Goal: Task Accomplishment & Management: Use online tool/utility

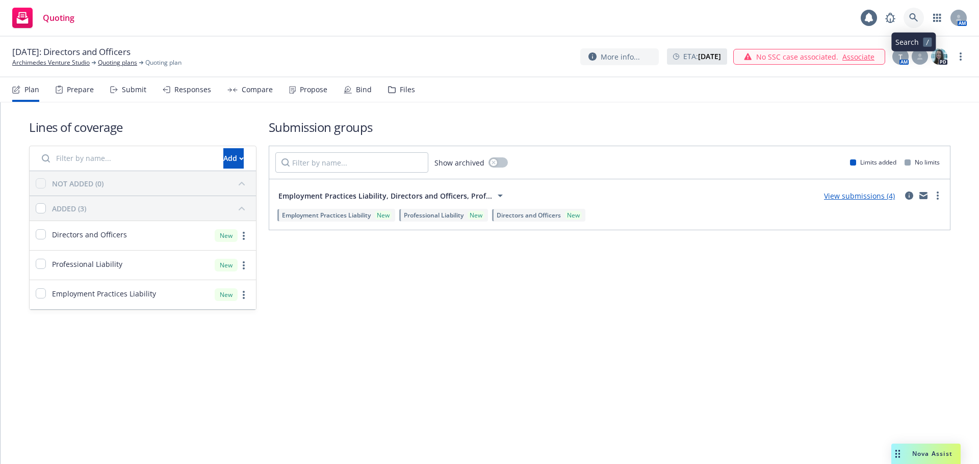
click at [918, 22] on link at bounding box center [913, 18] width 20 height 20
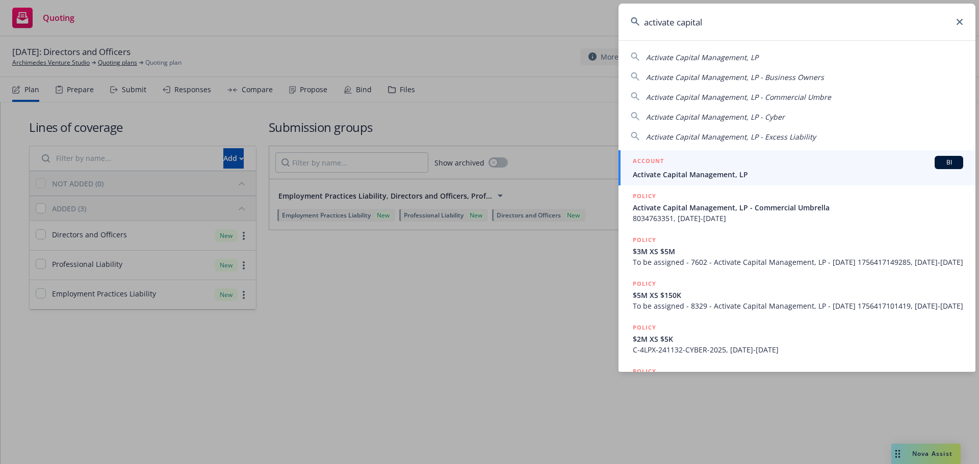
type input "activate capital"
click at [755, 160] on div "ACCOUNT BI" at bounding box center [798, 162] width 330 height 13
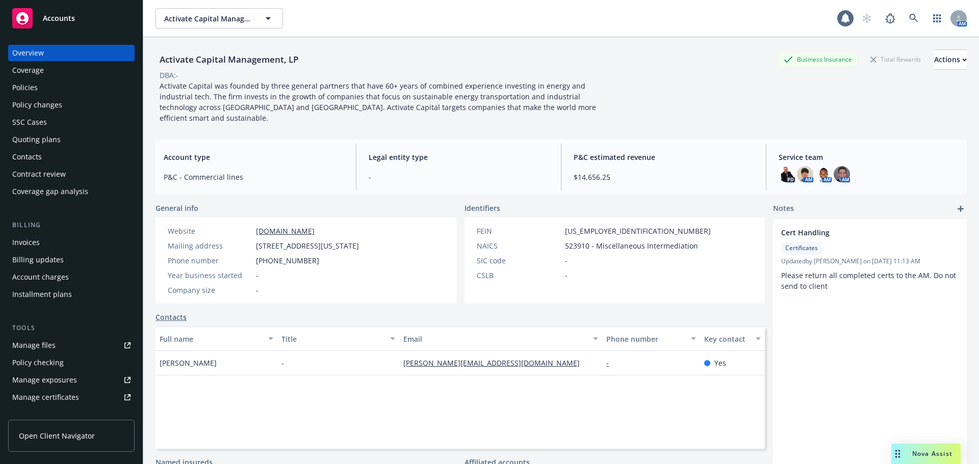
click at [51, 86] on div "Policies" at bounding box center [71, 88] width 118 height 16
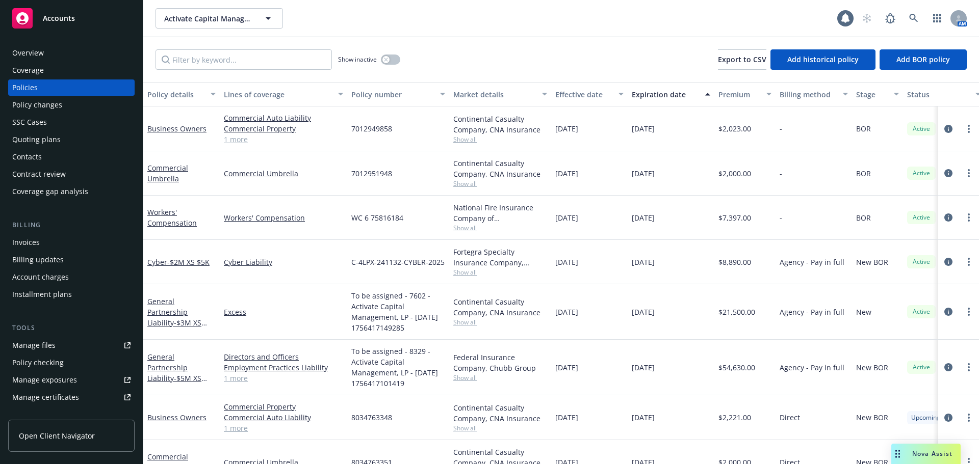
click at [41, 247] on div "Invoices" at bounding box center [71, 243] width 118 height 16
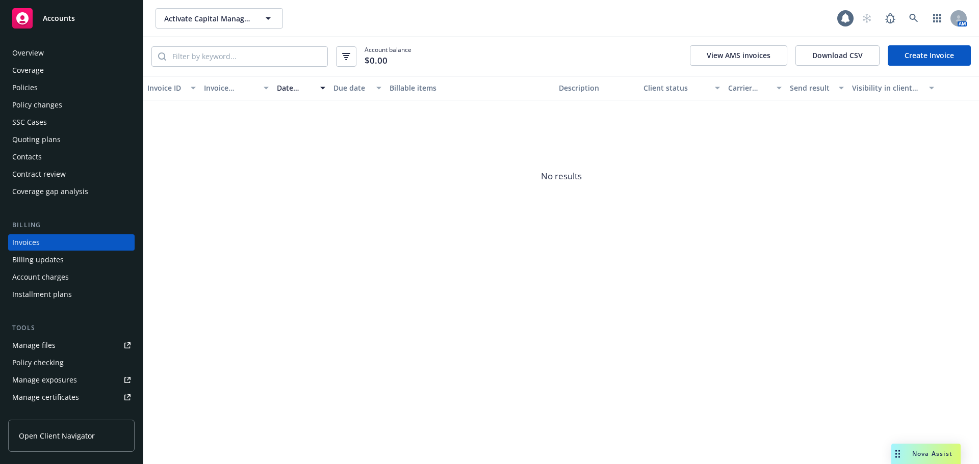
click at [28, 91] on div "Policies" at bounding box center [24, 88] width 25 height 16
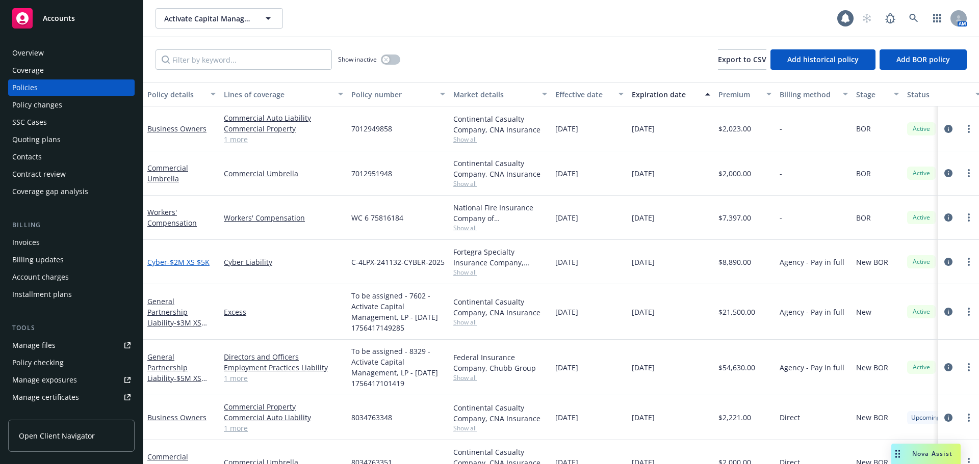
scroll to position [28, 0]
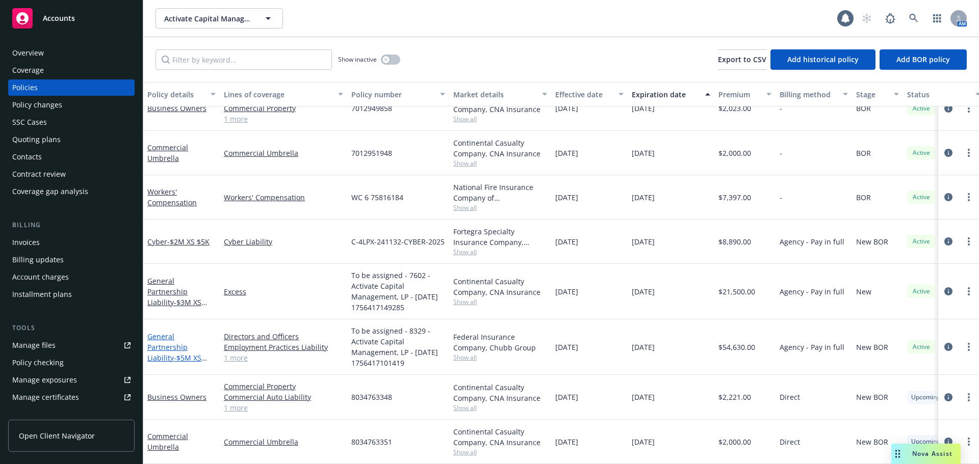
click at [162, 341] on link "General Partnership Liability - $5M XS $150K" at bounding box center [174, 353] width 54 height 42
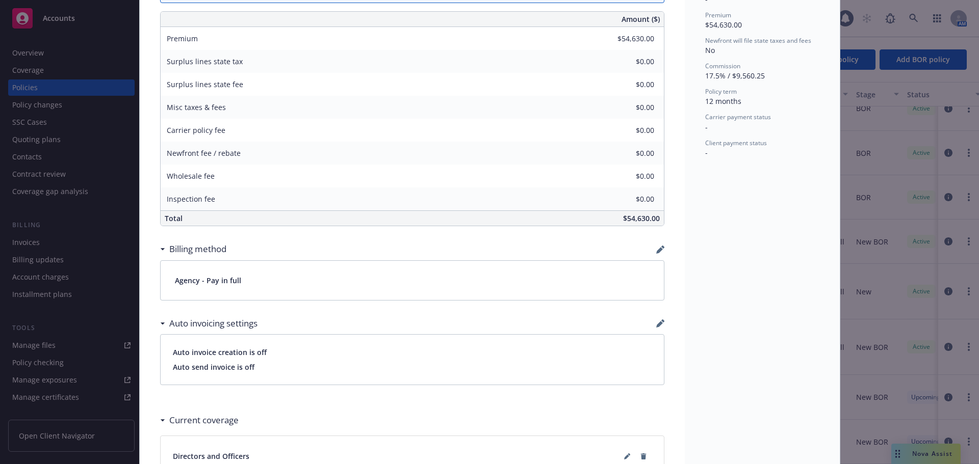
scroll to position [510, 0]
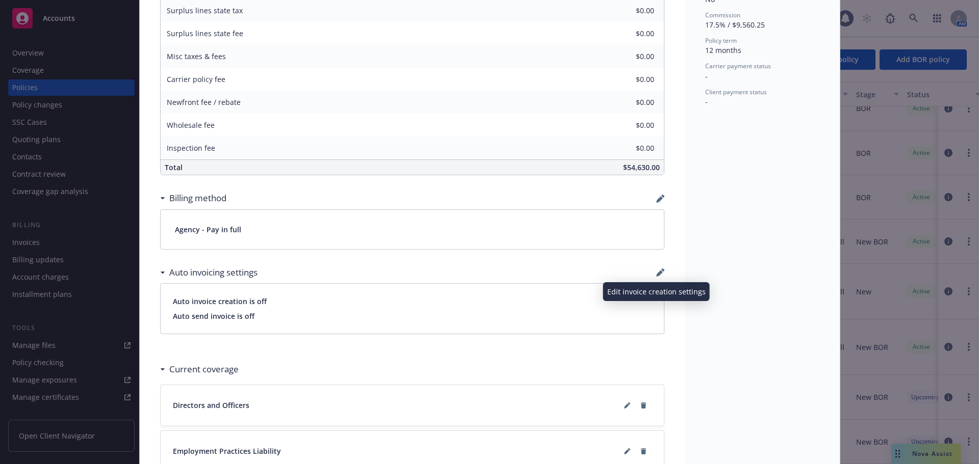
click at [657, 274] on icon "button" at bounding box center [660, 273] width 8 height 8
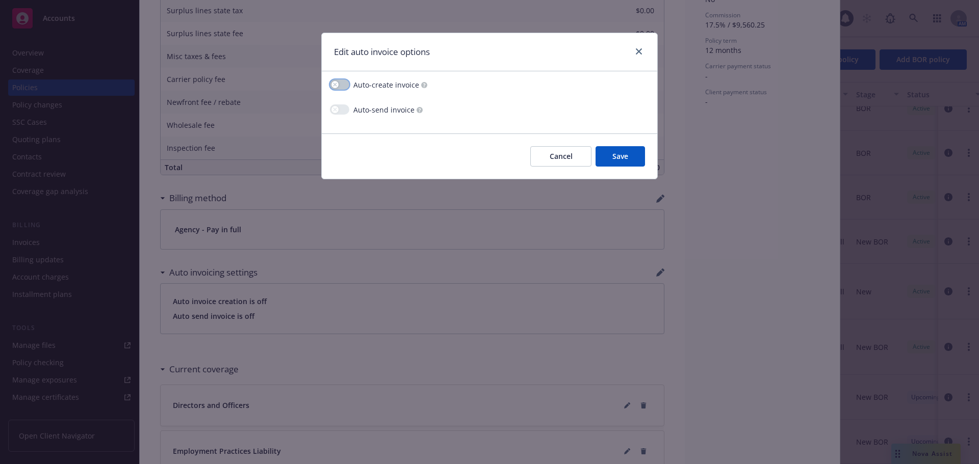
click at [341, 87] on button "button" at bounding box center [339, 85] width 19 height 10
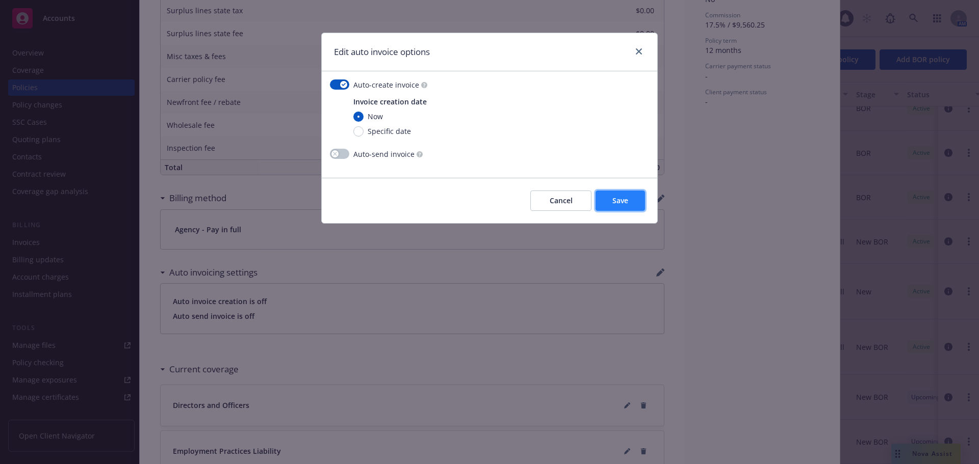
click at [636, 210] on button "Save" at bounding box center [620, 201] width 49 height 20
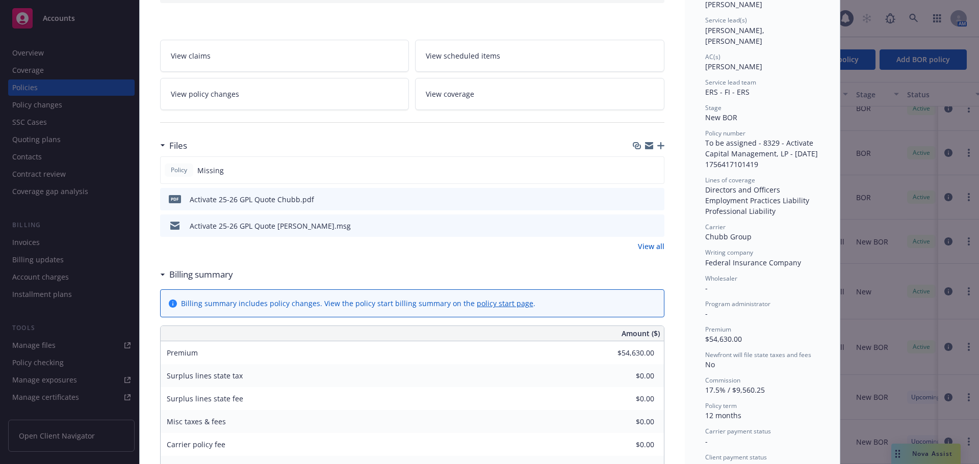
scroll to position [102, 0]
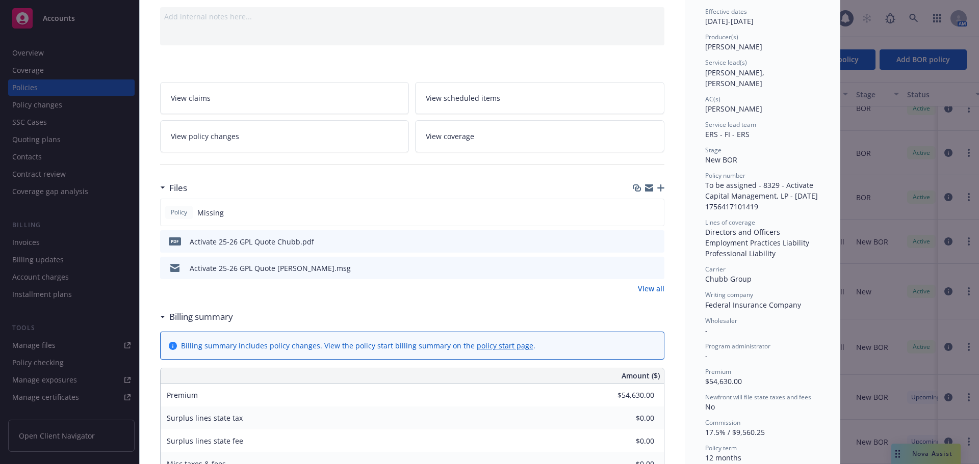
click at [657, 187] on icon "button" at bounding box center [660, 188] width 7 height 7
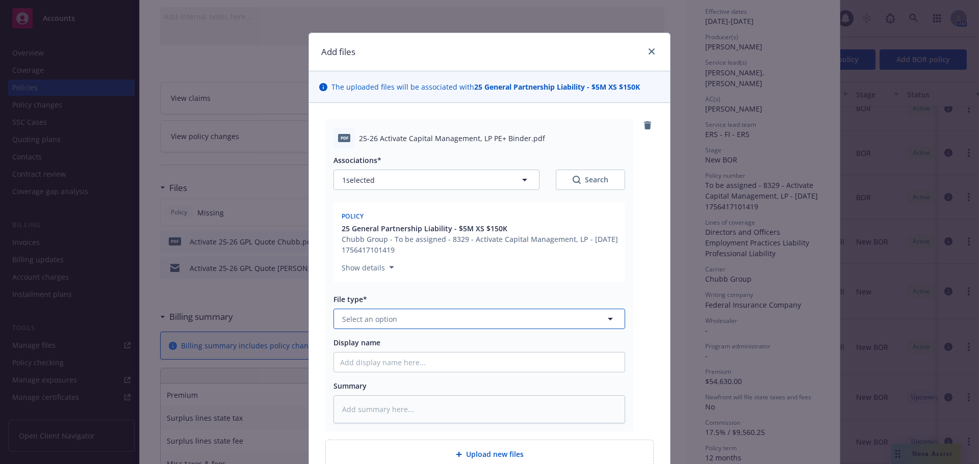
click at [462, 319] on button "Select an option" at bounding box center [479, 319] width 292 height 20
type input "bin"
click at [395, 346] on div "Binder" at bounding box center [479, 347] width 278 height 15
click at [372, 363] on input "Display name" at bounding box center [479, 362] width 291 height 19
type textarea "x"
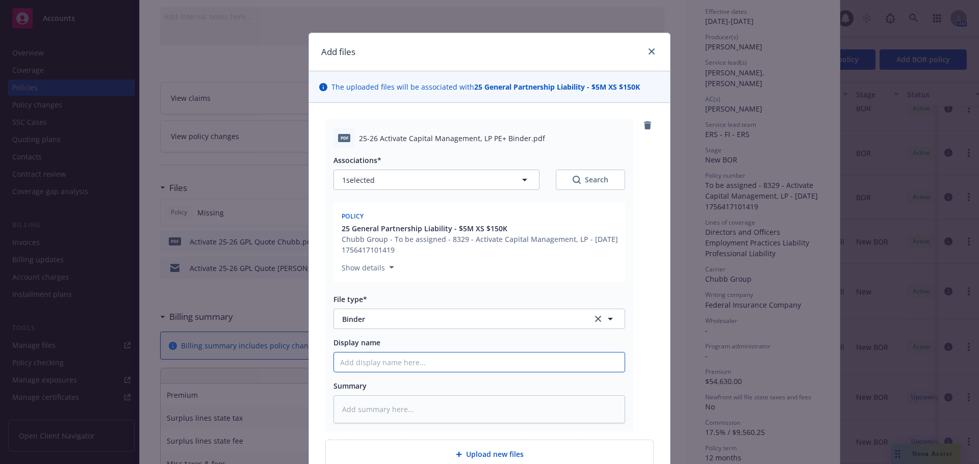
type input "2"
type textarea "x"
type input "25"
type textarea "x"
type input "25-"
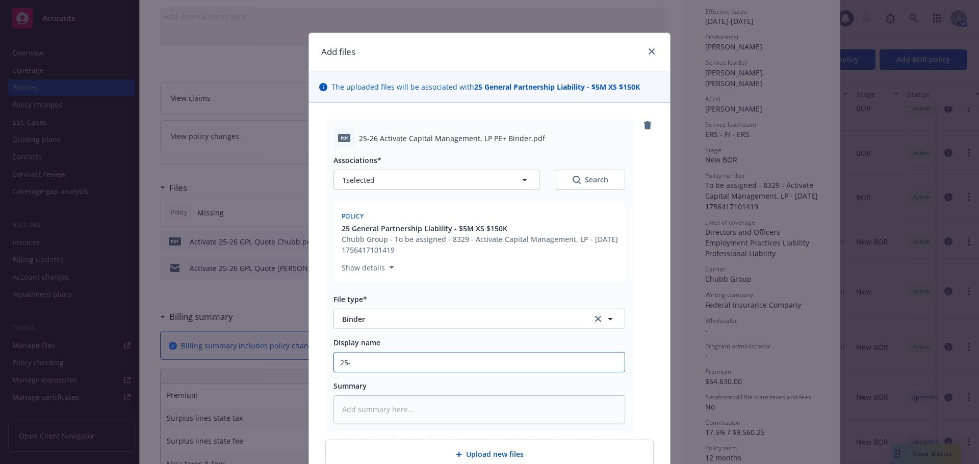
type textarea "x"
type input "25-2"
type textarea "x"
type input "25-26"
type textarea "x"
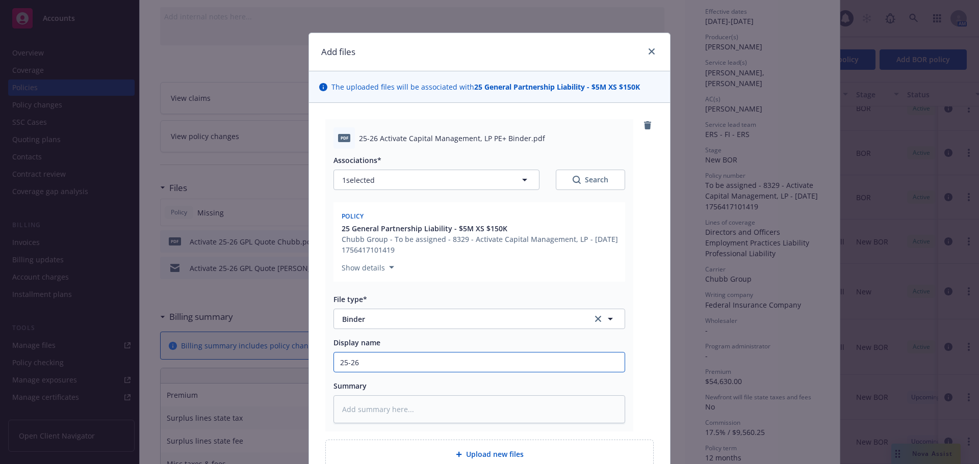
type input "25-26"
type textarea "x"
type input "25-26 G"
type textarea "x"
type input "25-26 GP"
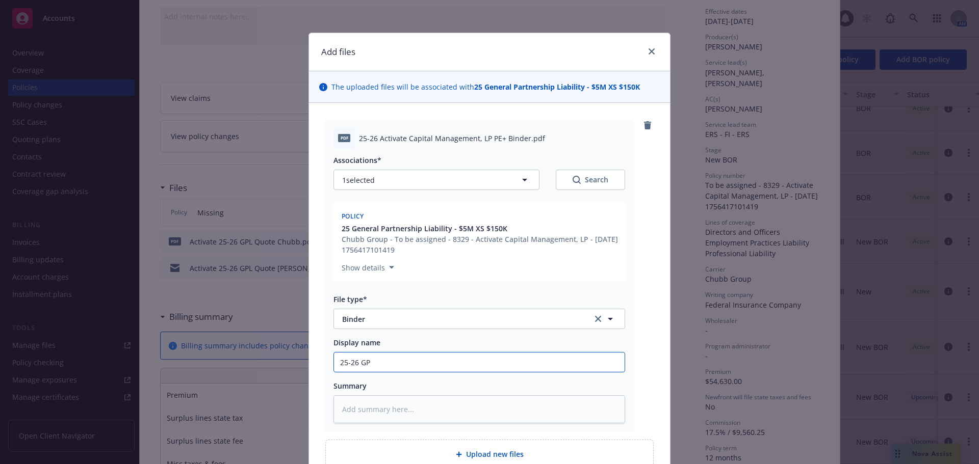
type textarea "x"
type input "25-26 GPL"
type textarea "x"
type input "25-26 GPL"
type textarea "x"
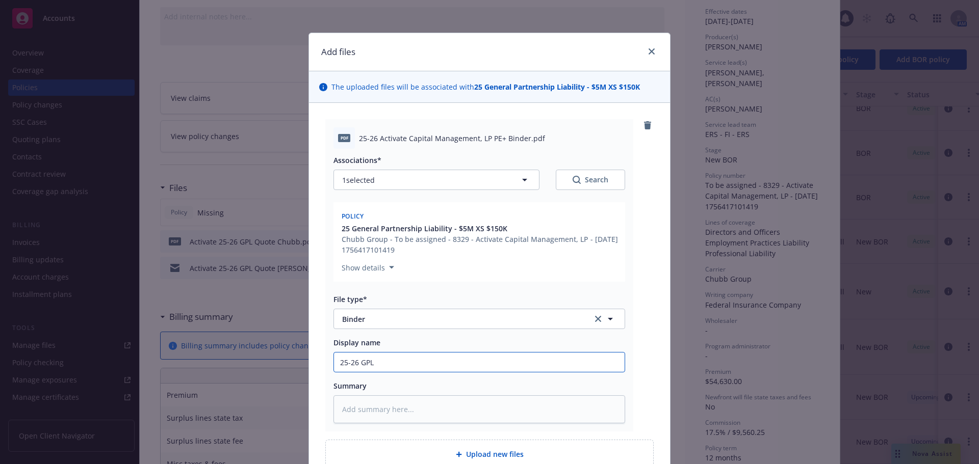
type input "25-26 GPL P"
type textarea "x"
type input "25-26 GPL Pri"
type textarea "x"
type input "25-26 GPL Prim"
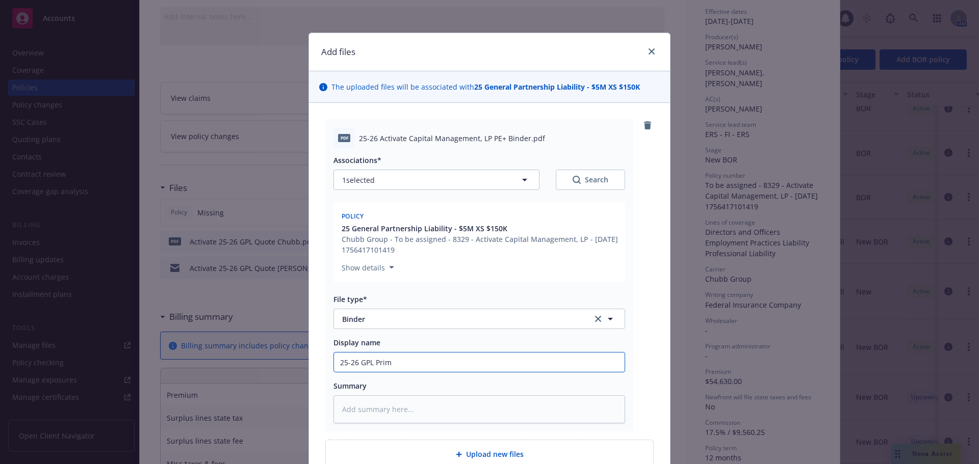
type textarea "x"
type input "25-26 GPL Prima"
type textarea "x"
type input "25-26 GPL Primar"
type textarea "x"
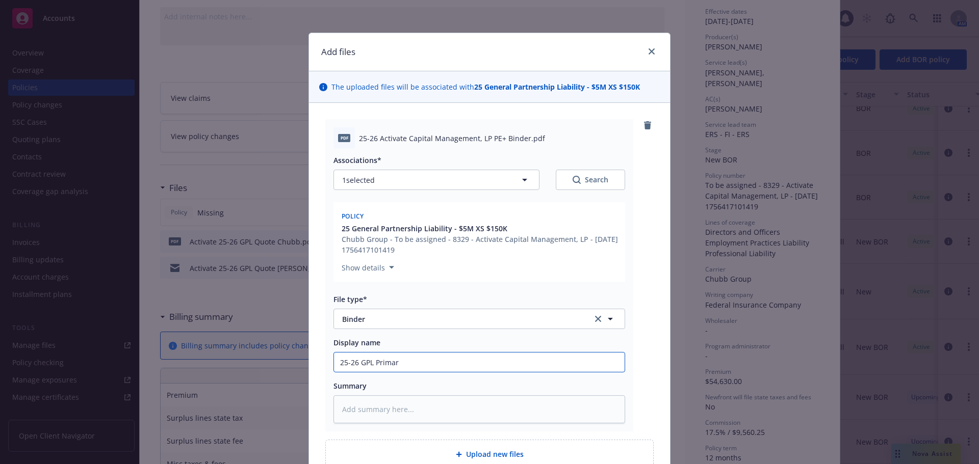
type input "25-26 GPL Primary"
type textarea "x"
type input "25-26 GPL Primary"
type textarea "x"
type input "25-26 GPL Primary 5"
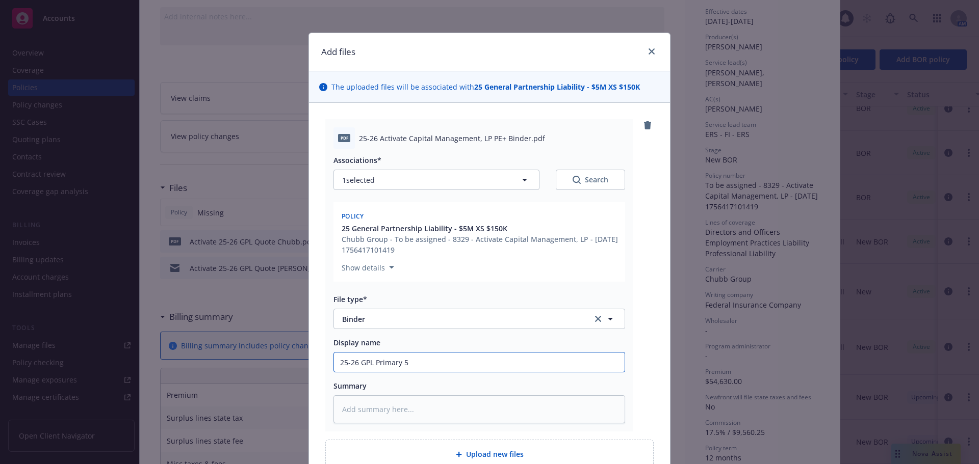
type textarea "x"
type input "25-26 GPL Primary 5M"
type textarea "x"
type input "25-26 GPL Primary 5M"
type textarea "x"
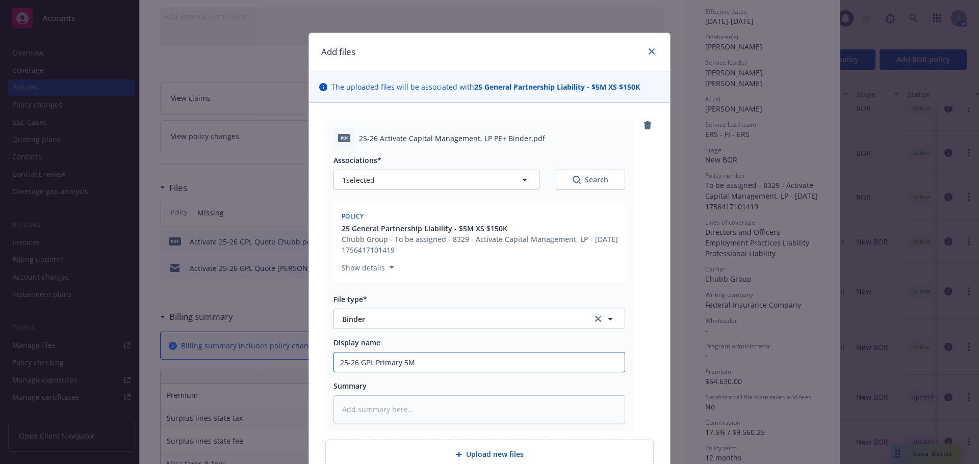
type input "25-26 GPL Primary 5M B"
type textarea "x"
type input "25-26 GPL Primary 5M Bi"
type textarea "x"
type input "25-26 GPL Primary 5M Bin"
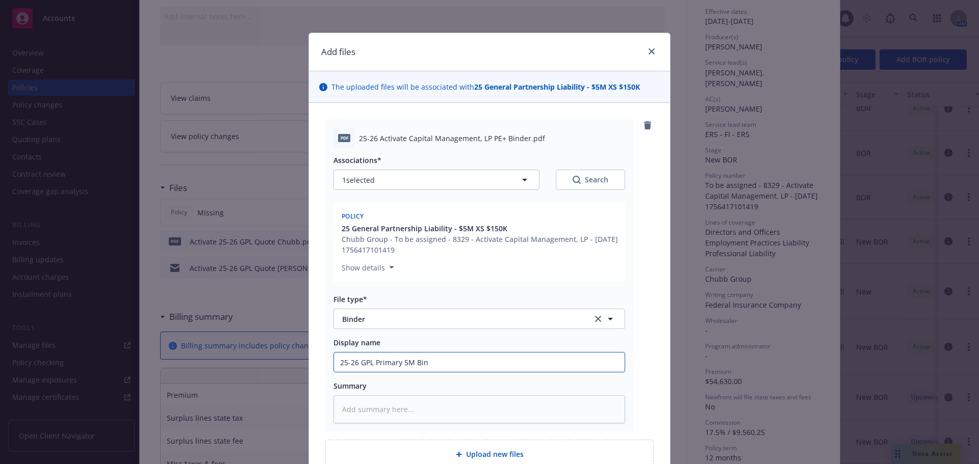
type textarea "x"
type input "25-26 GPL Primary 5M Bind"
type textarea "x"
type input "25-26 GPL Primary 5M Binde"
type textarea "x"
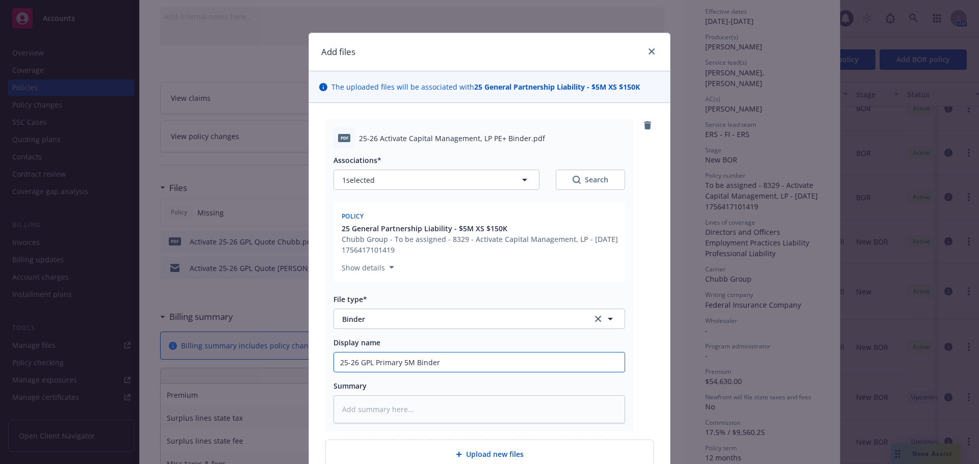
scroll to position [99, 0]
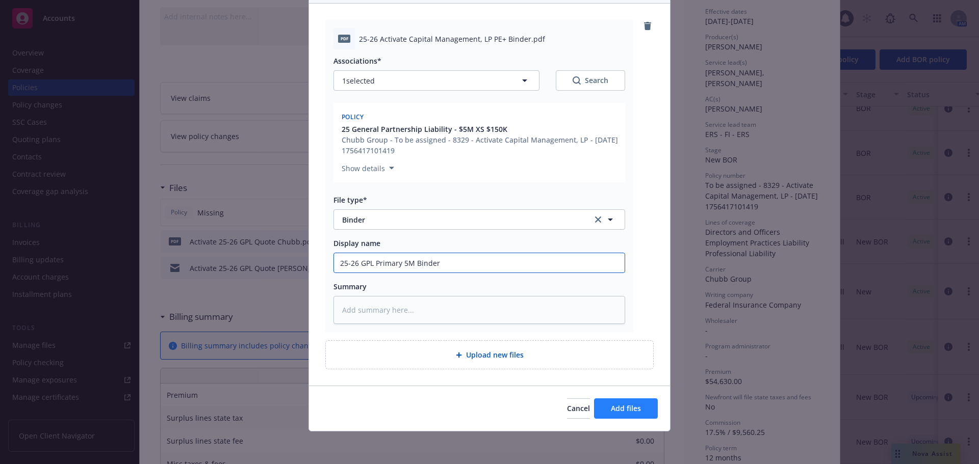
type input "25-26 GPL Primary 5M Binder"
click at [626, 406] on span "Add files" at bounding box center [626, 409] width 30 height 10
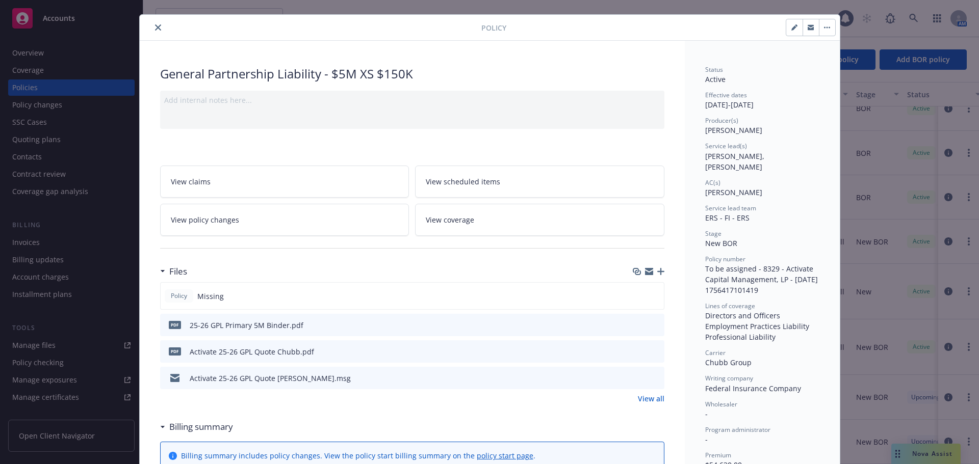
scroll to position [0, 0]
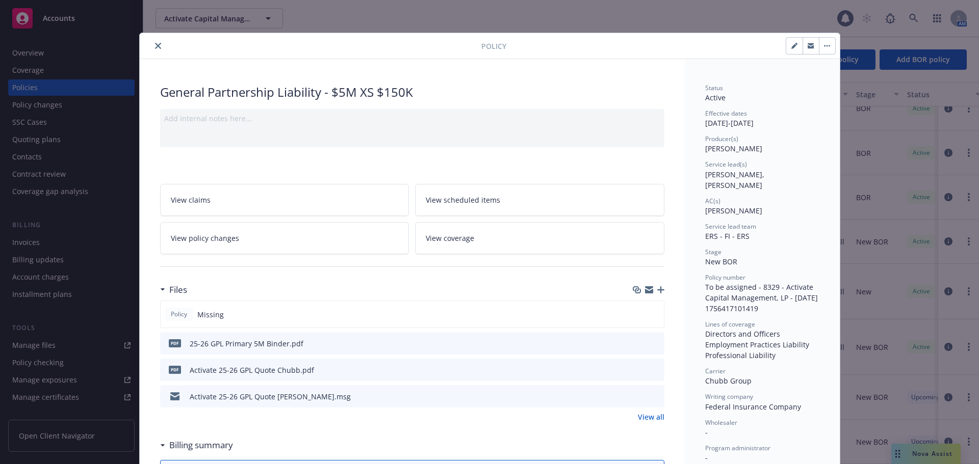
click at [155, 47] on icon "close" at bounding box center [158, 46] width 6 height 6
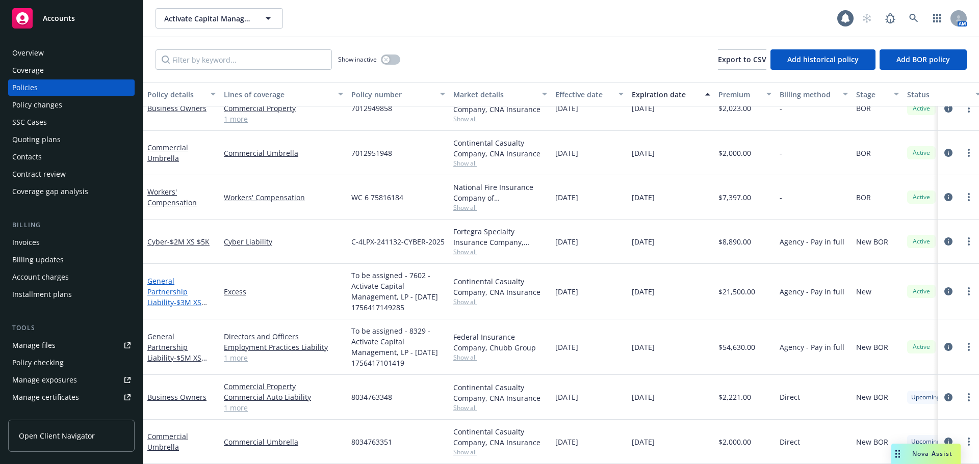
click at [176, 298] on span "- $3M XS $5M" at bounding box center [177, 308] width 60 height 20
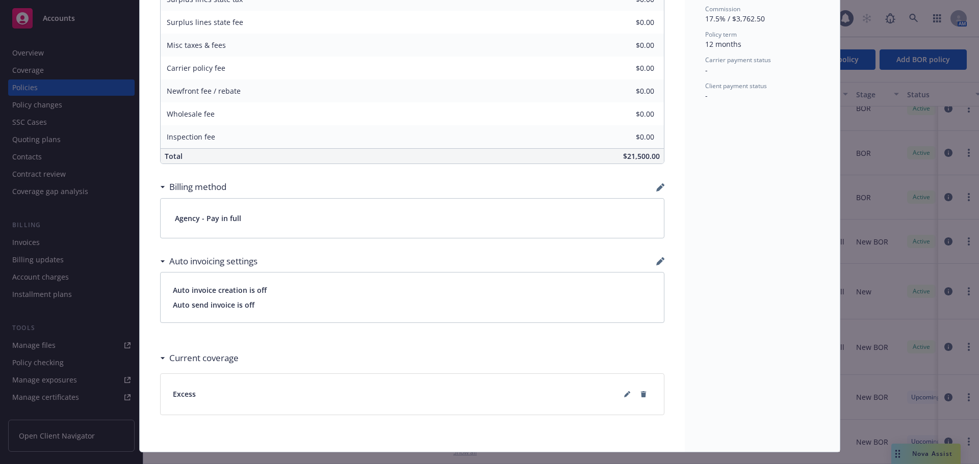
scroll to position [510, 0]
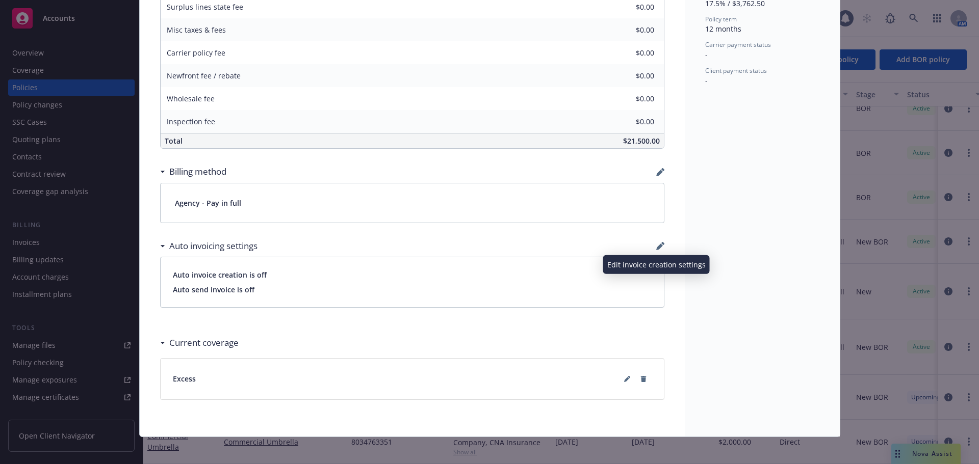
click at [656, 246] on icon "button" at bounding box center [659, 247] width 7 height 7
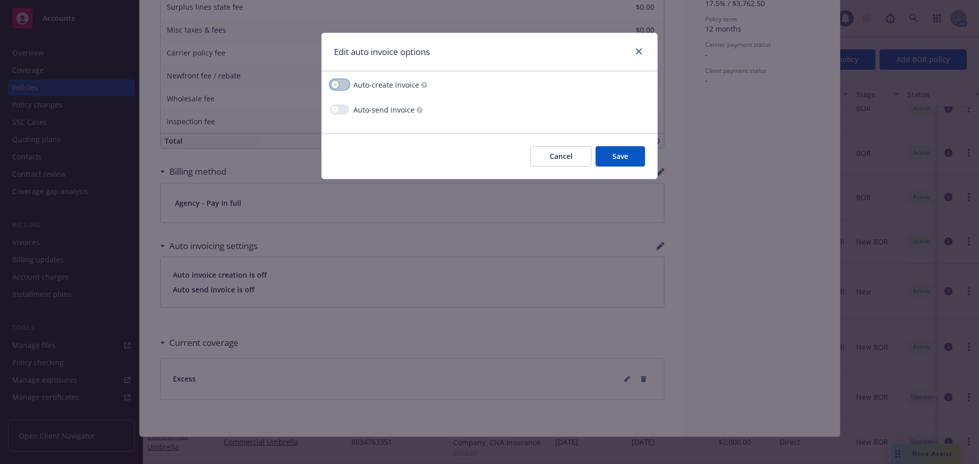
click at [333, 83] on icon "button" at bounding box center [335, 85] width 4 height 4
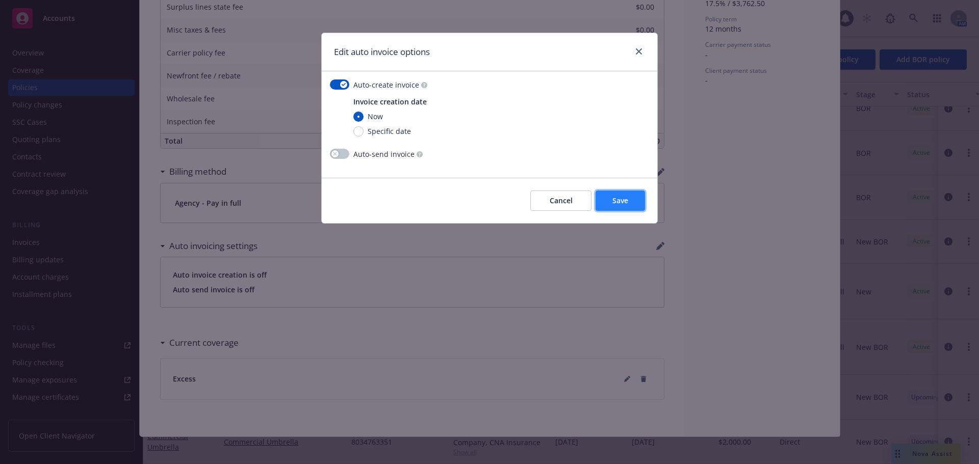
click at [620, 199] on span "Save" at bounding box center [620, 201] width 16 height 10
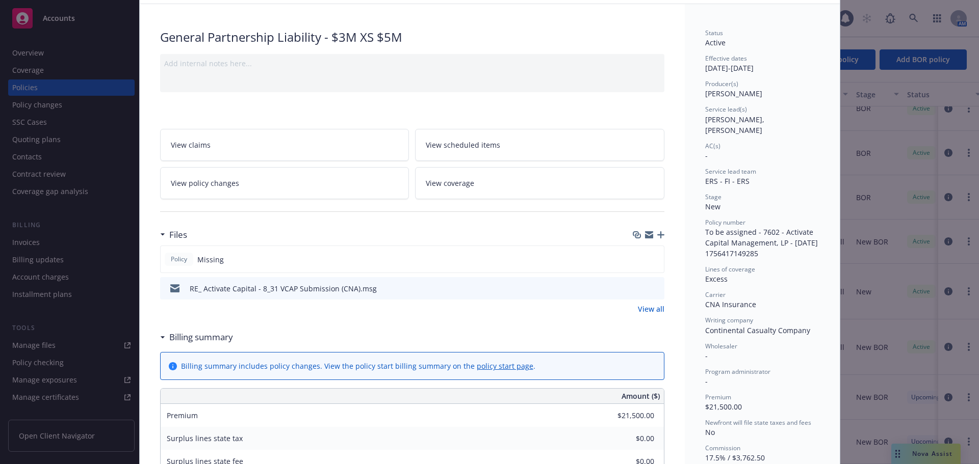
scroll to position [51, 0]
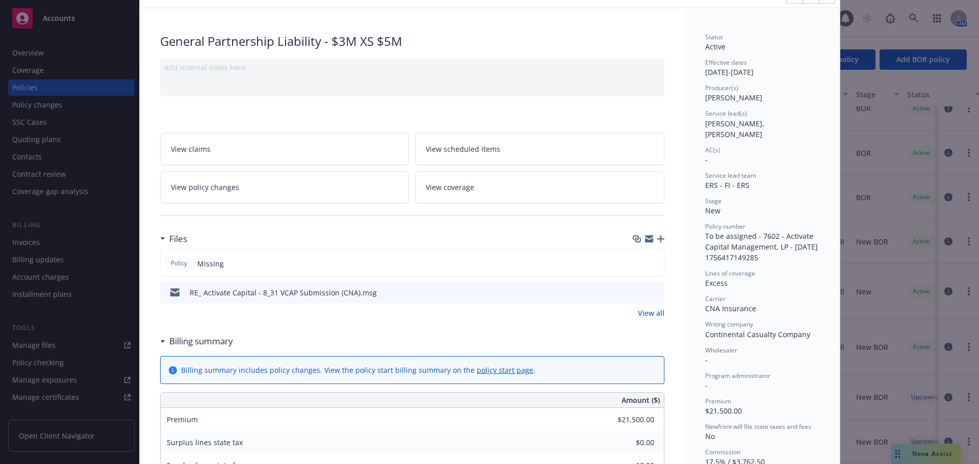
click at [657, 239] on icon "button" at bounding box center [660, 239] width 7 height 7
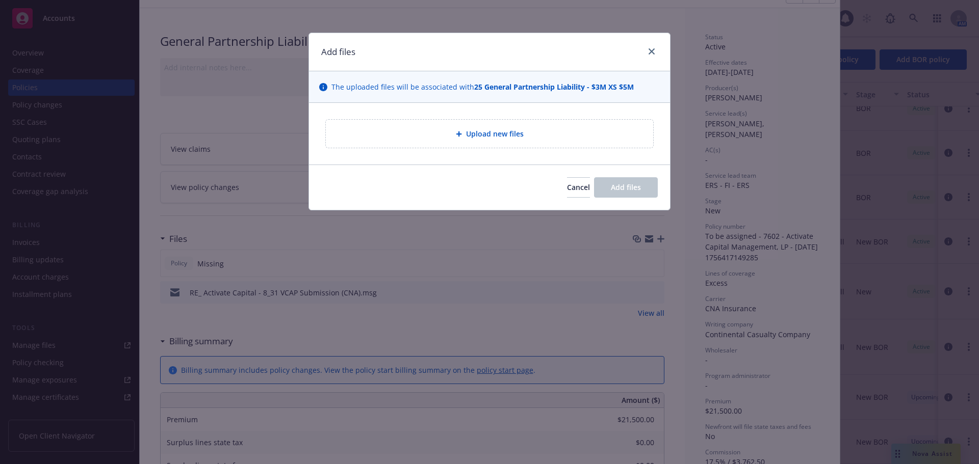
type textarea "x"
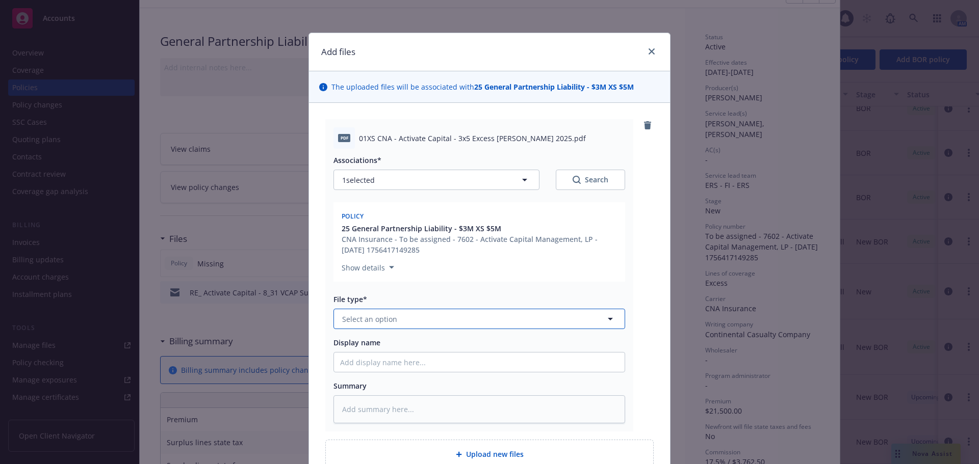
click at [425, 322] on button "Select an option" at bounding box center [479, 319] width 292 height 20
type input "bin"
click at [373, 357] on div "Binder" at bounding box center [479, 347] width 291 height 27
click at [381, 364] on input "Display name" at bounding box center [479, 362] width 291 height 19
type textarea "x"
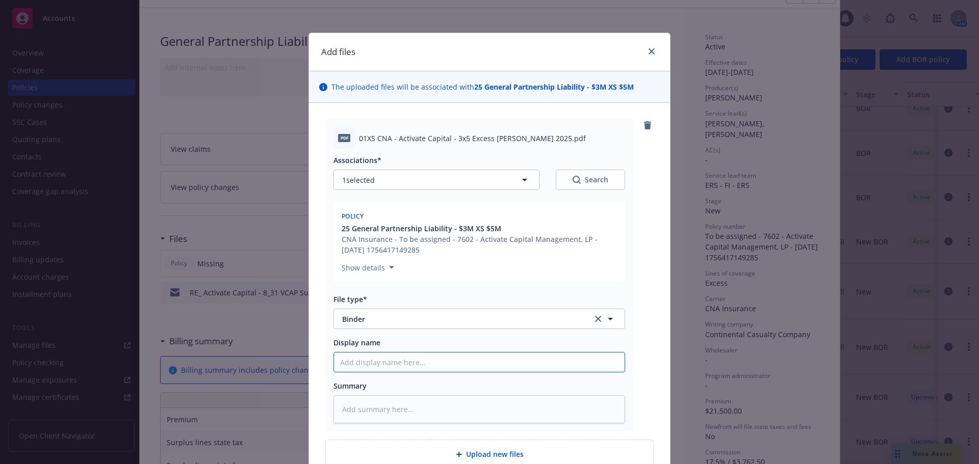
type input "2"
type textarea "x"
type input "25"
type textarea "x"
type input "25-"
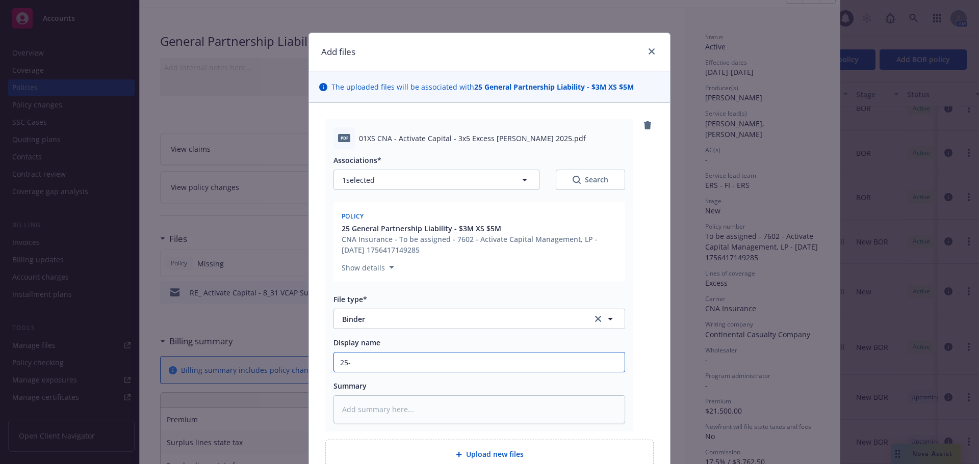
type textarea "x"
type input "25-2"
type textarea "x"
type input "25-26"
type textarea "x"
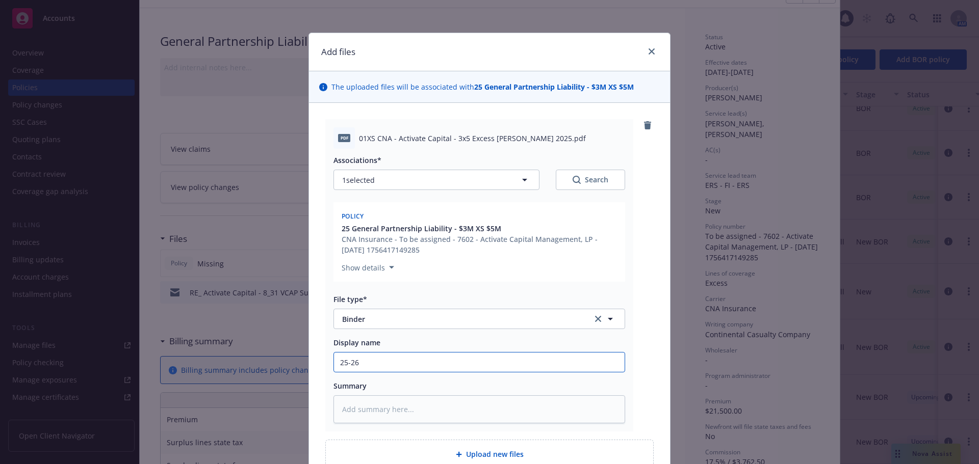
type input "25-26"
type textarea "x"
type input "25-26 G"
type textarea "x"
type input "25-26 GP"
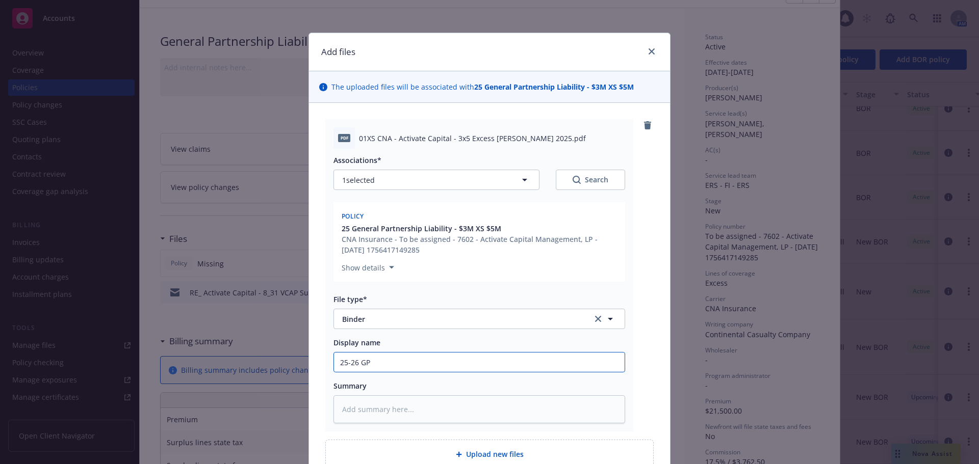
type textarea "x"
type input "25-26 GPL"
type textarea "x"
type input "25-26 GPL"
type textarea "x"
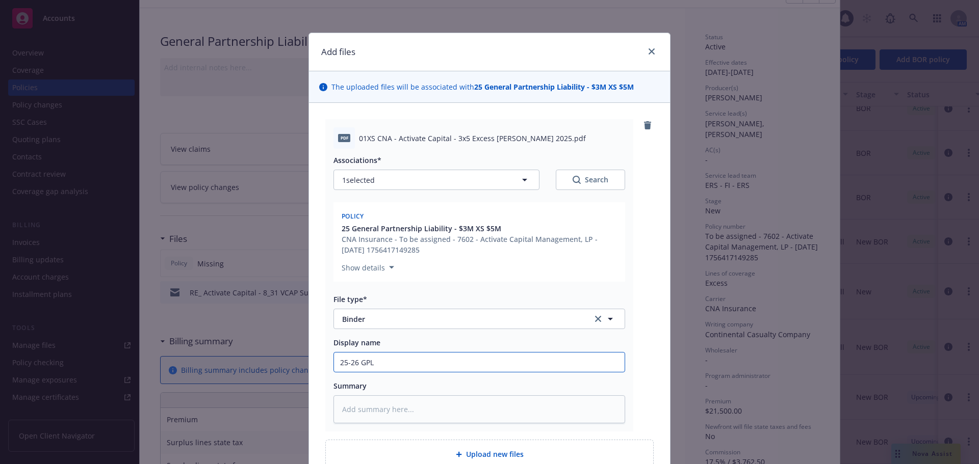
type input "25-26 GPL 3"
type textarea "x"
type input "25-26 GPL 3M"
type textarea "x"
type input "25-26 GPL 3M"
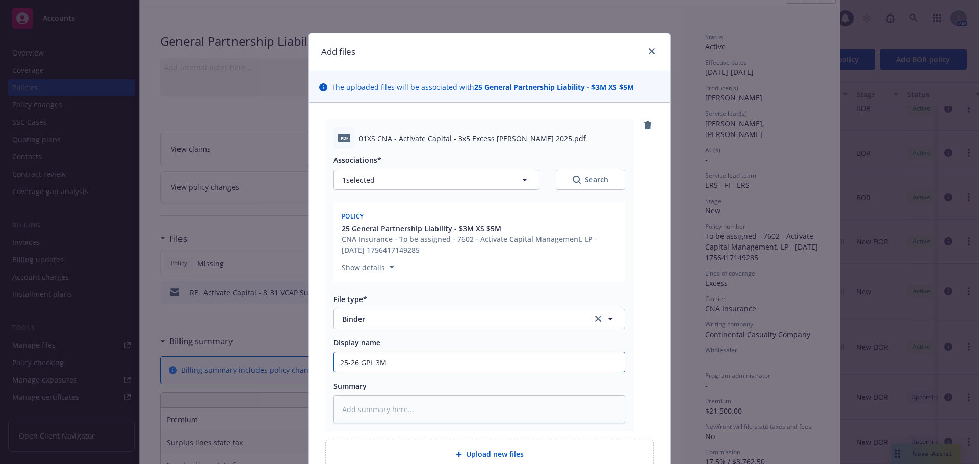
type textarea "x"
type input "25-26 GPL 3M X"
type textarea "x"
type input "25-26 GPL 3M XS"
type textarea "x"
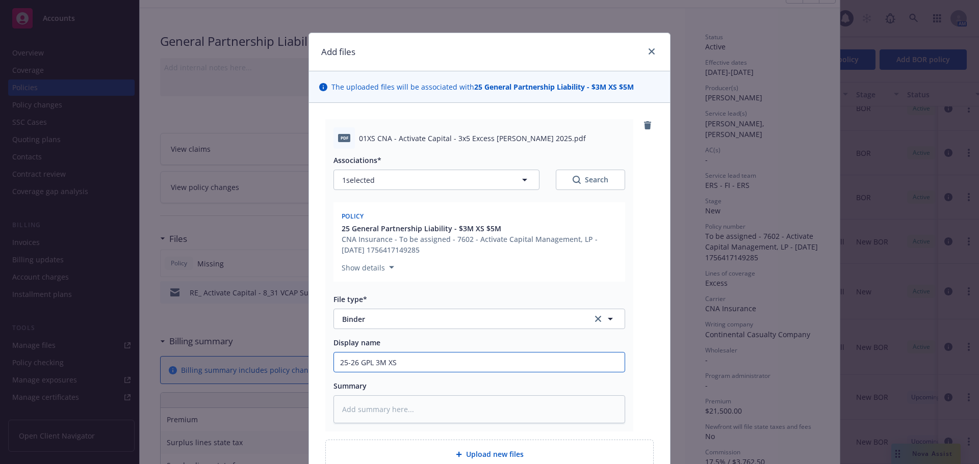
type input "25-26 GPL 3M XS 5"
type textarea "x"
type input "25-26 GPL 3M XS 5M"
type textarea "x"
type input "25-26 GPL 3M XS 5M"
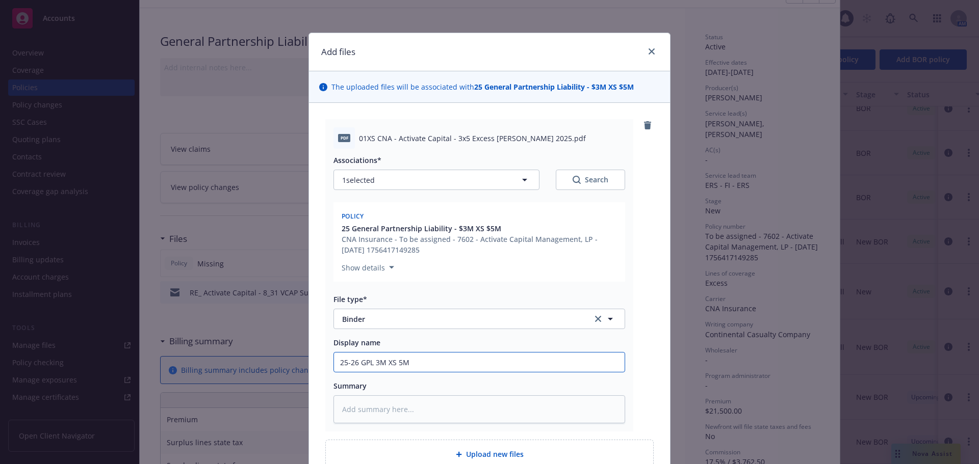
type textarea "x"
type input "25-26 GPL 3M XS 5M B"
type textarea "x"
type input "25-26 GPL 3M XS 5M Bi"
type textarea "x"
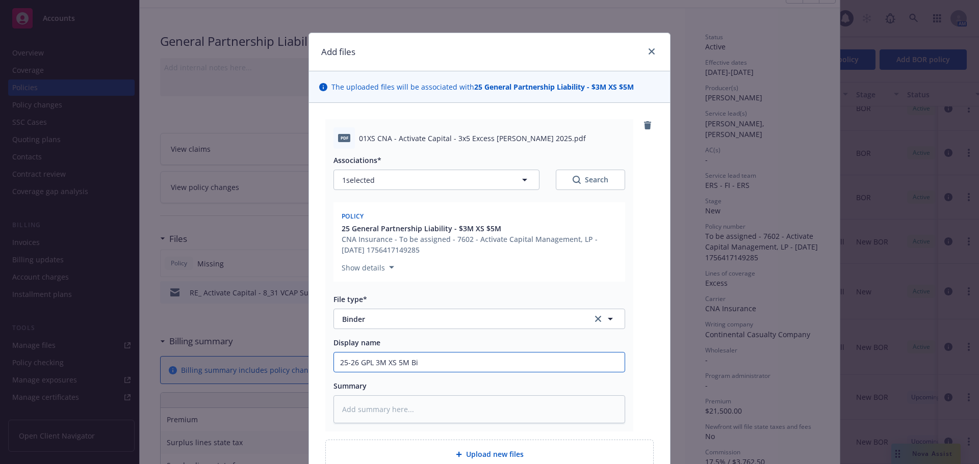
type input "25-26 GPL 3M XS 5M Bin"
type textarea "x"
type input "25-26 GPL 3M XS 5M Bind"
type textarea "x"
type input "25-26 GPL 3M XS 5M Binde"
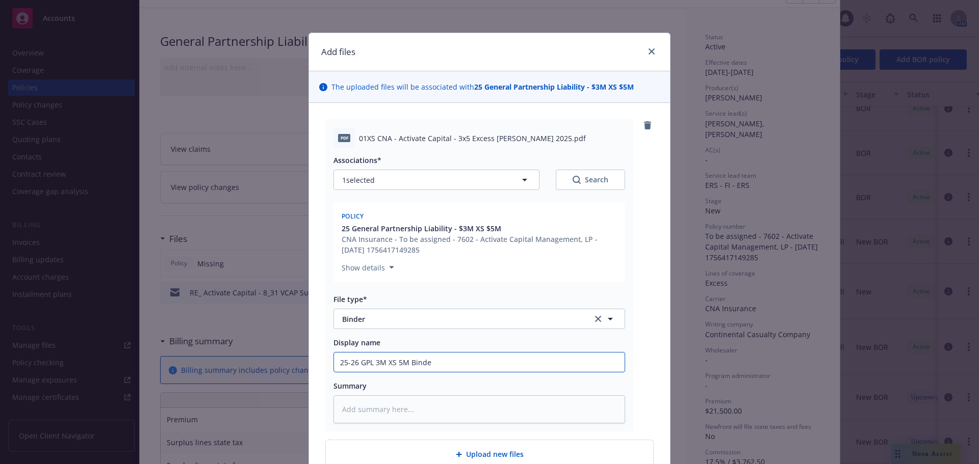
type textarea "x"
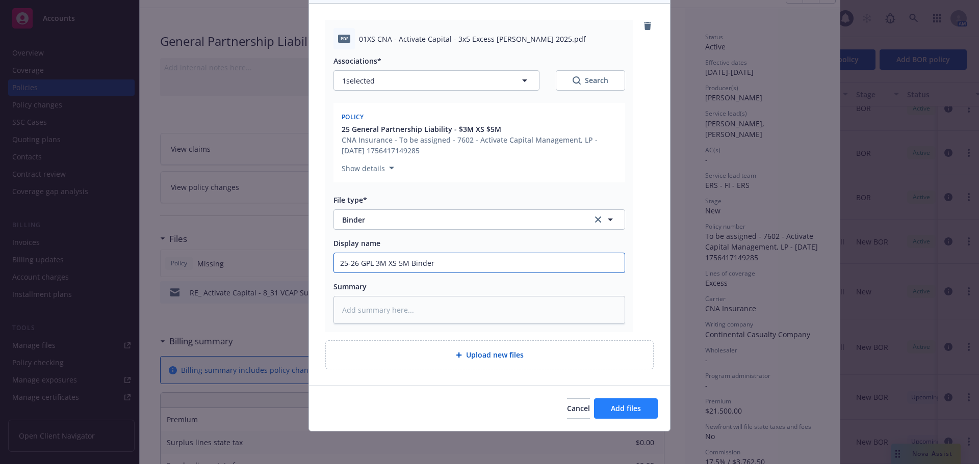
type input "25-26 GPL 3M XS 5M Binder"
click at [619, 406] on span "Add files" at bounding box center [626, 409] width 30 height 10
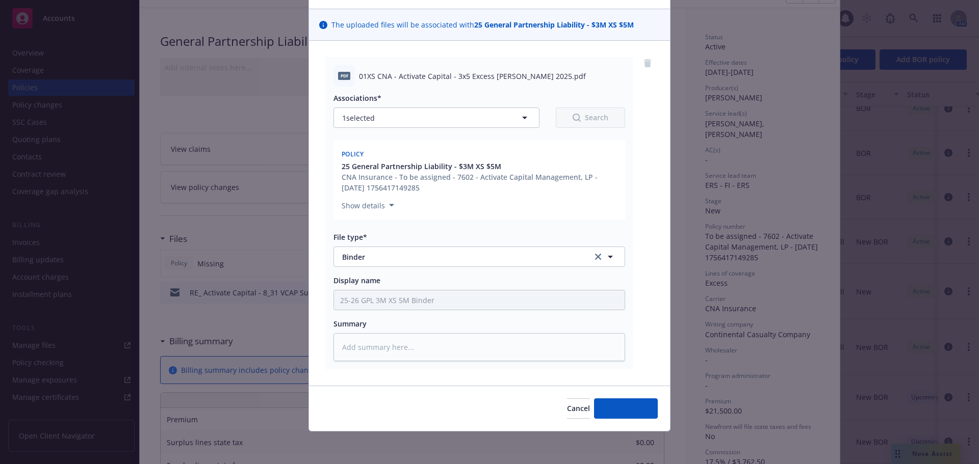
scroll to position [62, 0]
type textarea "x"
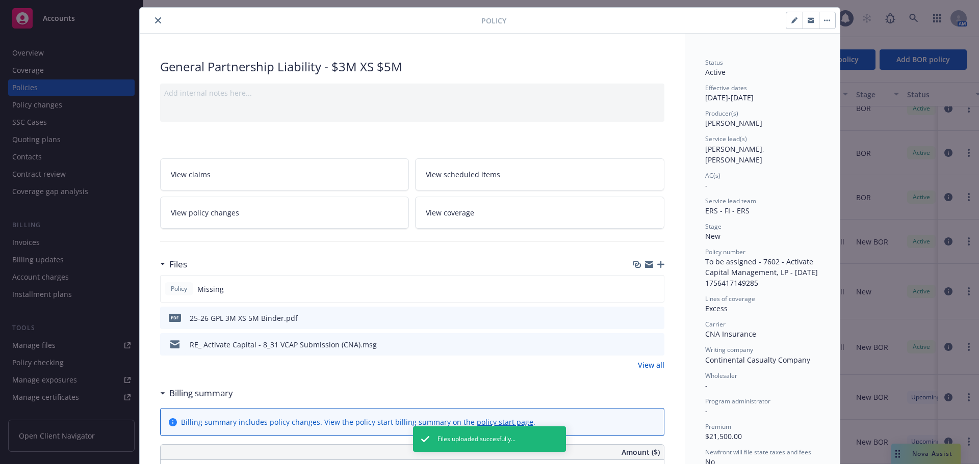
scroll to position [0, 0]
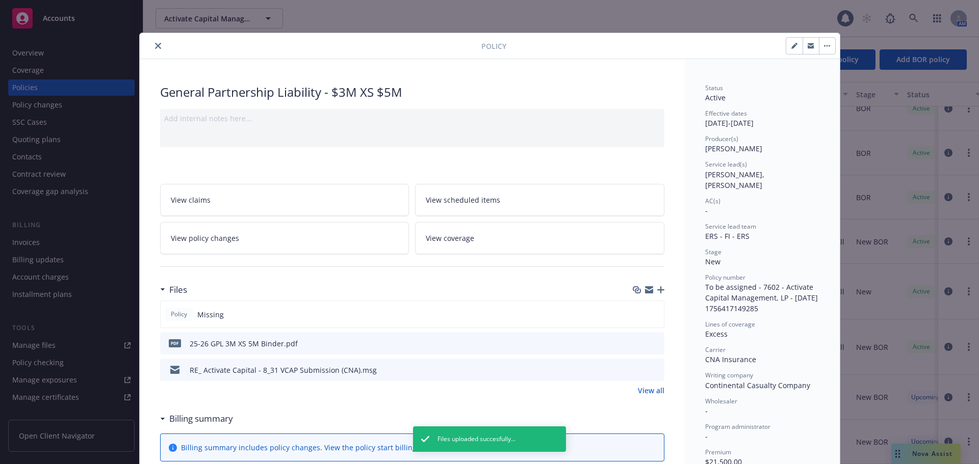
click at [155, 44] on icon "close" at bounding box center [158, 46] width 6 height 6
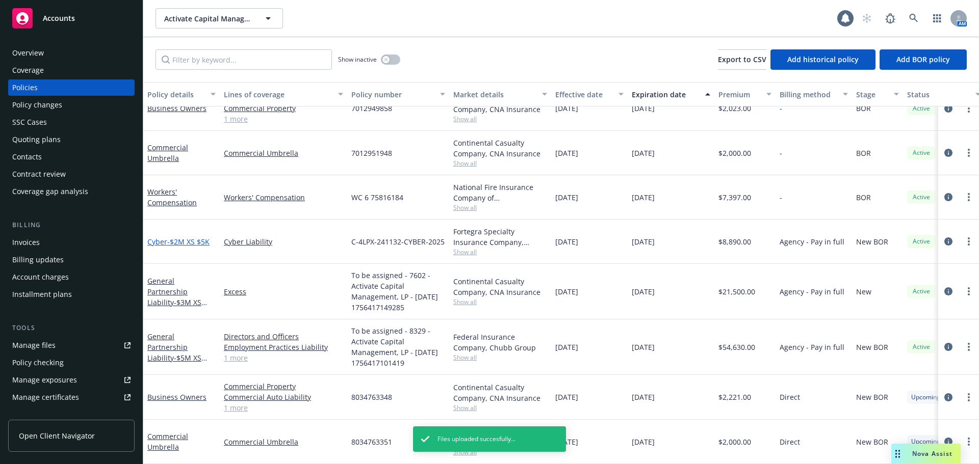
click at [176, 237] on span "- $2M XS $5K" at bounding box center [188, 242] width 42 height 10
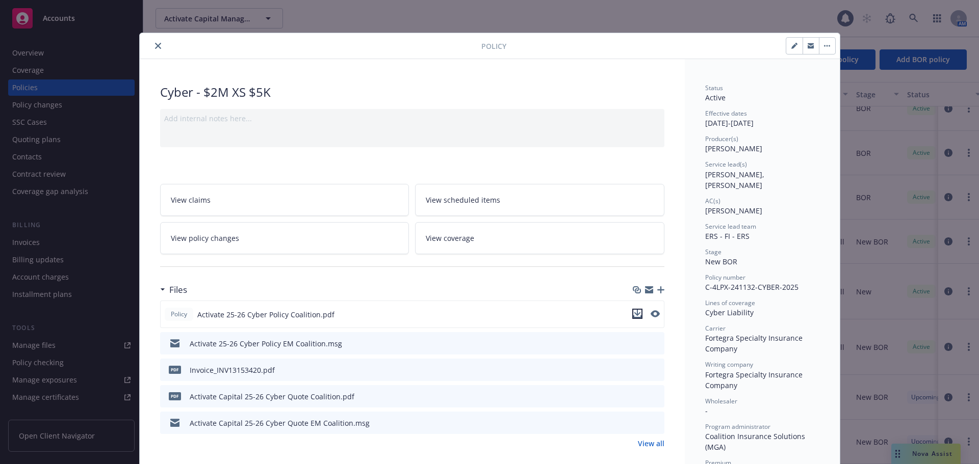
click at [636, 316] on icon "download file" at bounding box center [637, 314] width 8 height 8
click at [155, 47] on icon "close" at bounding box center [158, 46] width 6 height 6
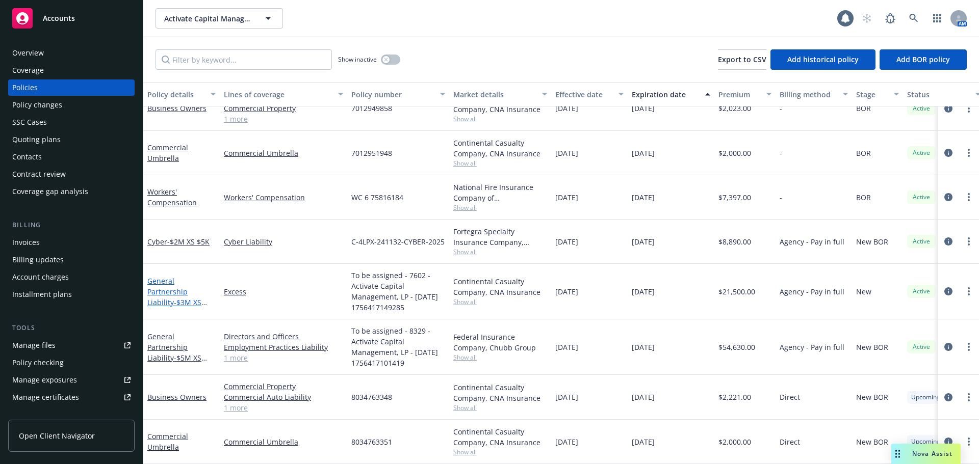
click at [170, 284] on link "General Partnership Liability - $3M XS $5M" at bounding box center [174, 297] width 54 height 42
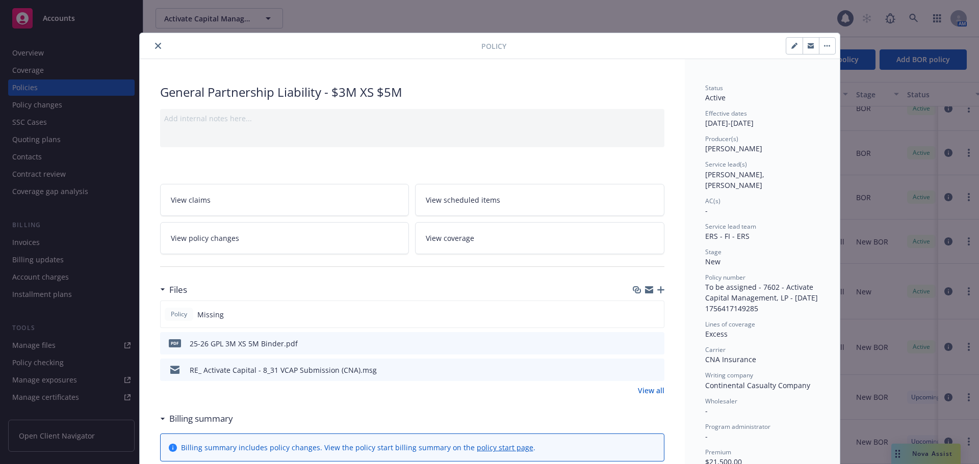
scroll to position [31, 0]
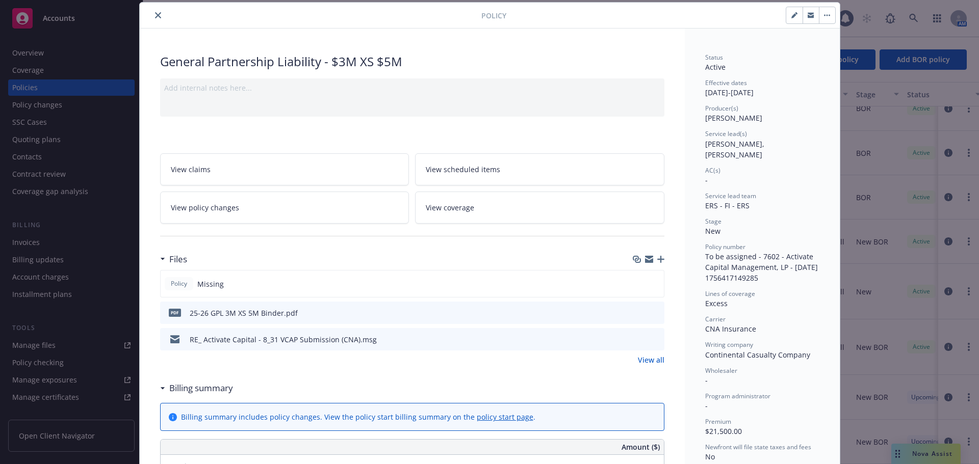
click at [635, 313] on icon "download file" at bounding box center [637, 311] width 7 height 6
click at [156, 15] on icon "close" at bounding box center [158, 15] width 6 height 6
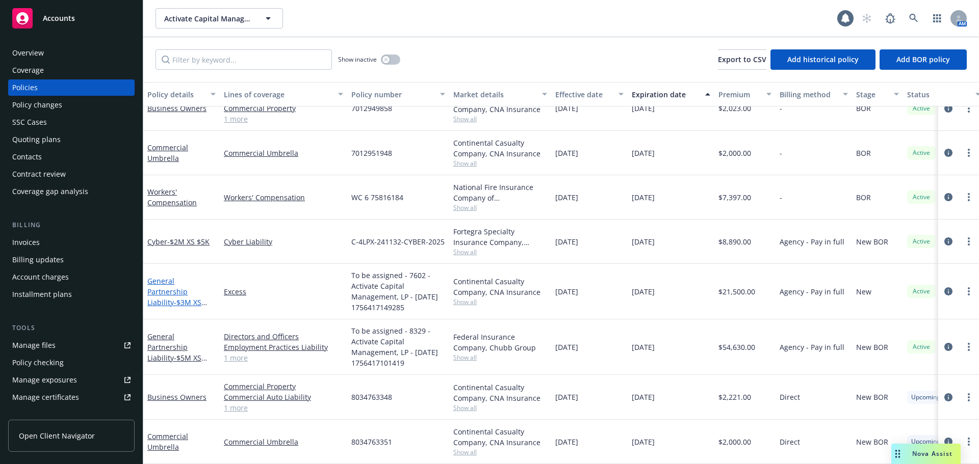
click at [165, 284] on link "General Partnership Liability - $3M XS $5M" at bounding box center [174, 297] width 54 height 42
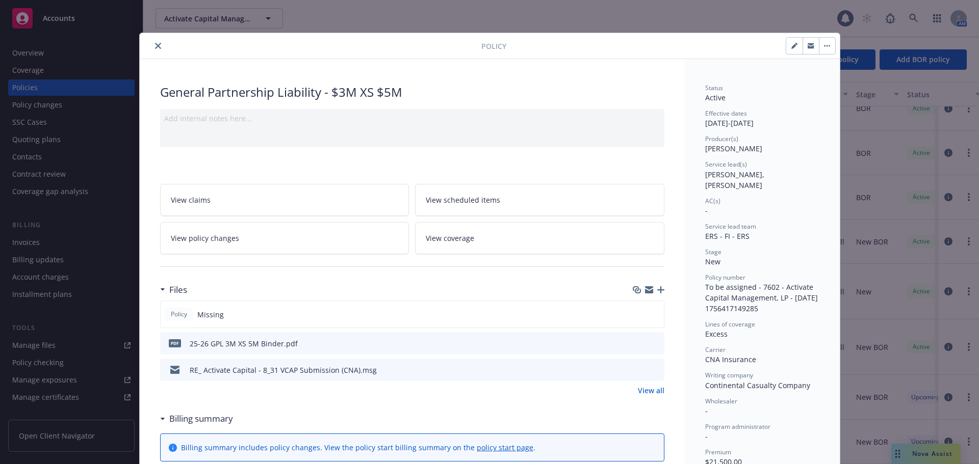
scroll to position [31, 0]
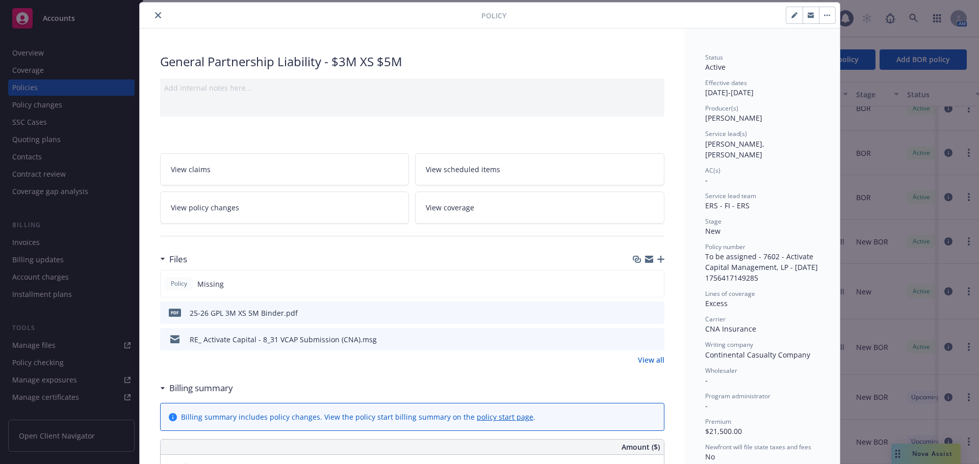
click at [155, 16] on icon "close" at bounding box center [158, 15] width 6 height 6
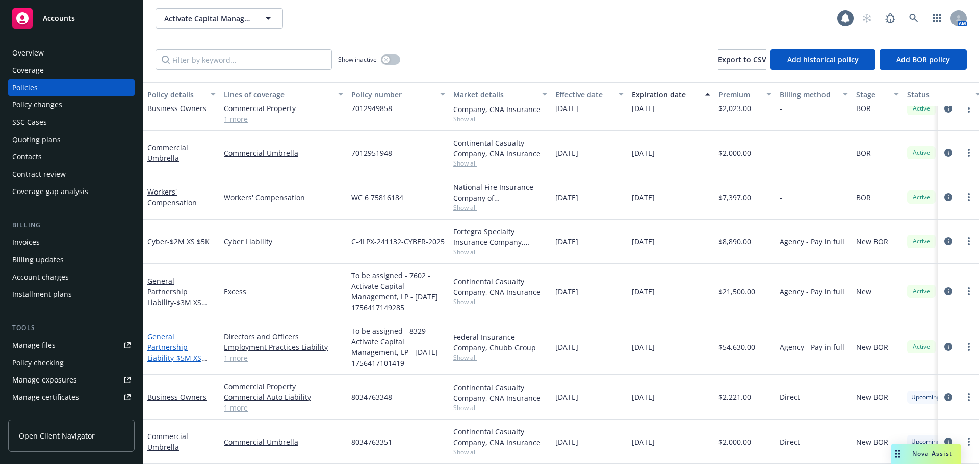
click at [167, 342] on link "General Partnership Liability - $5M XS $150K" at bounding box center [174, 353] width 54 height 42
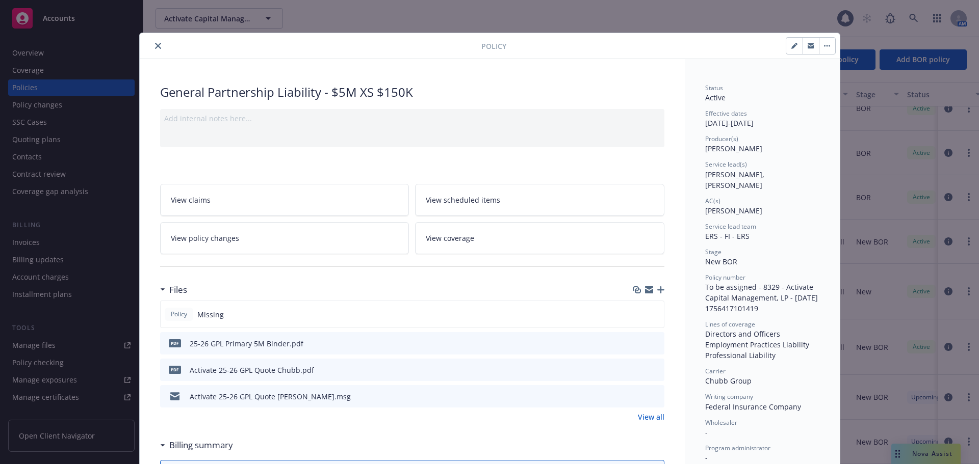
scroll to position [31, 0]
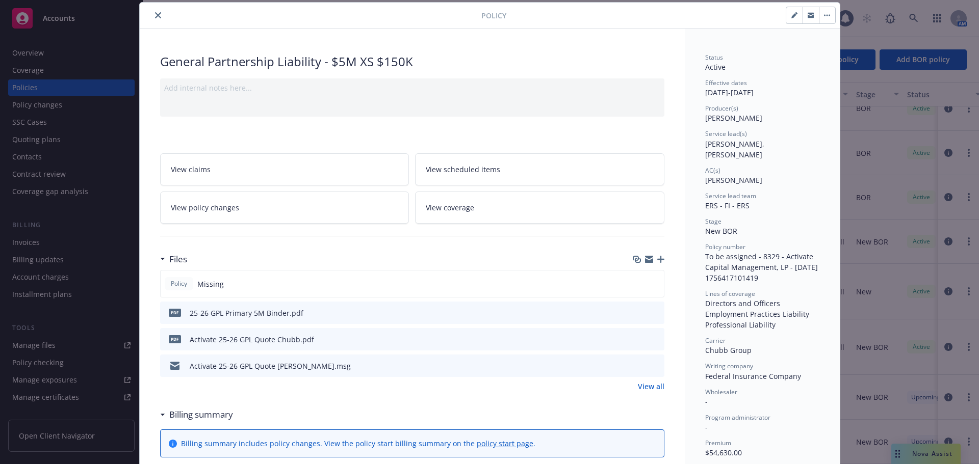
click at [634, 312] on icon "download file" at bounding box center [637, 311] width 7 height 6
click at [156, 19] on button "close" at bounding box center [158, 15] width 12 height 12
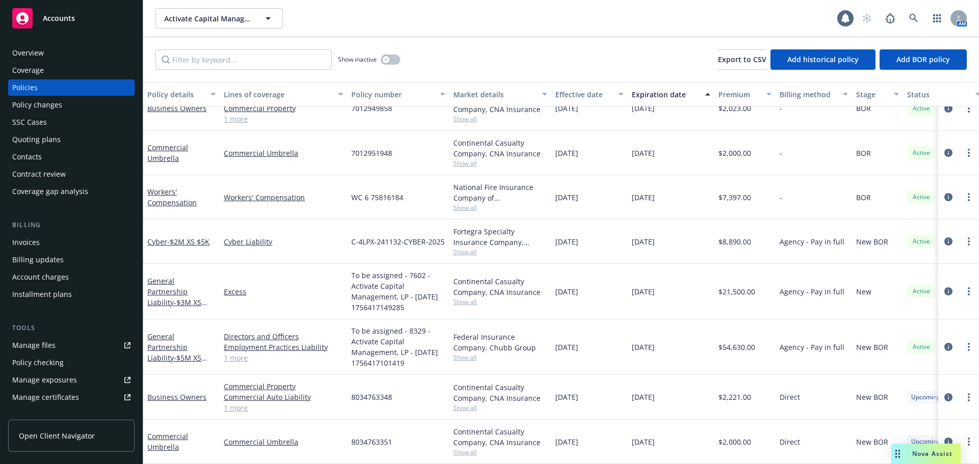
click at [26, 53] on div "Overview" at bounding box center [28, 53] width 32 height 16
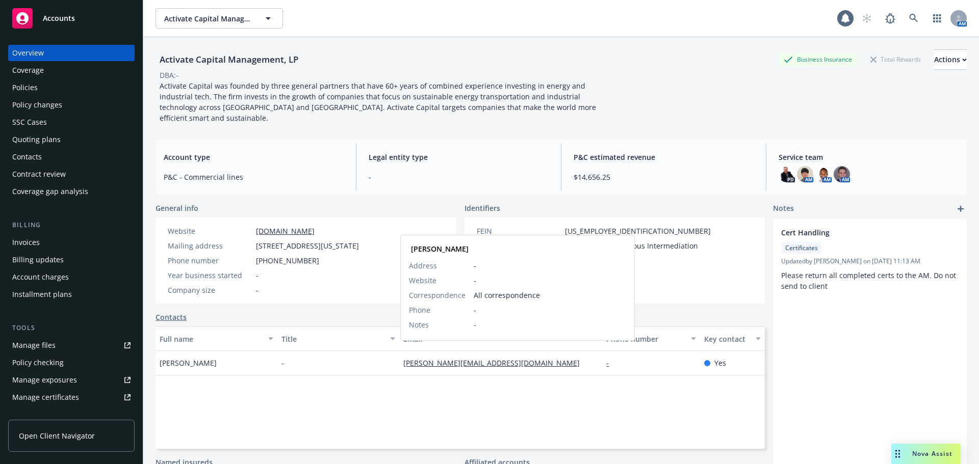
click at [459, 358] on link "anna@activatecap.com" at bounding box center [495, 363] width 185 height 10
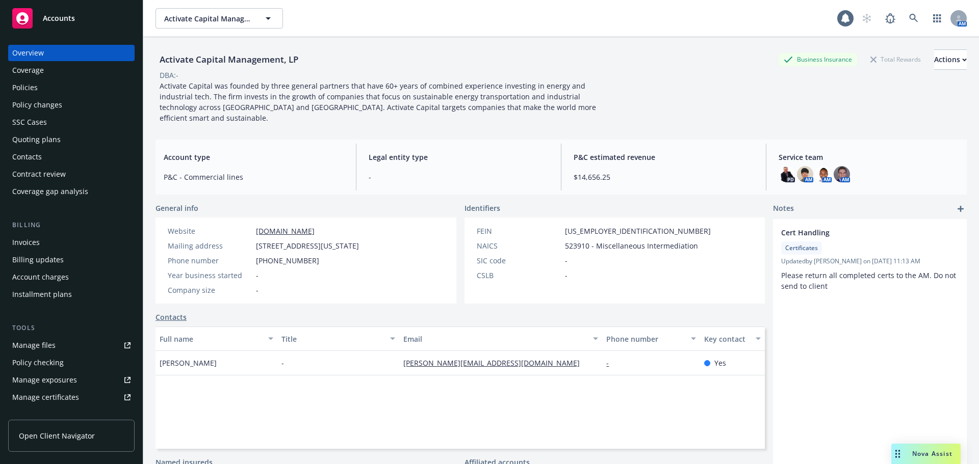
click at [24, 235] on div "Invoices" at bounding box center [26, 243] width 28 height 16
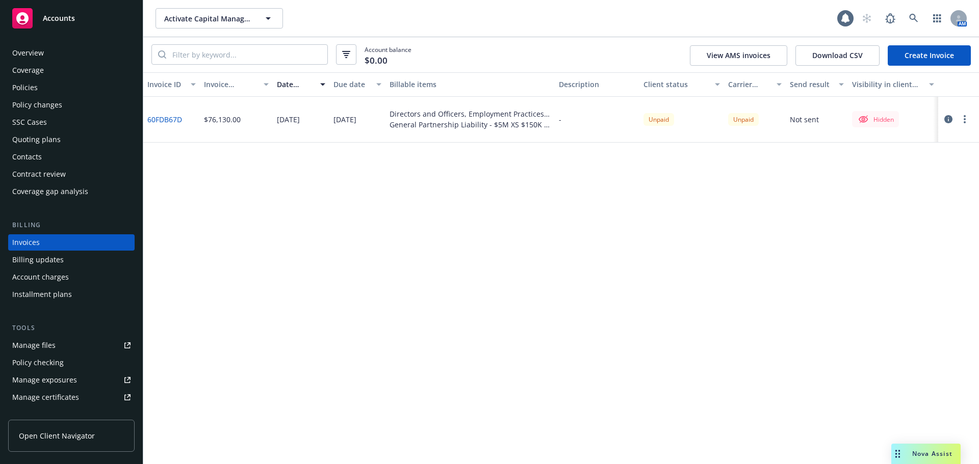
click at [965, 119] on circle "button" at bounding box center [965, 119] width 2 height 2
click at [882, 223] on link "Send invoice" at bounding box center [905, 222] width 130 height 20
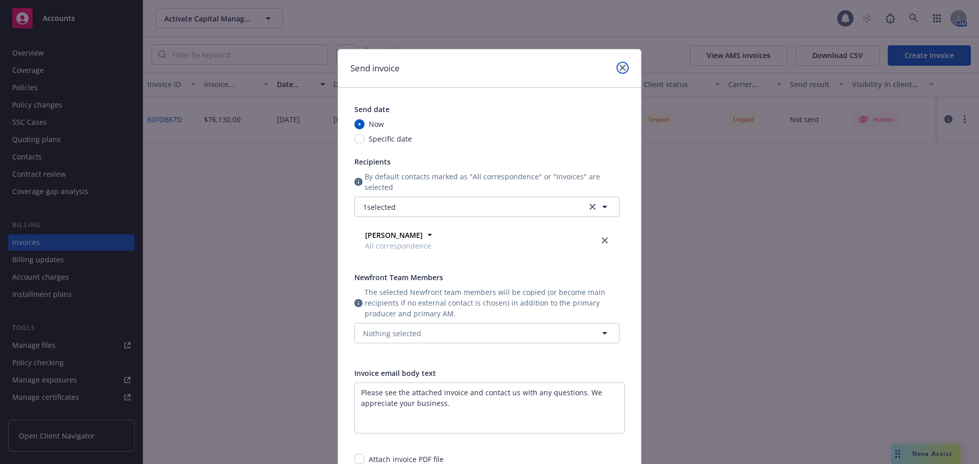
click at [619, 62] on link "close" at bounding box center [622, 68] width 12 height 12
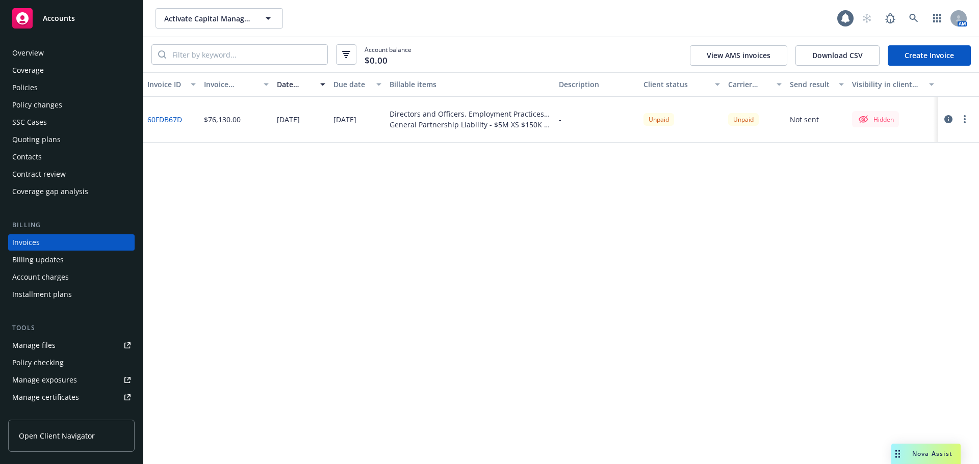
click at [158, 121] on link "60FDB67D" at bounding box center [164, 119] width 35 height 11
click at [32, 86] on div "Policies" at bounding box center [24, 88] width 25 height 16
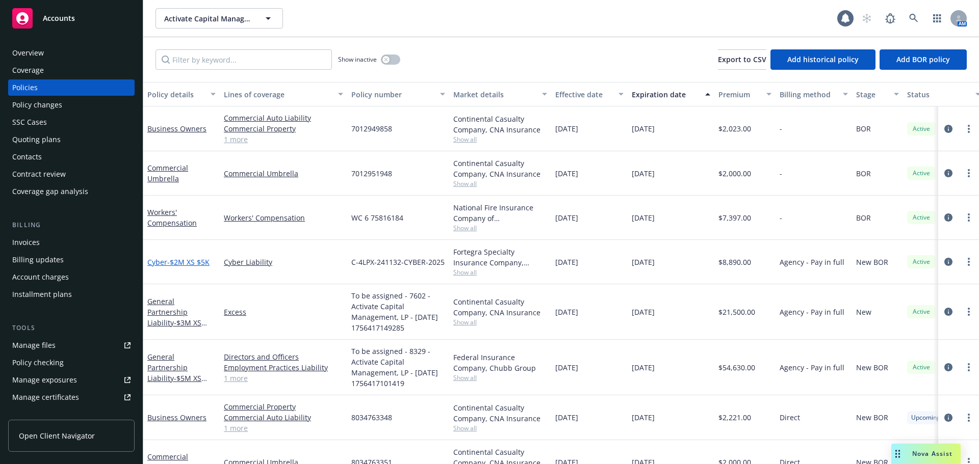
click at [180, 263] on span "- $2M XS $5K" at bounding box center [188, 262] width 42 height 10
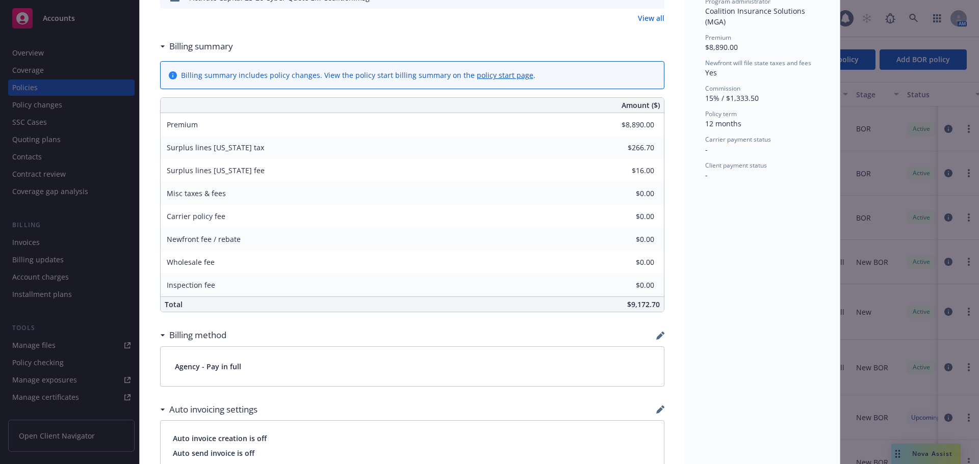
scroll to position [591, 0]
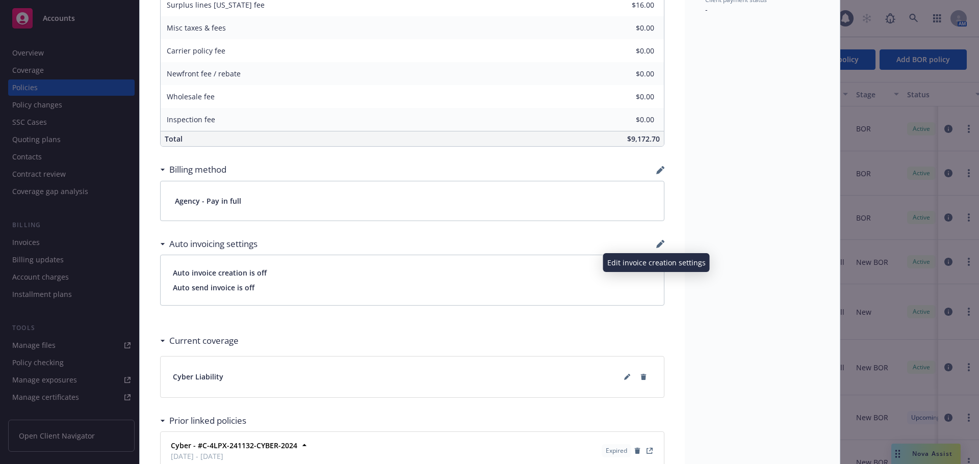
click at [656, 244] on icon "button" at bounding box center [660, 244] width 8 height 8
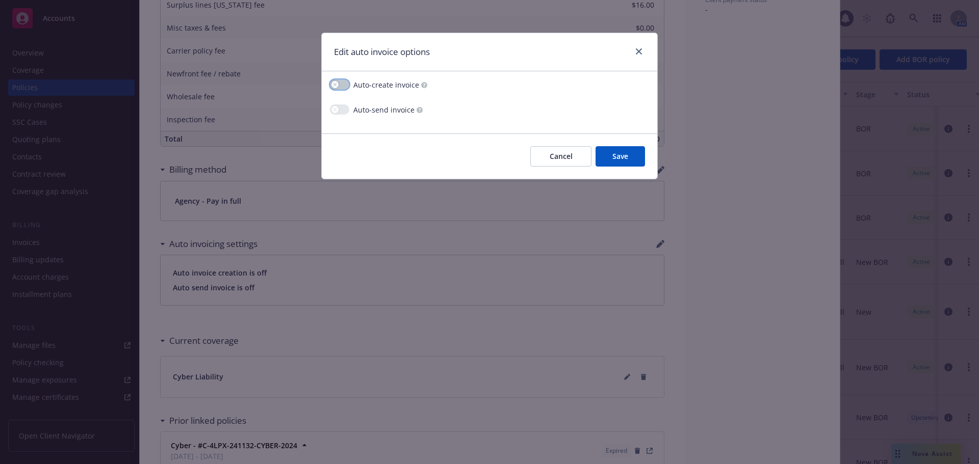
click at [343, 85] on button "button" at bounding box center [339, 85] width 19 height 10
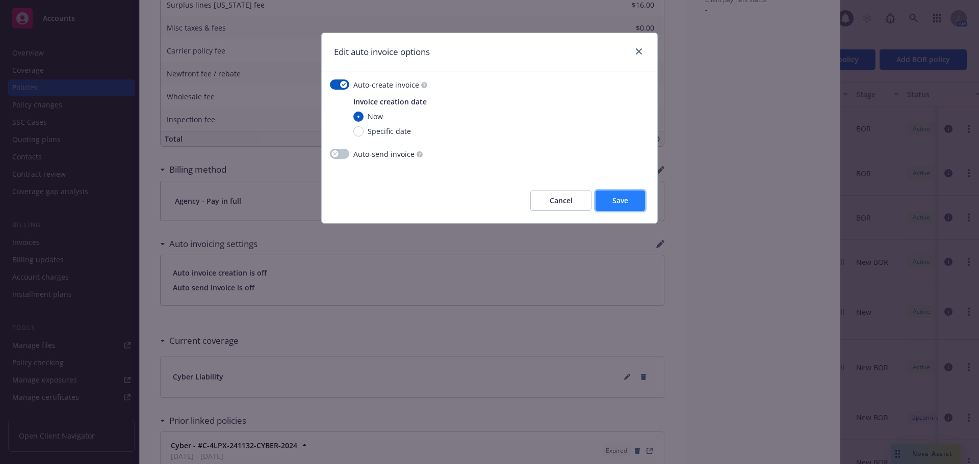
click at [620, 202] on span "Save" at bounding box center [620, 201] width 16 height 10
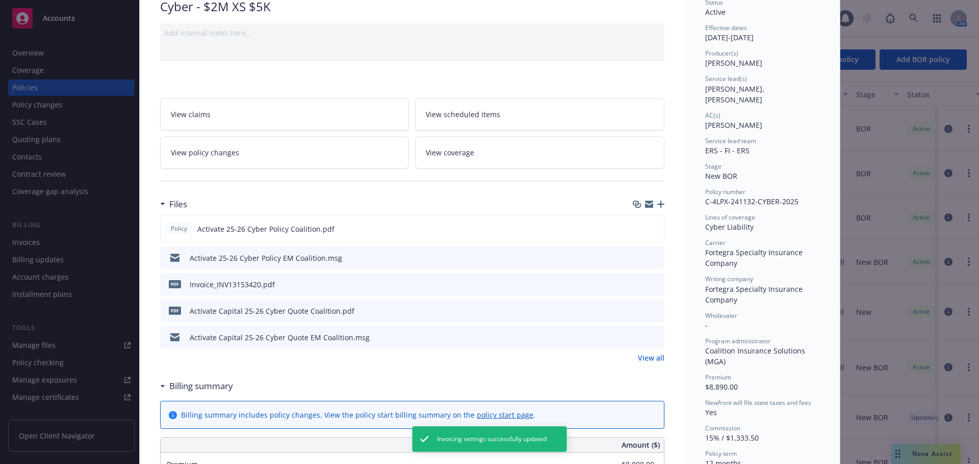
scroll to position [0, 0]
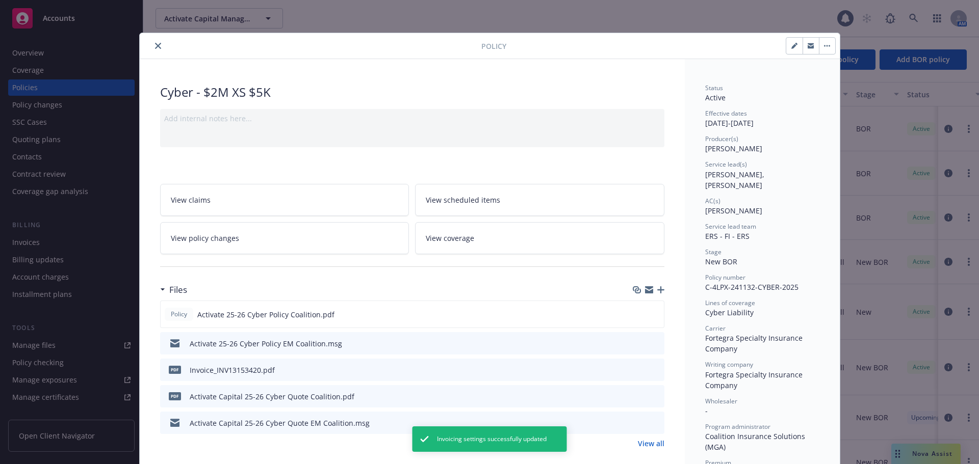
click at [156, 44] on icon "close" at bounding box center [158, 46] width 6 height 6
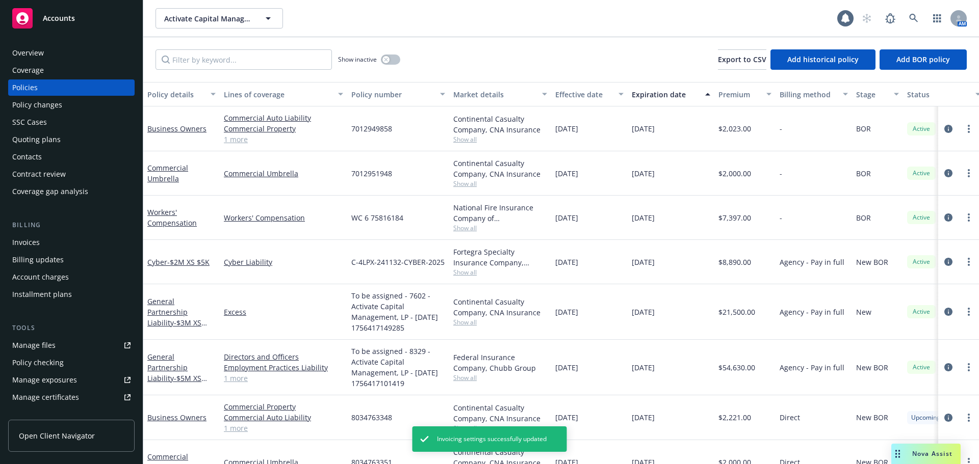
scroll to position [28, 0]
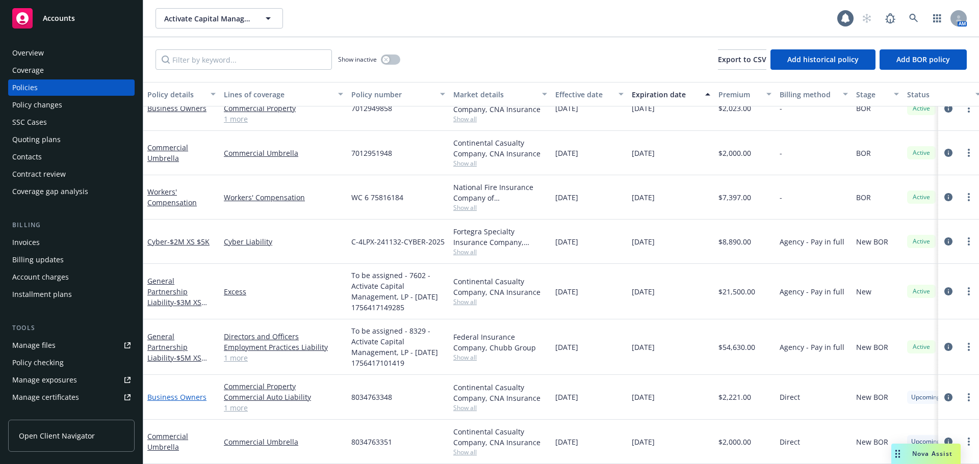
click at [192, 393] on link "Business Owners" at bounding box center [176, 398] width 59 height 10
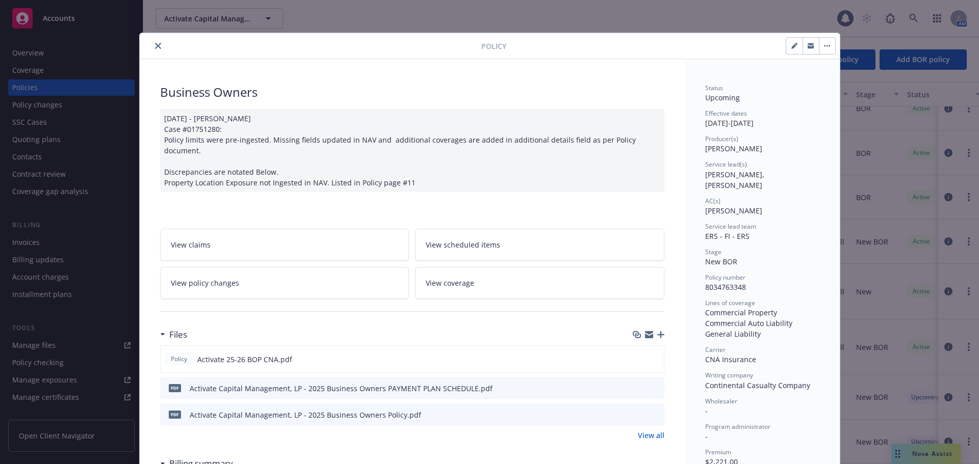
click at [650, 384] on icon "preview file" at bounding box center [654, 387] width 9 height 7
click at [155, 45] on icon "close" at bounding box center [158, 46] width 6 height 6
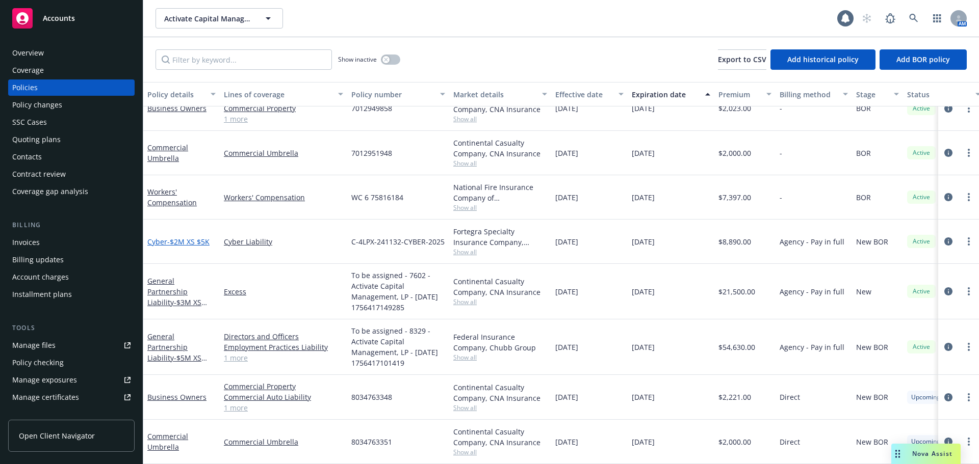
click at [164, 237] on link "Cyber - $2M XS $5K" at bounding box center [178, 242] width 62 height 10
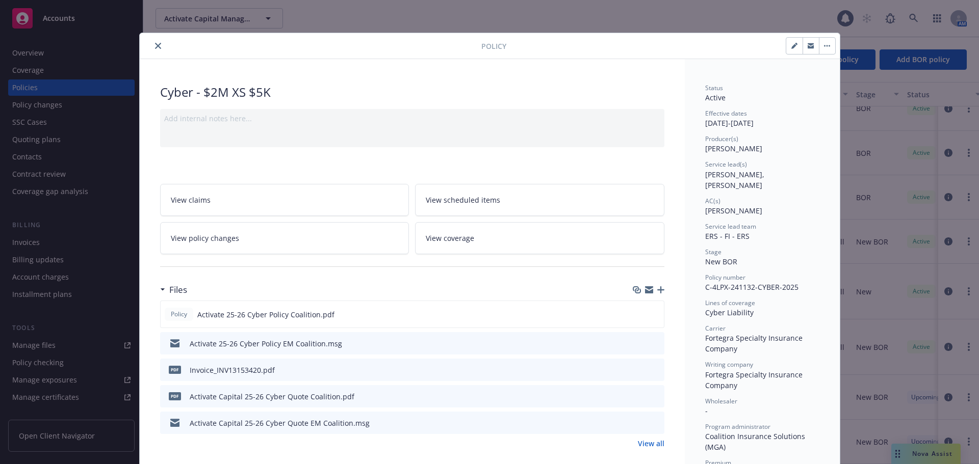
click at [156, 46] on icon "close" at bounding box center [158, 46] width 6 height 6
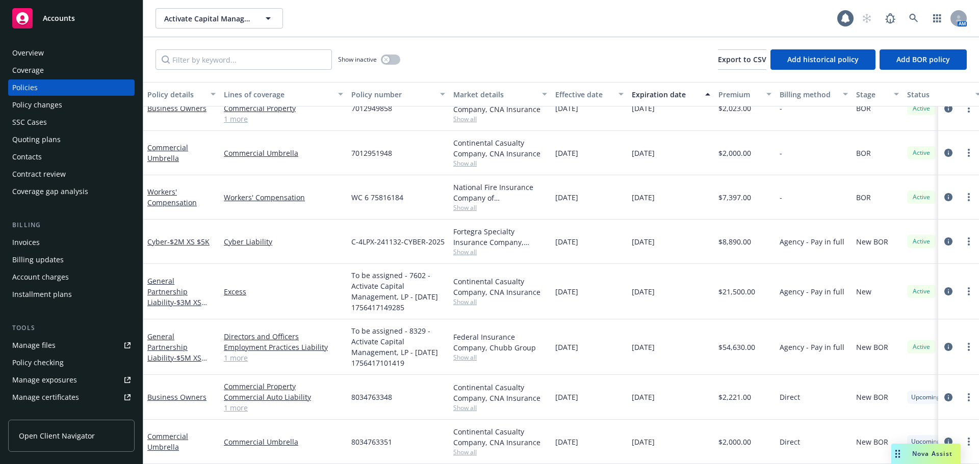
click at [31, 248] on div "Invoices" at bounding box center [26, 243] width 28 height 16
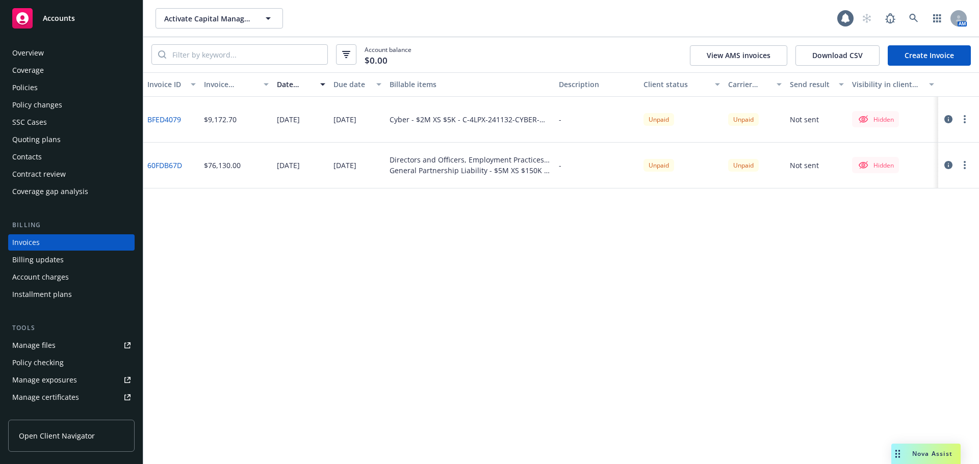
click at [964, 168] on icon "button" at bounding box center [965, 165] width 2 height 8
click at [910, 252] on link "Make it visible in client dash" at bounding box center [905, 247] width 130 height 20
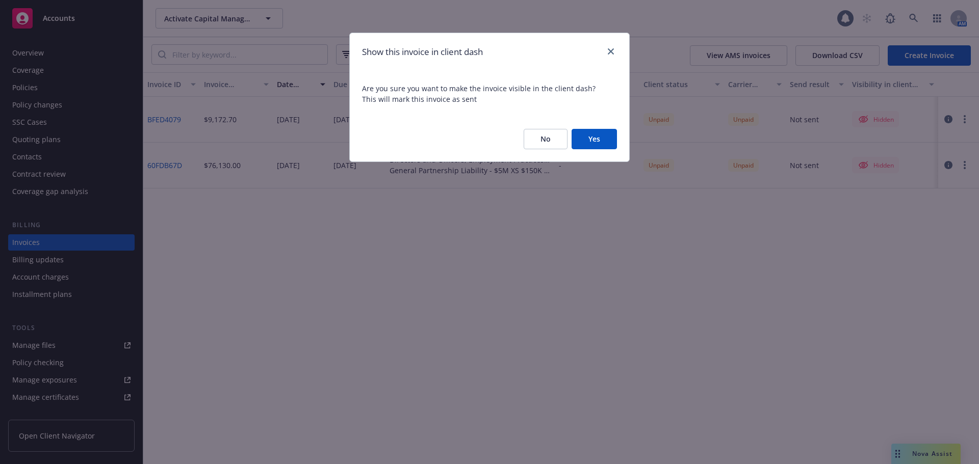
click at [605, 137] on button "Yes" at bounding box center [594, 139] width 45 height 20
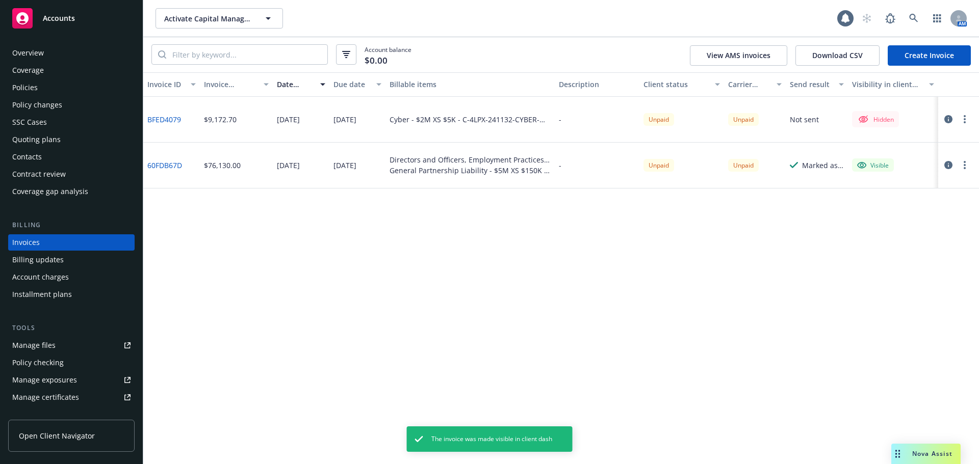
click at [966, 120] on button "button" at bounding box center [965, 119] width 12 height 12
click at [903, 205] on link "Make it visible in client dash" at bounding box center [905, 201] width 130 height 20
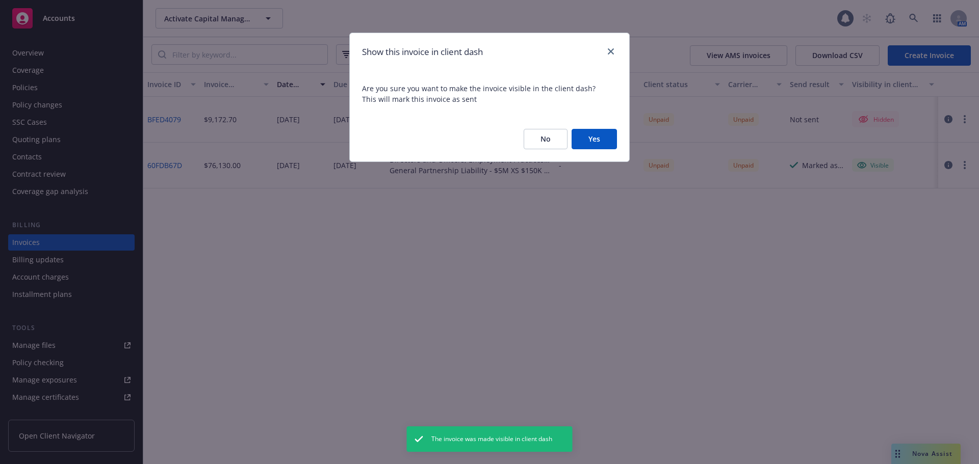
click at [608, 138] on button "Yes" at bounding box center [594, 139] width 45 height 20
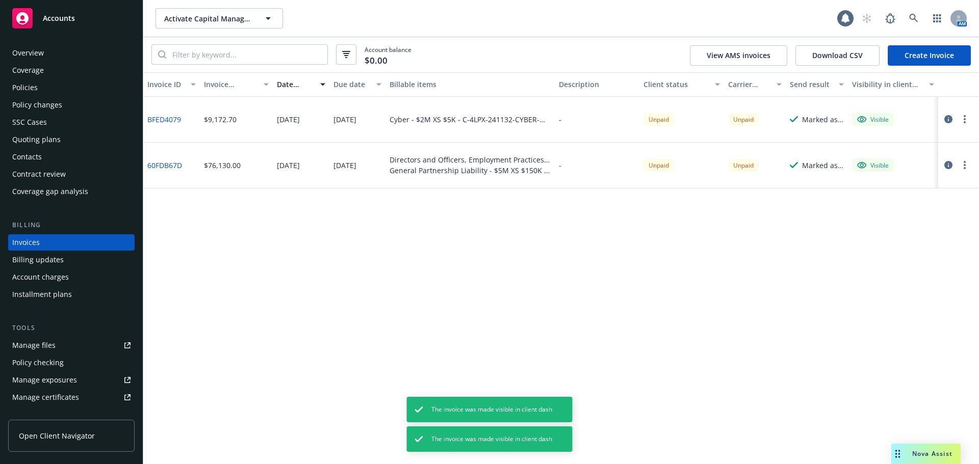
click at [962, 165] on button "button" at bounding box center [965, 165] width 12 height 12
click at [896, 288] on link "Generate invoice PDF" at bounding box center [905, 288] width 130 height 20
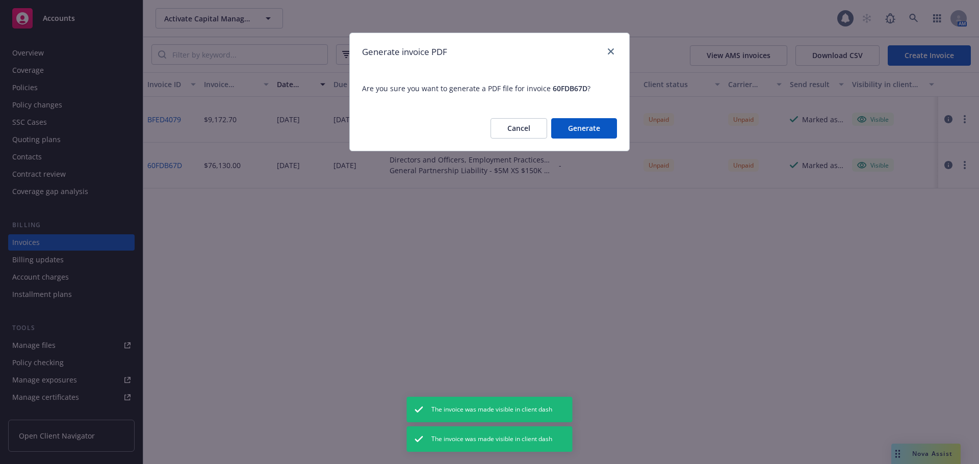
click at [592, 124] on button "Generate" at bounding box center [584, 128] width 66 height 20
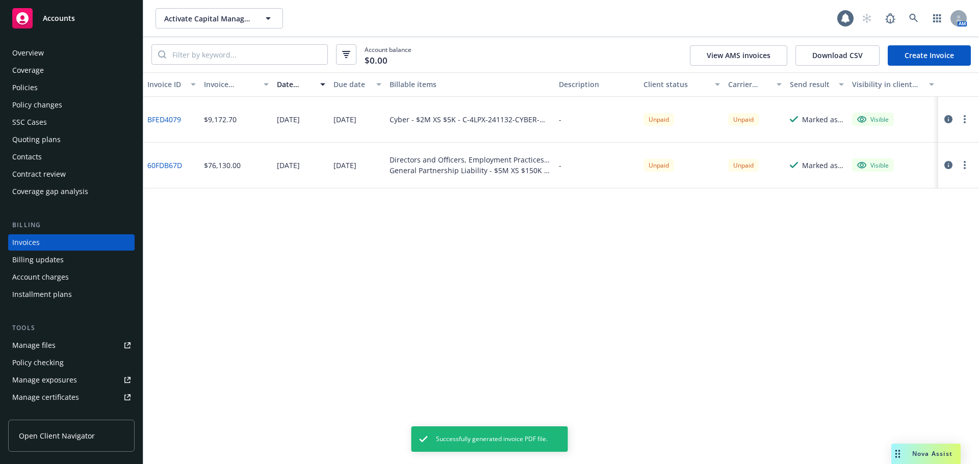
click at [965, 120] on circle "button" at bounding box center [965, 119] width 2 height 2
click at [901, 239] on link "Download invoice PDF" at bounding box center [905, 242] width 130 height 20
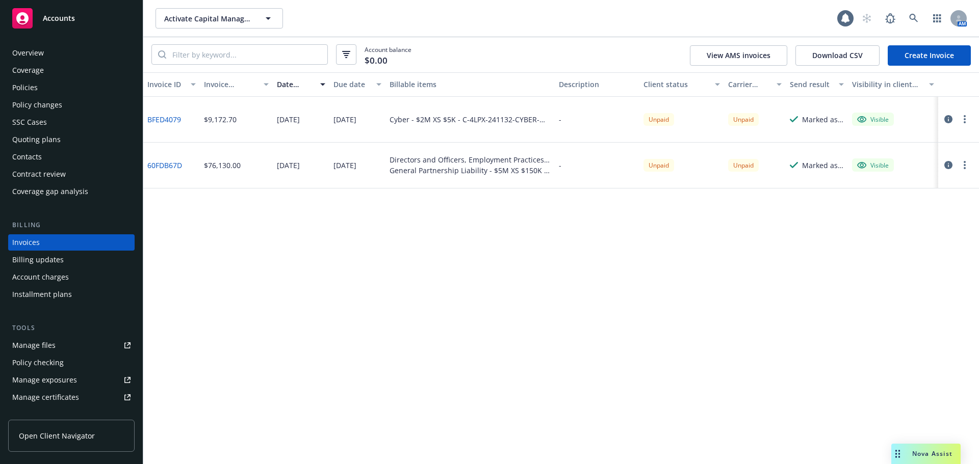
click at [965, 166] on circle "button" at bounding box center [965, 165] width 2 height 2
click at [902, 290] on link "Download invoice PDF" at bounding box center [905, 288] width 130 height 20
click at [36, 134] on div "Quoting plans" at bounding box center [36, 140] width 48 height 16
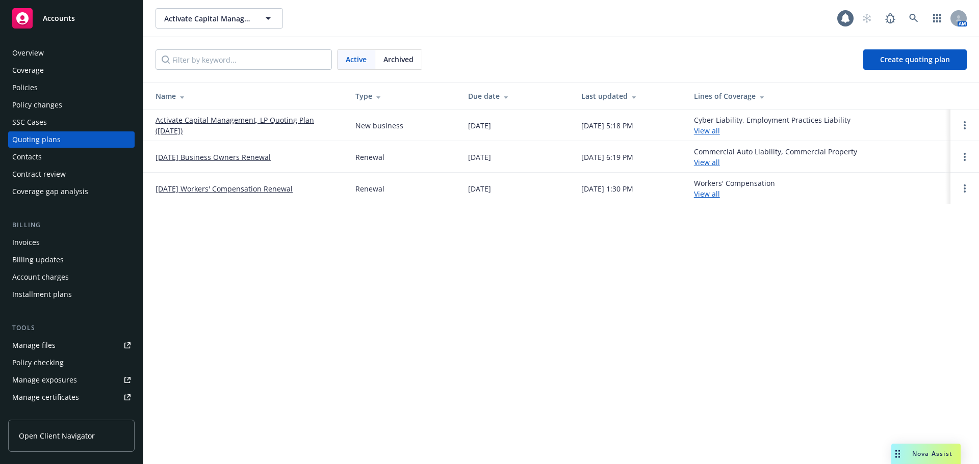
click at [179, 125] on link "Activate Capital Management, LP Quoting Plan (2025-08-31)" at bounding box center [248, 125] width 184 height 21
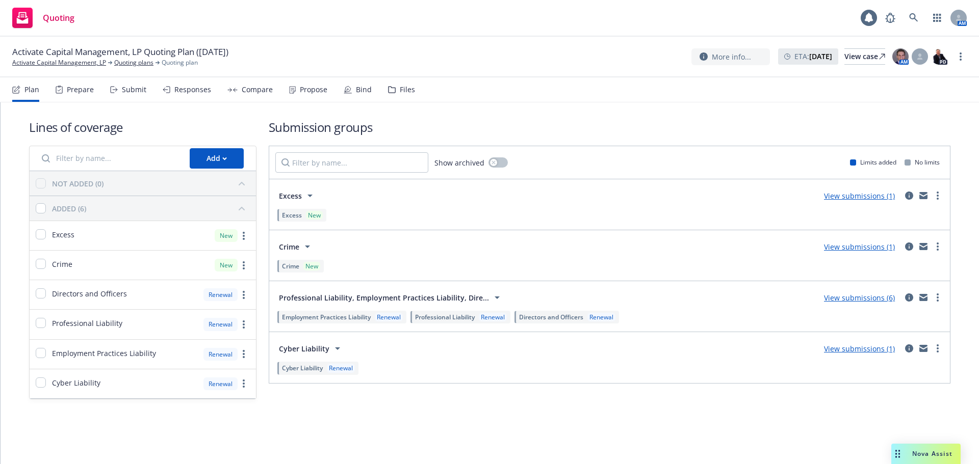
click at [406, 95] on div "Files" at bounding box center [401, 89] width 27 height 24
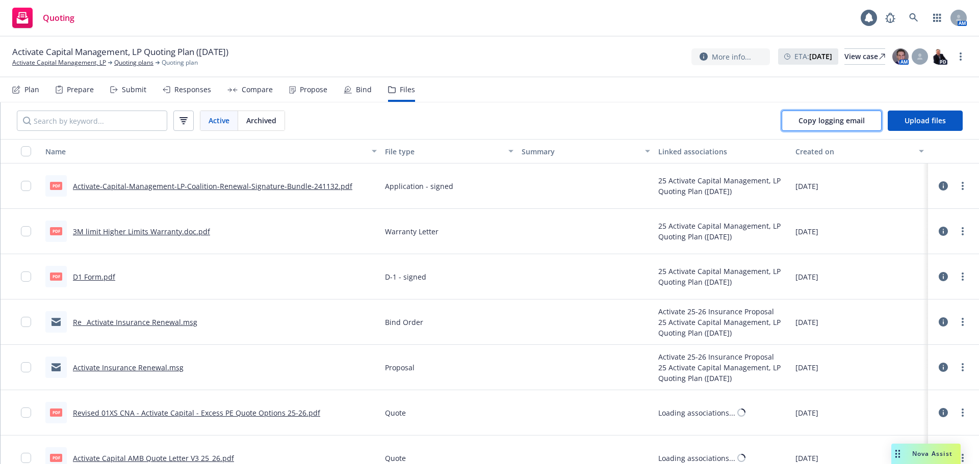
click at [811, 125] on button "Copy logging email" at bounding box center [832, 121] width 100 height 20
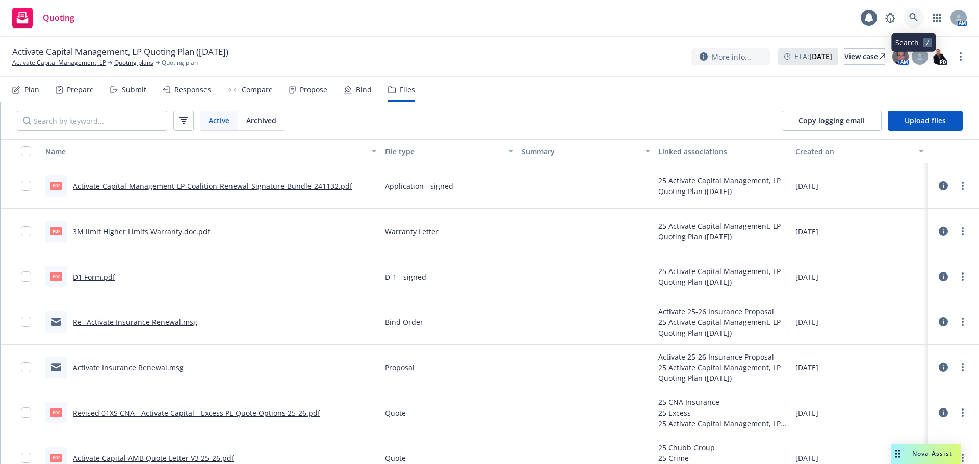
click at [915, 16] on icon at bounding box center [913, 17] width 9 height 9
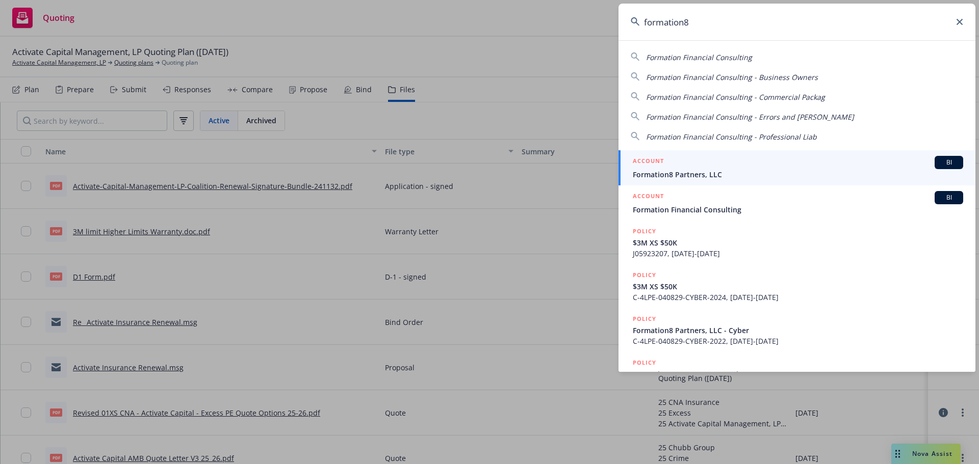
type input "formation8"
click at [697, 161] on div "ACCOUNT BI" at bounding box center [798, 162] width 330 height 13
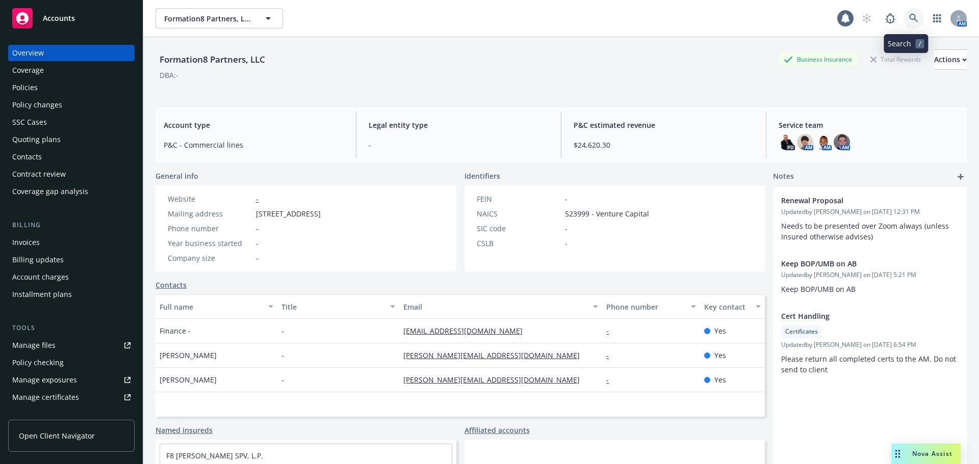
click at [909, 22] on icon at bounding box center [913, 18] width 9 height 9
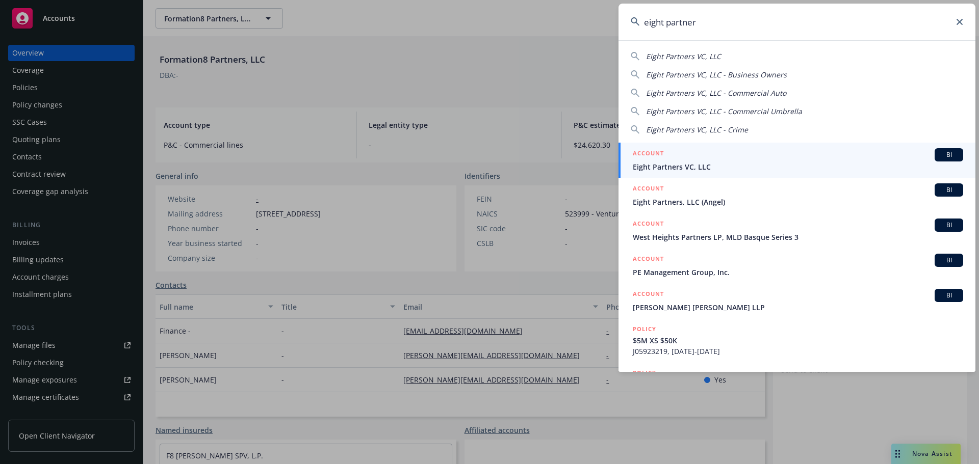
type input "eight partner"
click at [757, 149] on div "ACCOUNT BI" at bounding box center [798, 154] width 330 height 13
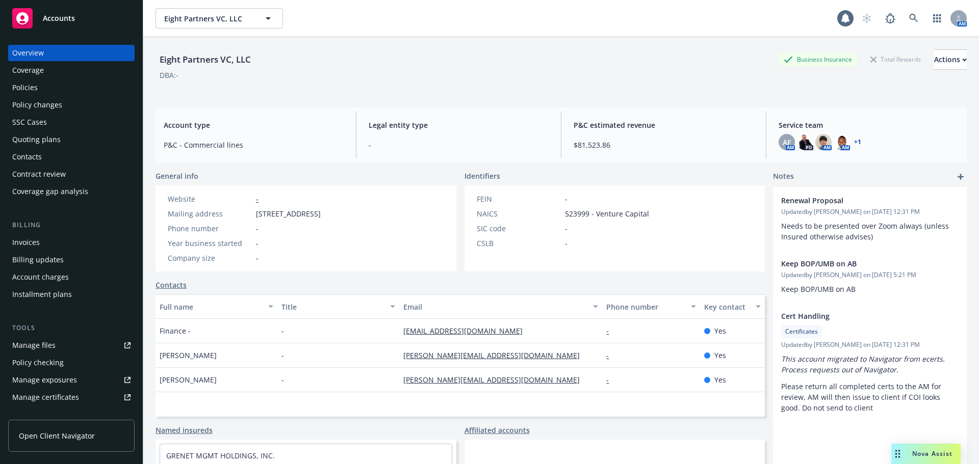
click at [45, 140] on div "Quoting plans" at bounding box center [36, 140] width 48 height 16
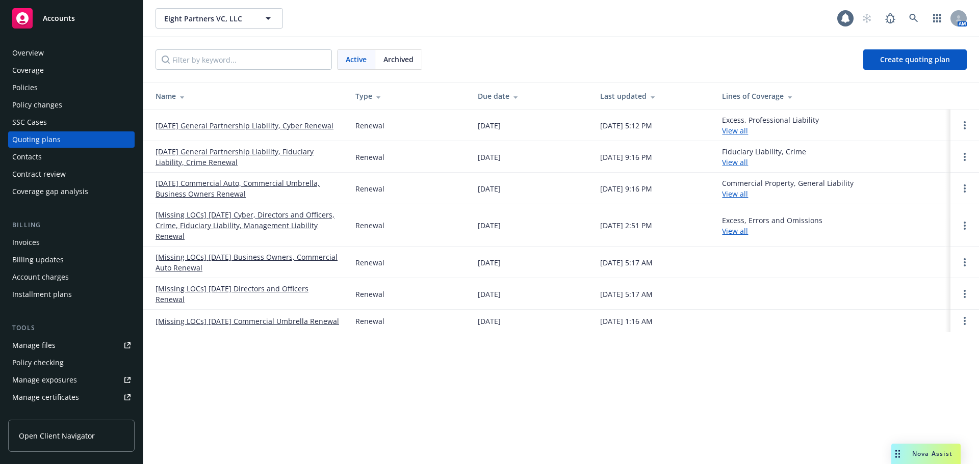
click at [311, 126] on link "09/30/25 General Partnership Liability, Cyber Renewal" at bounding box center [245, 125] width 178 height 11
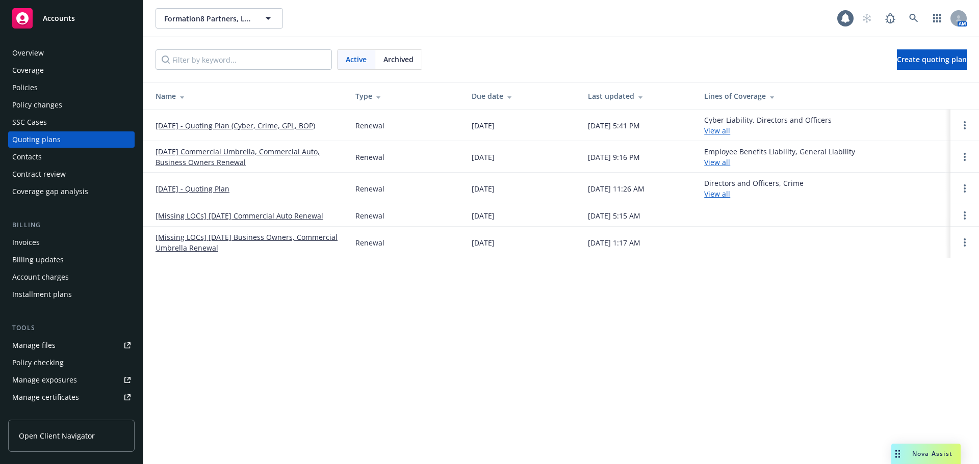
click at [297, 128] on link "09/30/25 - Quoting Plan (Cyber, Crime, GPL, BOP)" at bounding box center [236, 125] width 160 height 11
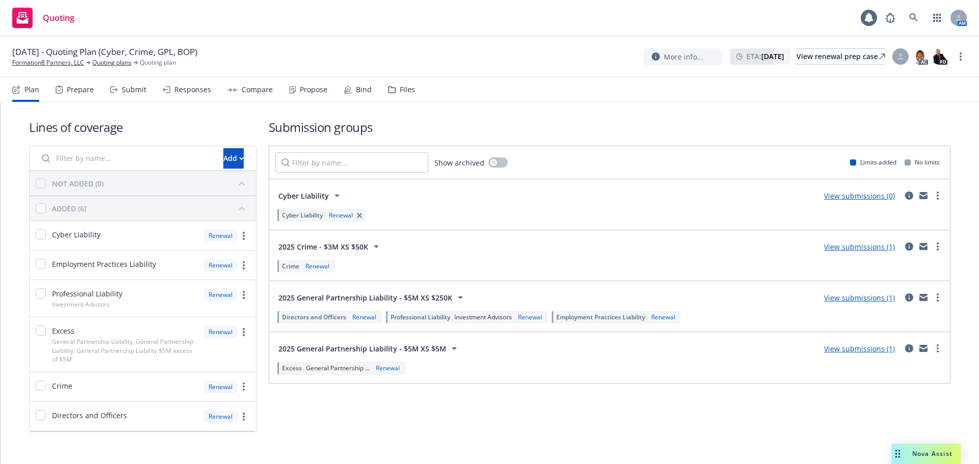
click at [191, 95] on div "Responses" at bounding box center [187, 89] width 48 height 24
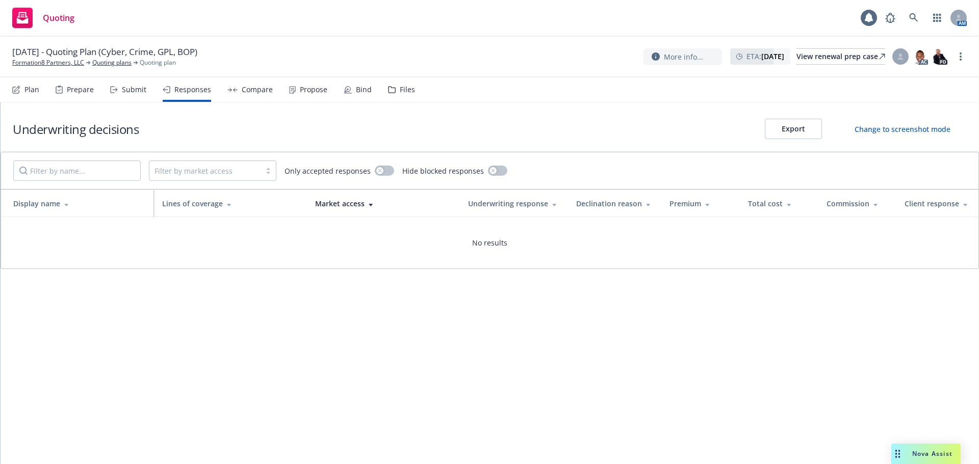
click at [140, 89] on div "Submit" at bounding box center [134, 90] width 24 height 8
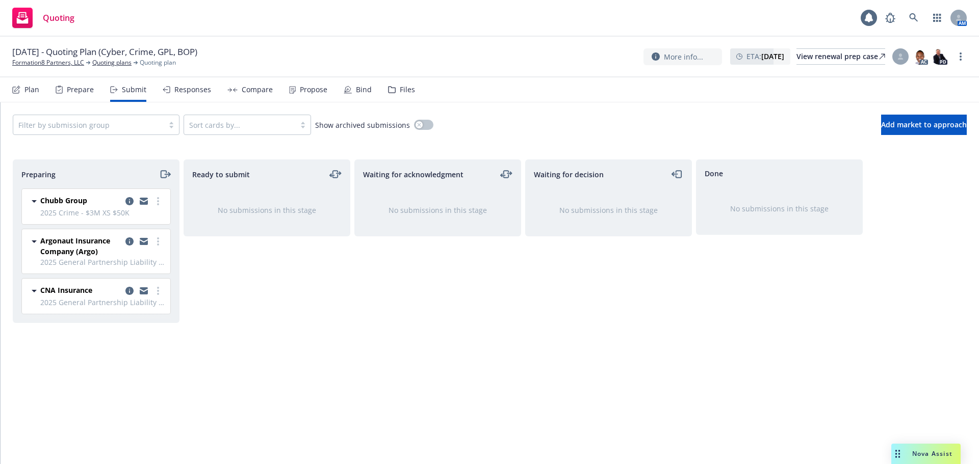
click at [400, 90] on div "Files" at bounding box center [407, 90] width 15 height 8
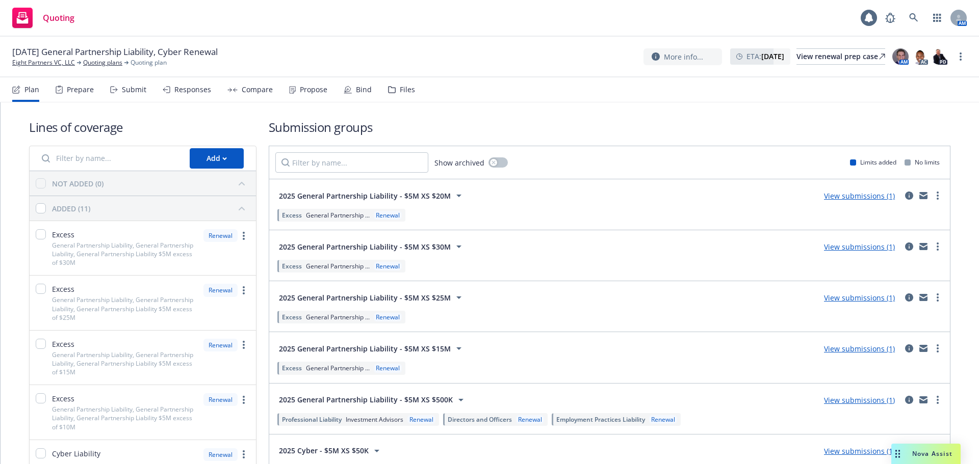
click at [406, 94] on div "Files" at bounding box center [407, 90] width 15 height 8
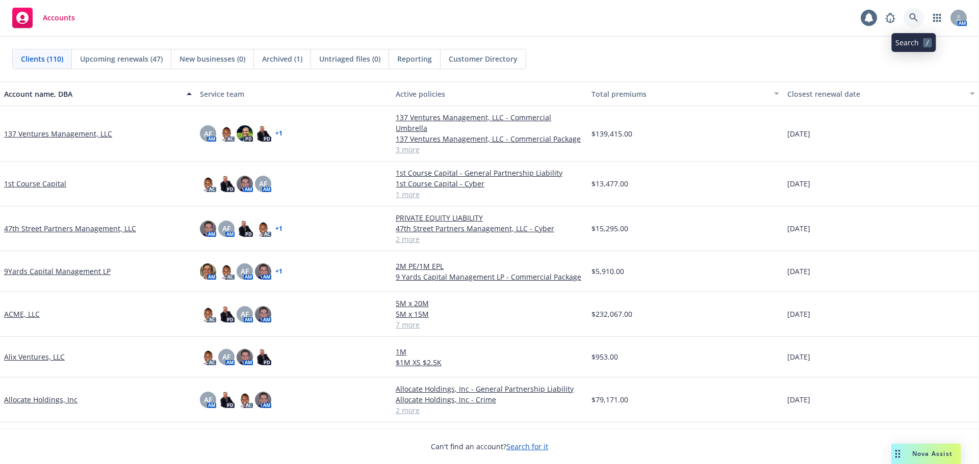
click at [909, 17] on link at bounding box center [913, 18] width 20 height 20
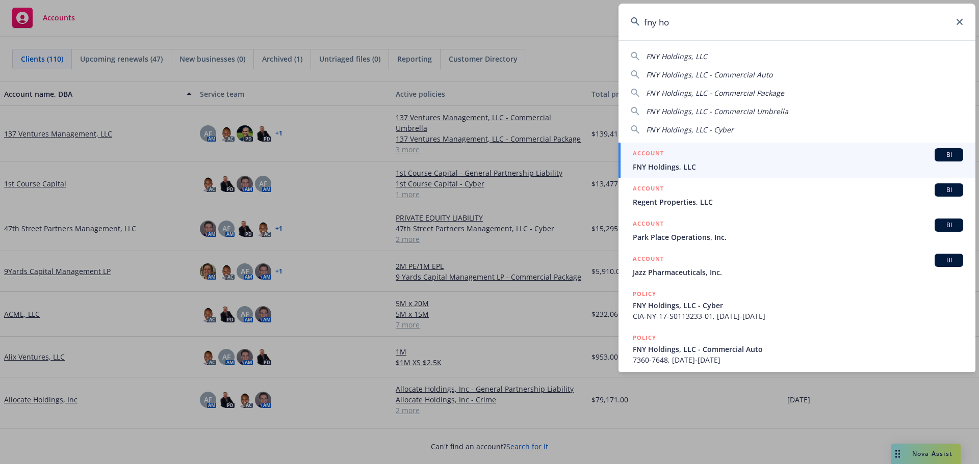
type input "fny ho"
click at [745, 147] on link "ACCOUNT BI FNY Holdings, LLC" at bounding box center [796, 160] width 357 height 35
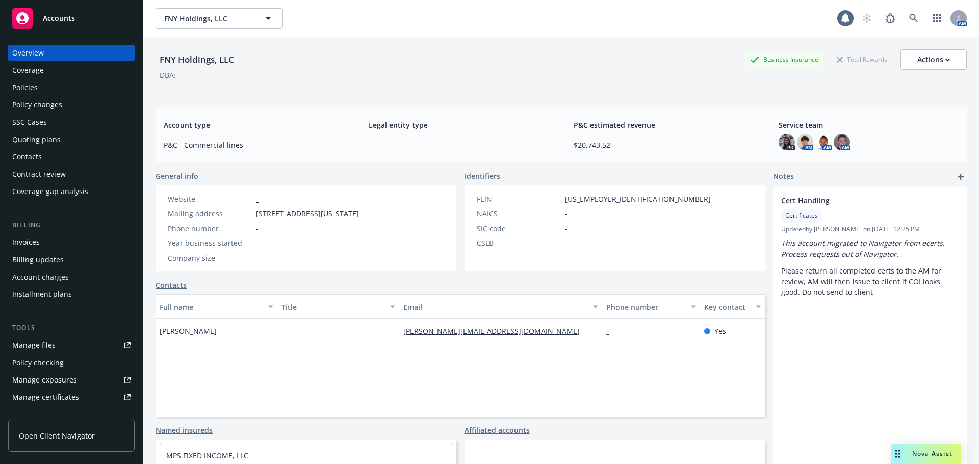
click at [64, 91] on div "Policies" at bounding box center [71, 88] width 118 height 16
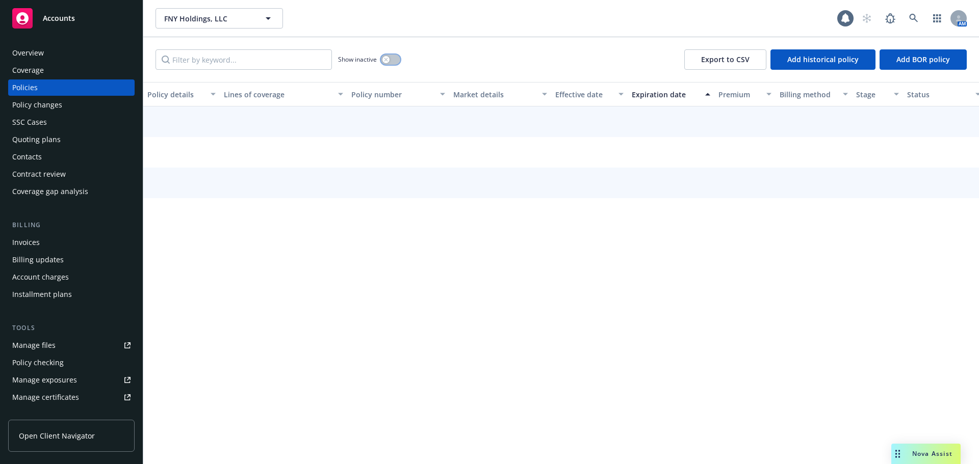
click at [394, 60] on button "button" at bounding box center [390, 60] width 19 height 10
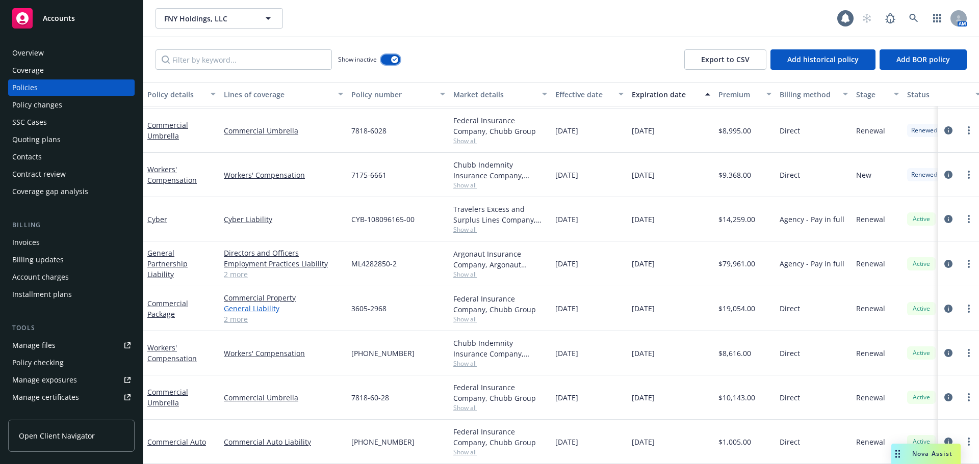
scroll to position [703, 0]
click at [152, 263] on link "General Partnership Liability" at bounding box center [167, 263] width 40 height 31
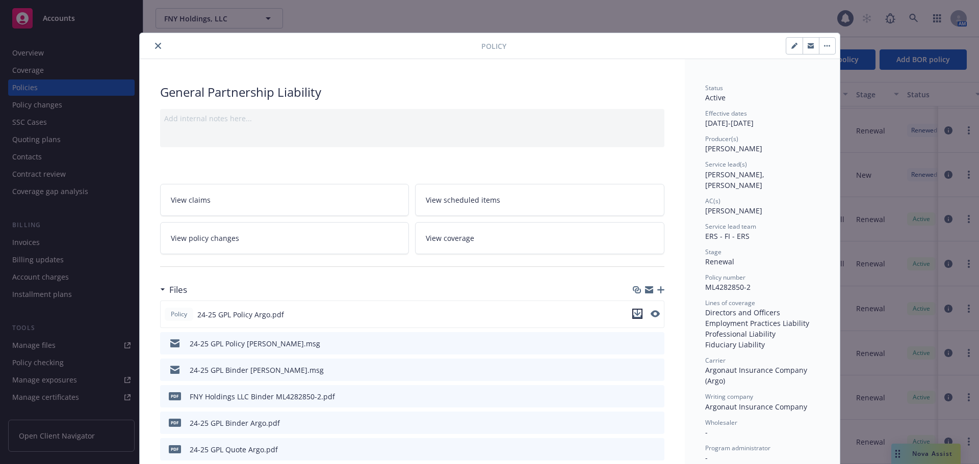
click at [634, 314] on icon "download file" at bounding box center [637, 313] width 7 height 6
click at [155, 46] on icon "close" at bounding box center [158, 46] width 6 height 6
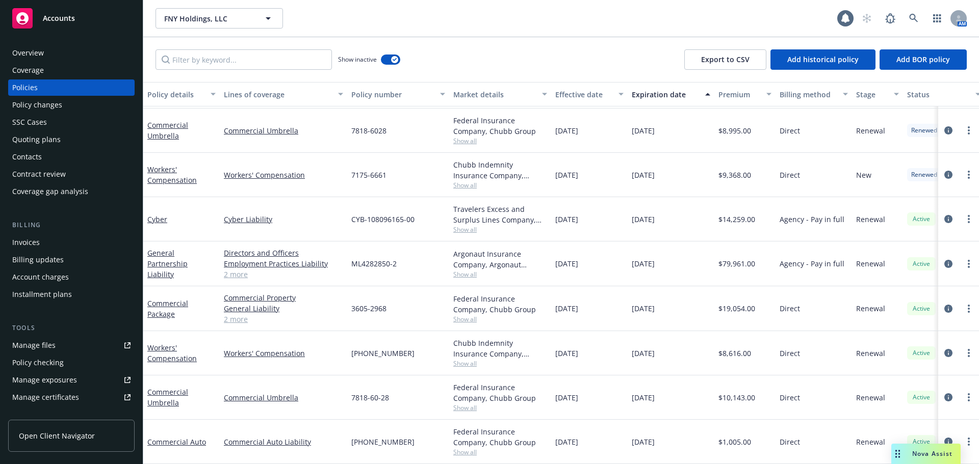
click at [45, 143] on div "Quoting plans" at bounding box center [36, 140] width 48 height 16
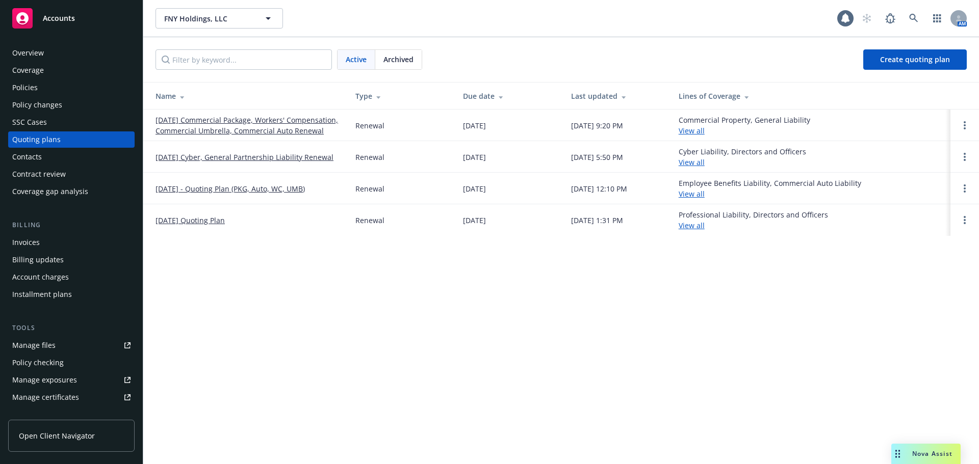
click at [235, 163] on link "09/15/25 Cyber, General Partnership Liability Renewal" at bounding box center [245, 157] width 178 height 11
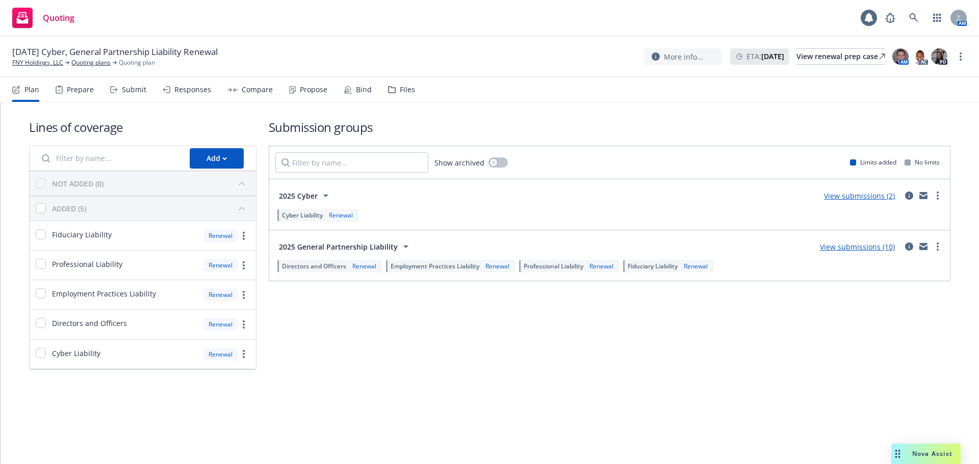
click at [400, 87] on div "Files" at bounding box center [407, 90] width 15 height 8
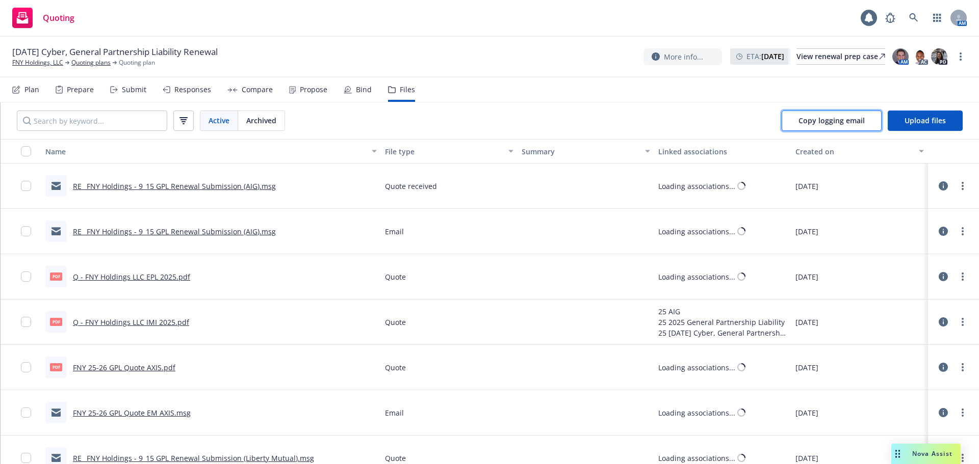
click at [808, 118] on span "Copy logging email" at bounding box center [831, 121] width 66 height 10
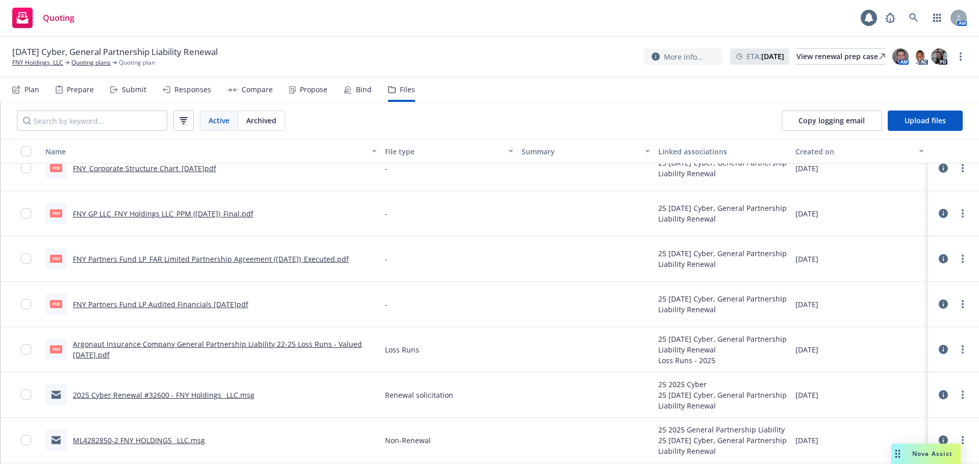
scroll to position [1377, 0]
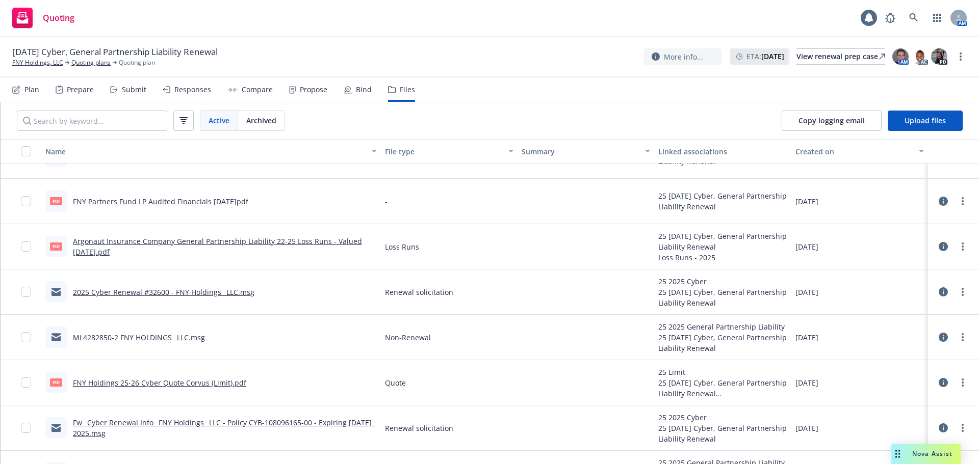
click at [180, 293] on link "2025 Cyber Renewal #32600 - FNY Holdings_ LLC.msg" at bounding box center [164, 293] width 182 height 10
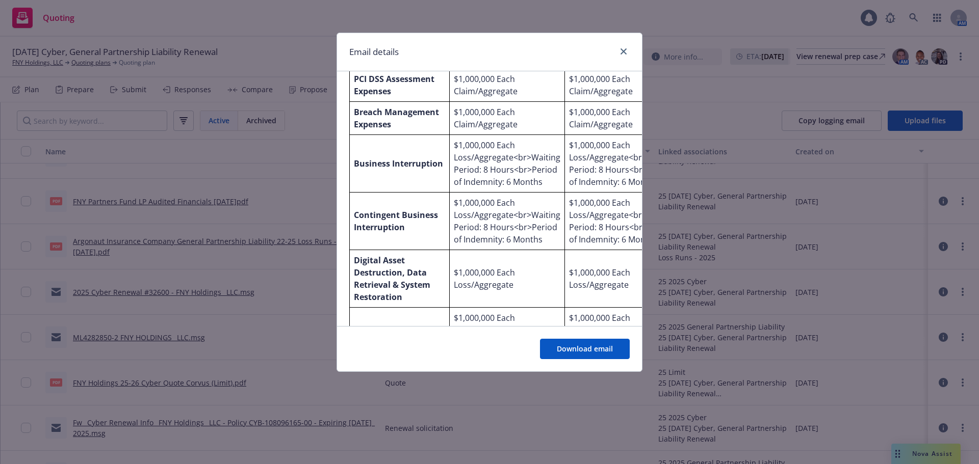
scroll to position [1020, 0]
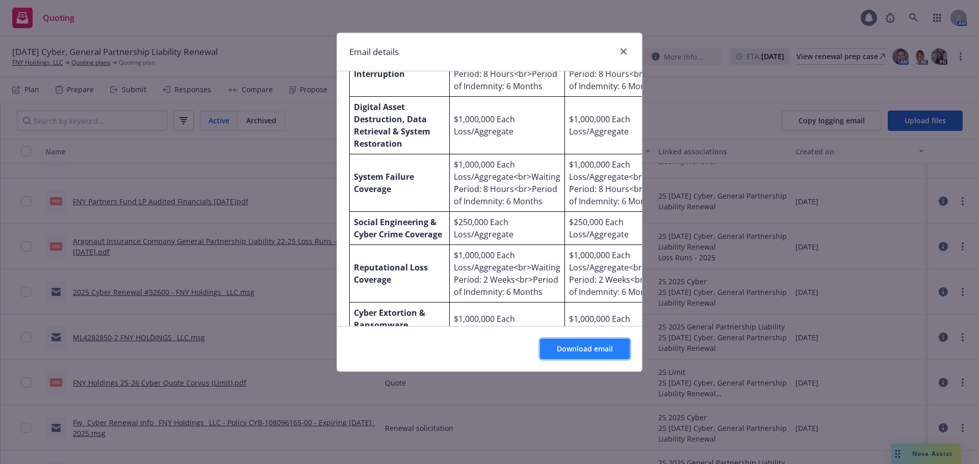
click at [564, 346] on span "Download email" at bounding box center [585, 349] width 56 height 10
click at [113, 25] on div "Email details 2025 Cyber Renewal #32600 - FNY Holdings, LLC Monday, July 7, 202…" at bounding box center [489, 232] width 979 height 464
click at [622, 53] on icon "close" at bounding box center [623, 51] width 6 height 6
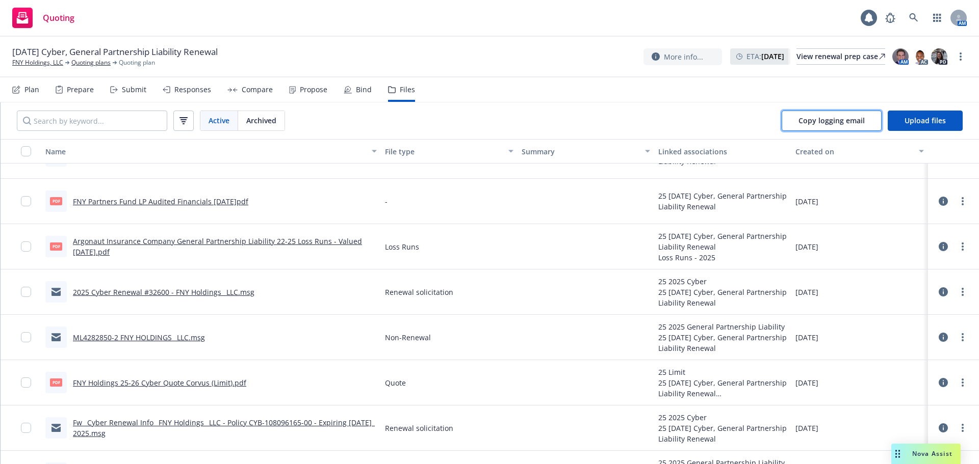
click at [827, 119] on span "Copy logging email" at bounding box center [831, 121] width 66 height 10
click at [25, 65] on link "FNY Holdings, LLC" at bounding box center [37, 62] width 51 height 9
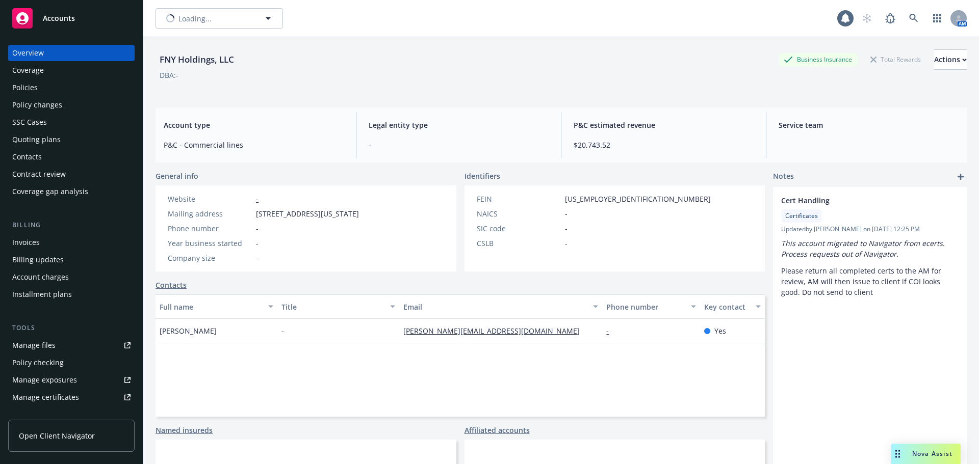
click at [77, 17] on div "Accounts" at bounding box center [71, 18] width 118 height 20
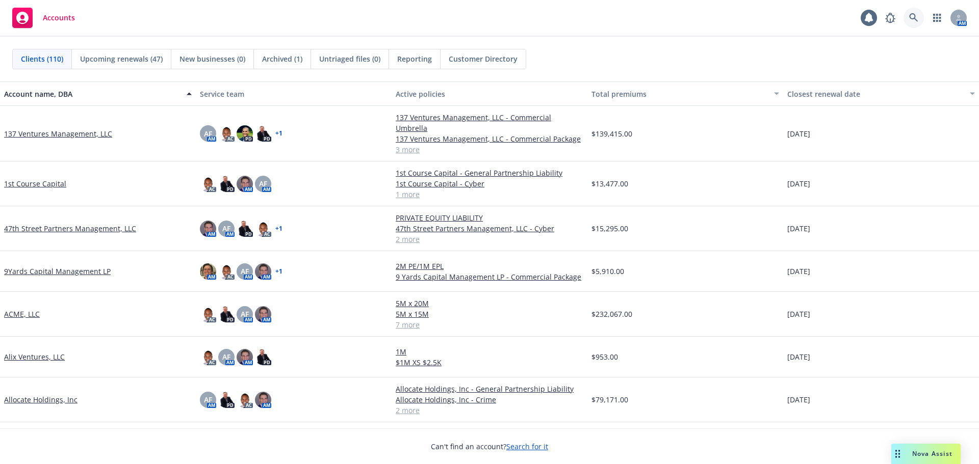
click at [914, 22] on link at bounding box center [913, 18] width 20 height 20
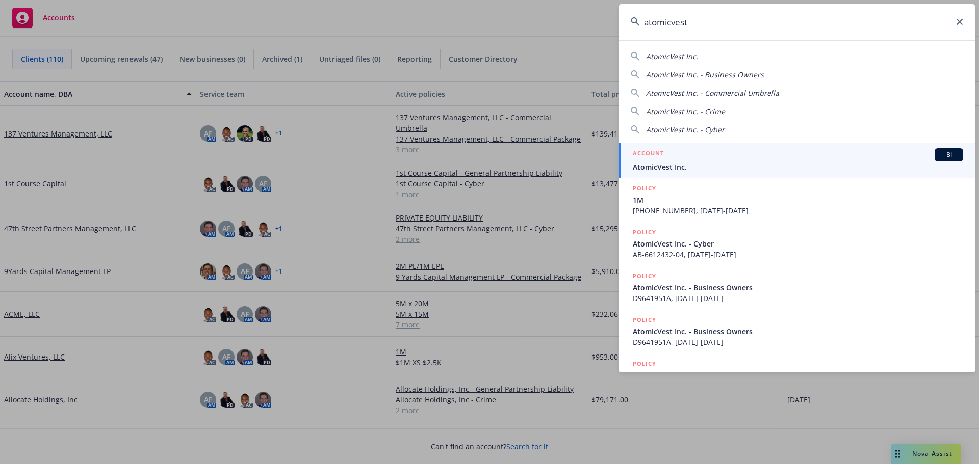
type input "atomicvest"
click at [739, 165] on span "AtomicVest Inc." at bounding box center [798, 167] width 330 height 11
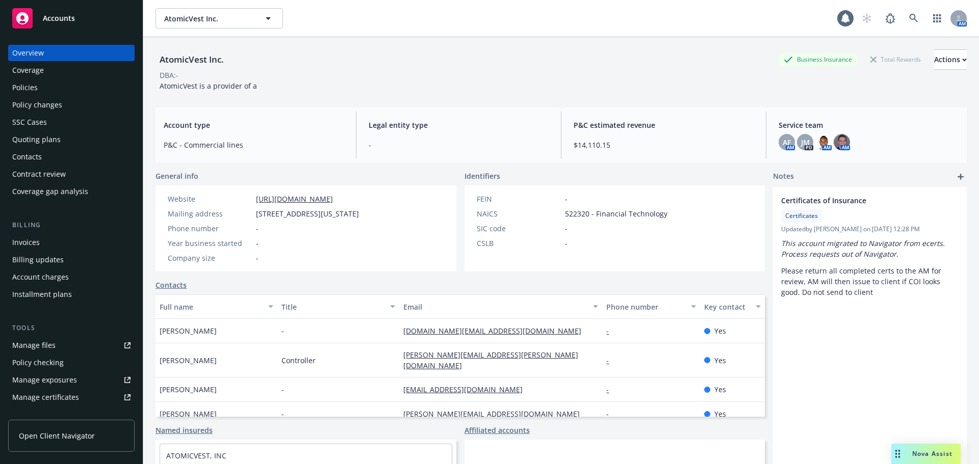
drag, startPoint x: 54, startPoint y: 86, endPoint x: 63, endPoint y: 70, distance: 18.3
click at [54, 86] on div "Policies" at bounding box center [71, 88] width 118 height 16
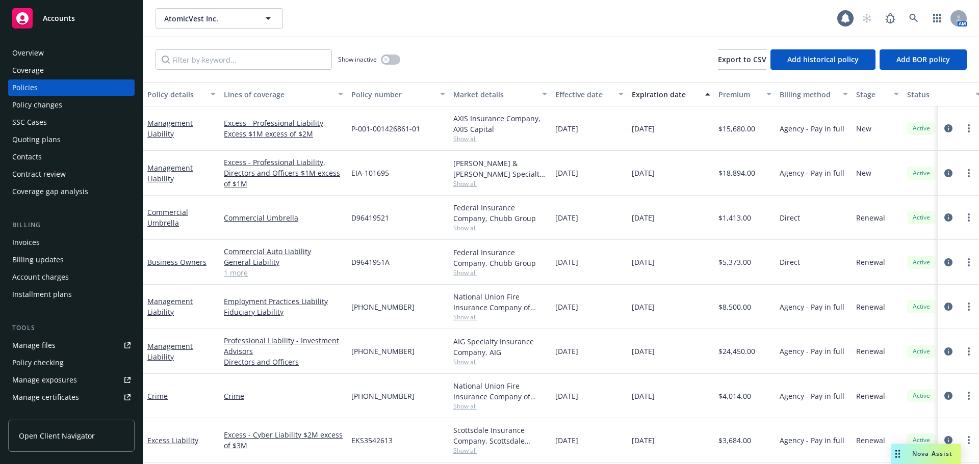
scroll to position [50, 0]
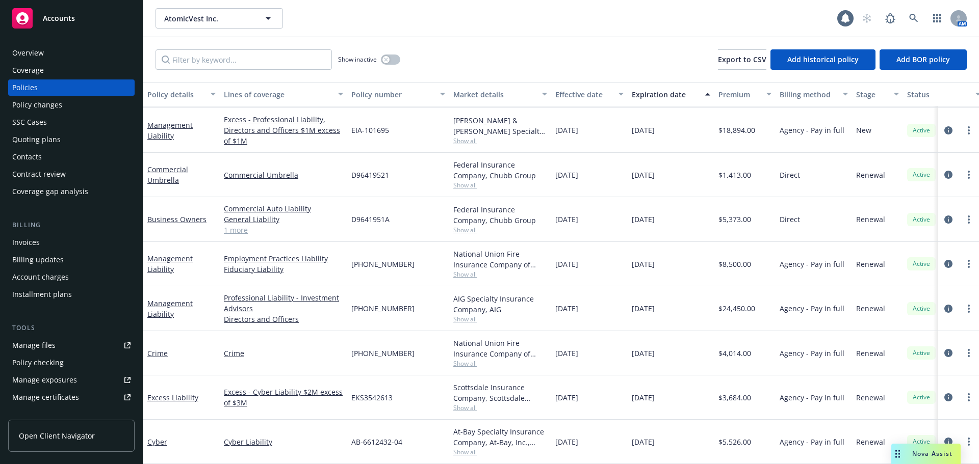
click at [478, 404] on span "Show all" at bounding box center [500, 408] width 94 height 9
click at [620, 391] on div "[DATE]" at bounding box center [589, 398] width 76 height 44
click at [474, 359] on span "Show all" at bounding box center [500, 363] width 94 height 9
click at [583, 358] on div "09/15/2024" at bounding box center [589, 353] width 76 height 44
click at [472, 316] on span "Show all" at bounding box center [500, 319] width 94 height 9
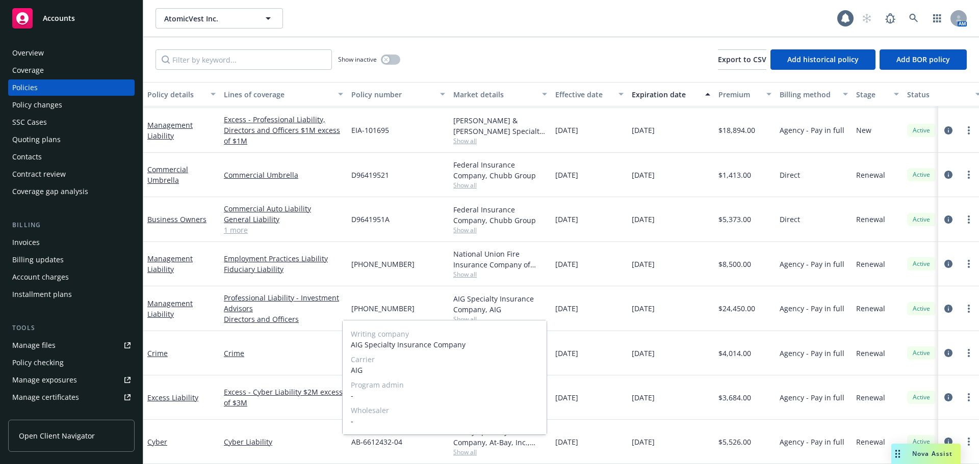
click at [513, 315] on span "Show all" at bounding box center [500, 319] width 94 height 9
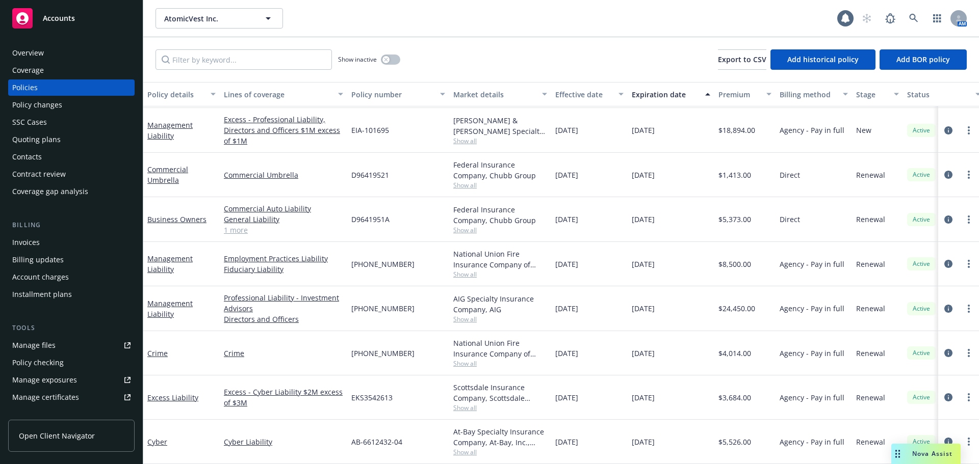
click at [471, 270] on span "Show all" at bounding box center [500, 274] width 94 height 9
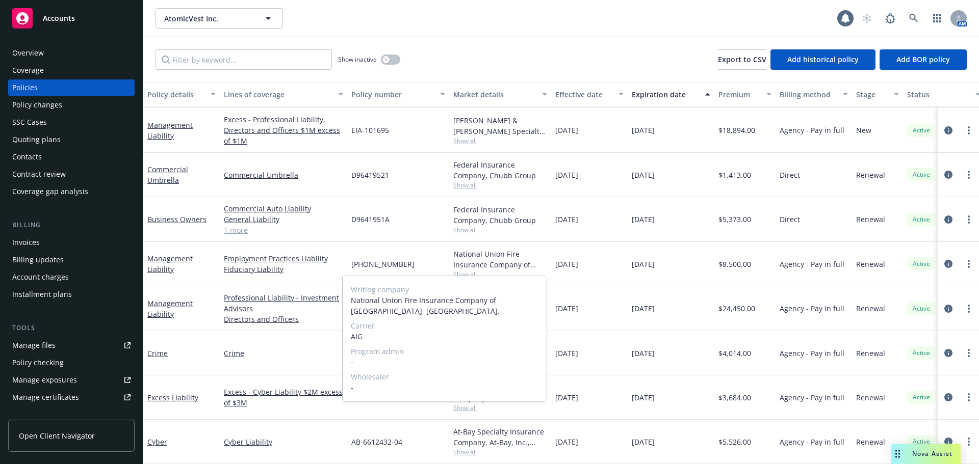
click at [532, 270] on span "Show all" at bounding box center [500, 274] width 94 height 9
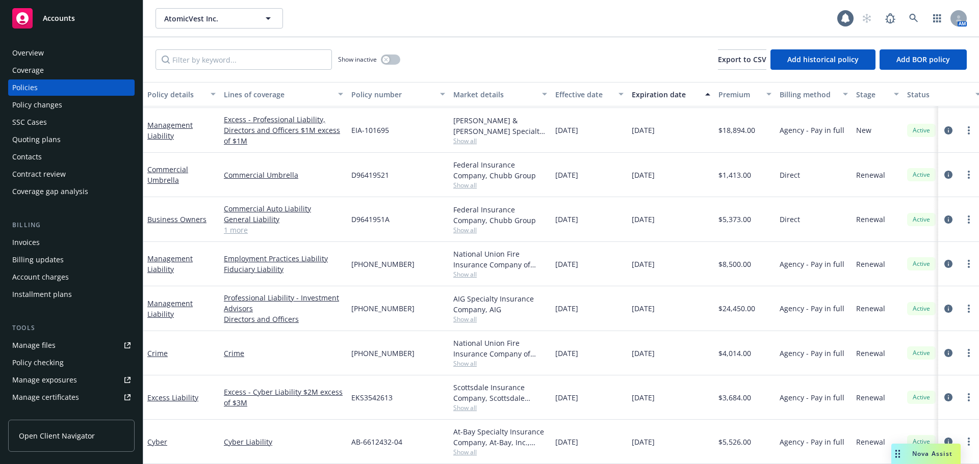
click at [417, 435] on div "AB-6612432-04" at bounding box center [398, 442] width 102 height 44
click at [469, 448] on span "Show all" at bounding box center [500, 452] width 94 height 9
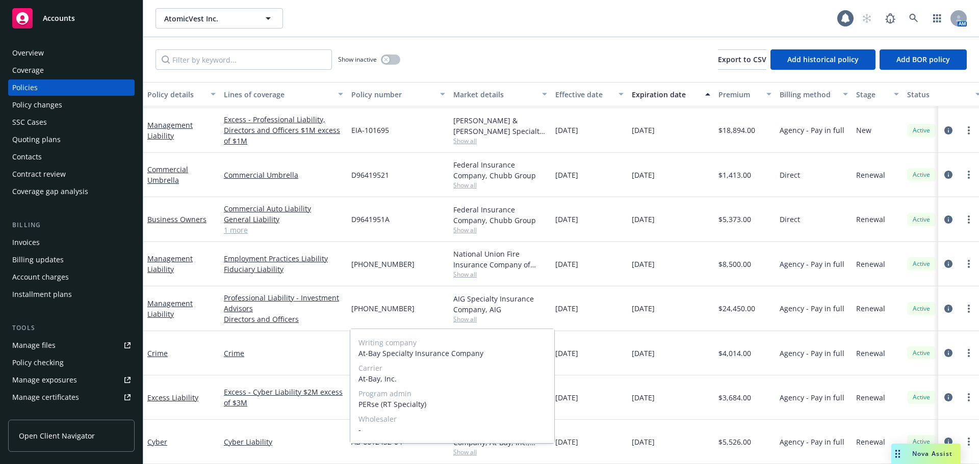
click at [513, 448] on span "Show all" at bounding box center [500, 452] width 94 height 9
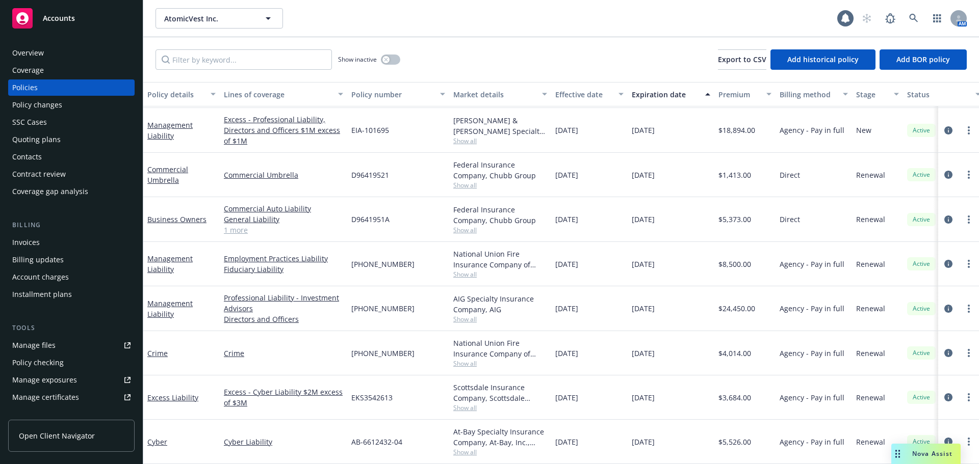
click at [468, 404] on span "Show all" at bounding box center [500, 408] width 94 height 9
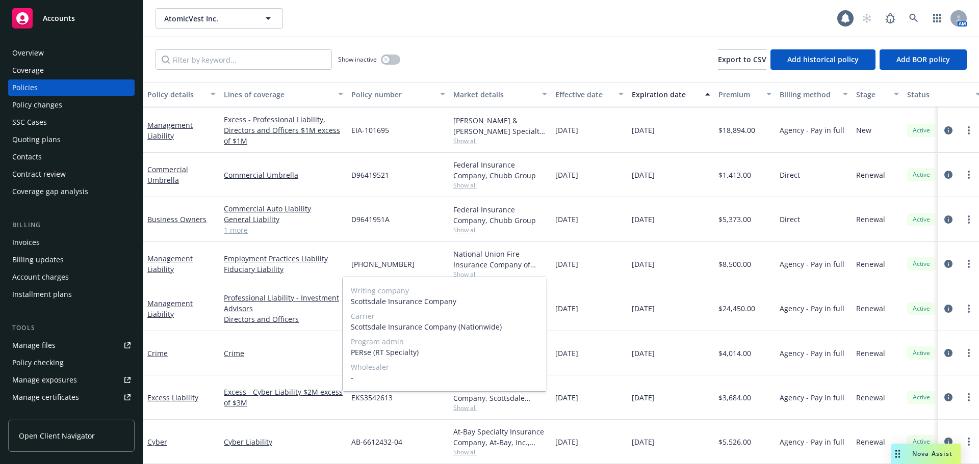
click at [510, 404] on span "Show all" at bounding box center [500, 408] width 94 height 9
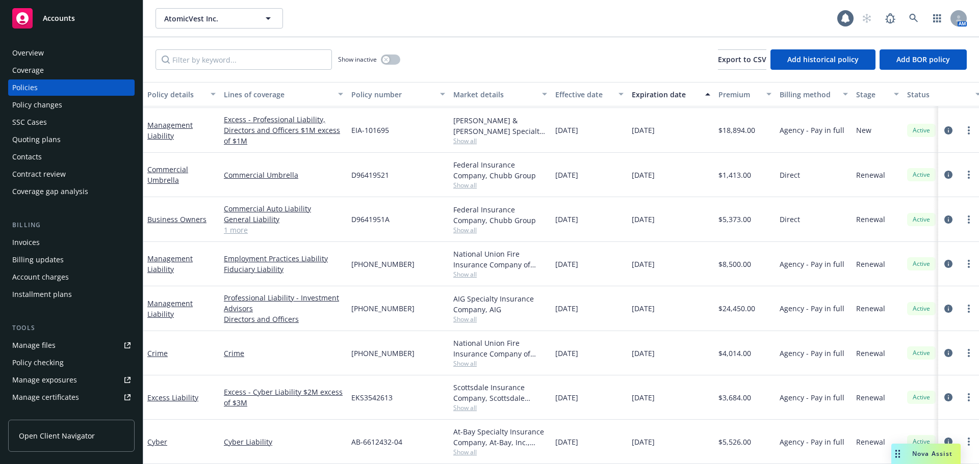
scroll to position [0, 0]
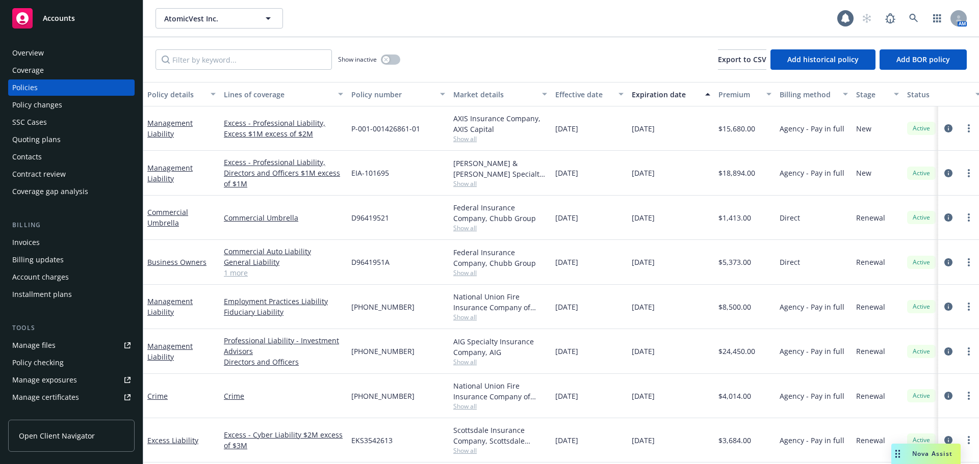
click at [472, 189] on div "Crum & Forster Specialty Insurance Company, Crum & Forster (Fairfax) Show all" at bounding box center [500, 173] width 102 height 45
click at [472, 185] on span "Show all" at bounding box center [500, 183] width 94 height 9
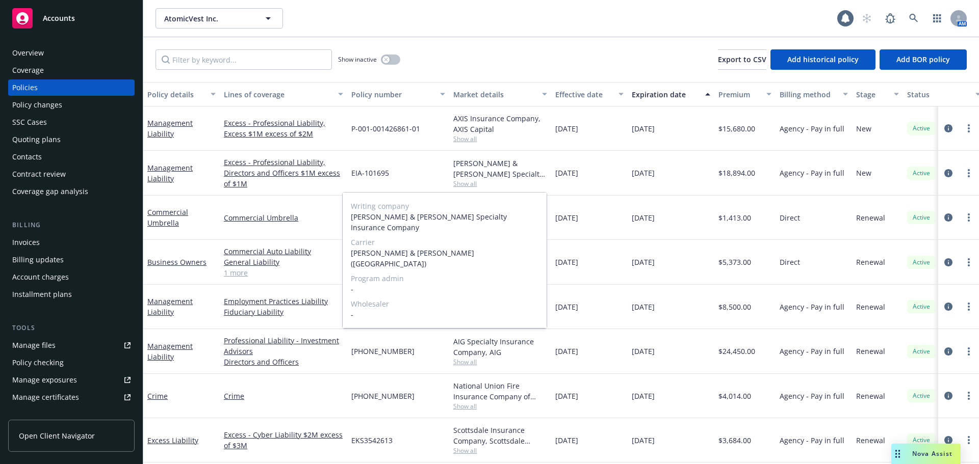
click at [505, 184] on span "Show all" at bounding box center [500, 183] width 94 height 9
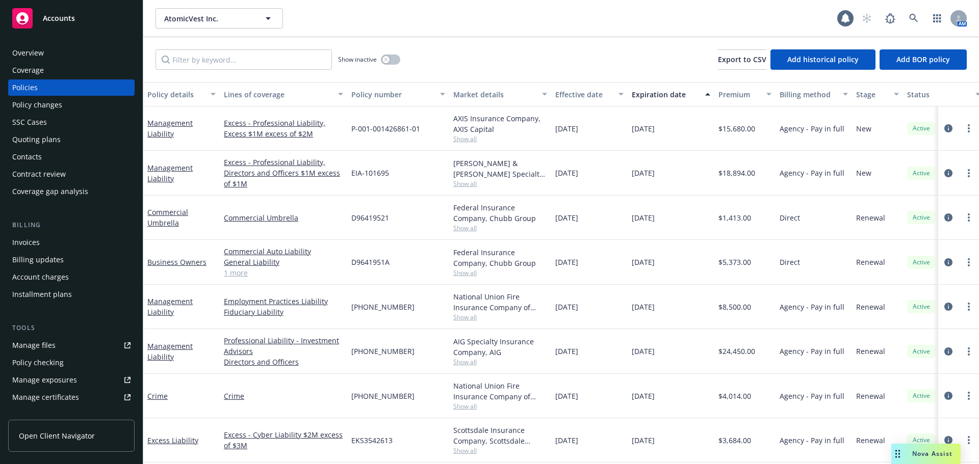
click at [472, 141] on span "Show all" at bounding box center [500, 139] width 94 height 9
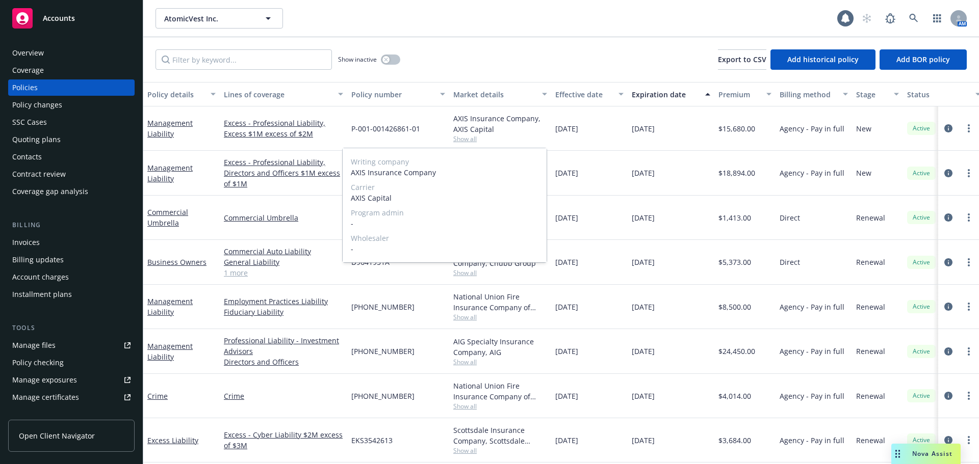
click at [514, 135] on span "Show all" at bounding box center [500, 139] width 94 height 9
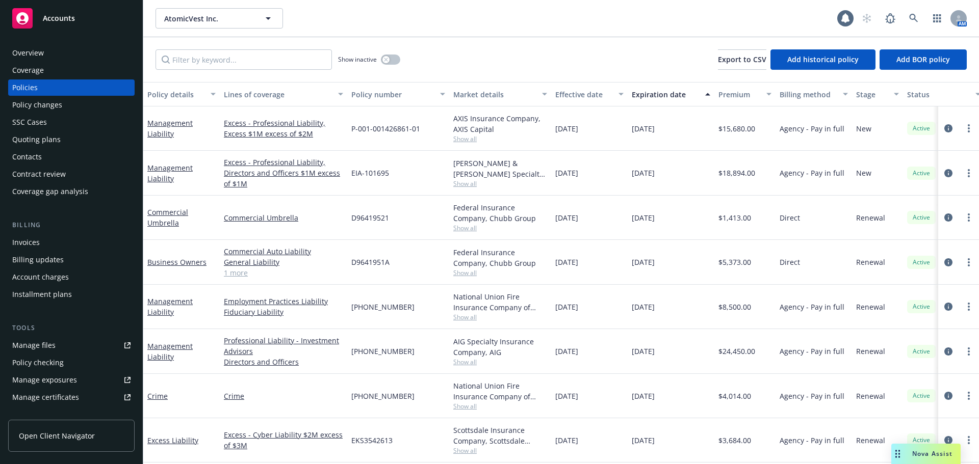
click at [468, 359] on span "Show all" at bounding box center [500, 362] width 94 height 9
click at [578, 322] on div "09/15/2024" at bounding box center [589, 307] width 76 height 44
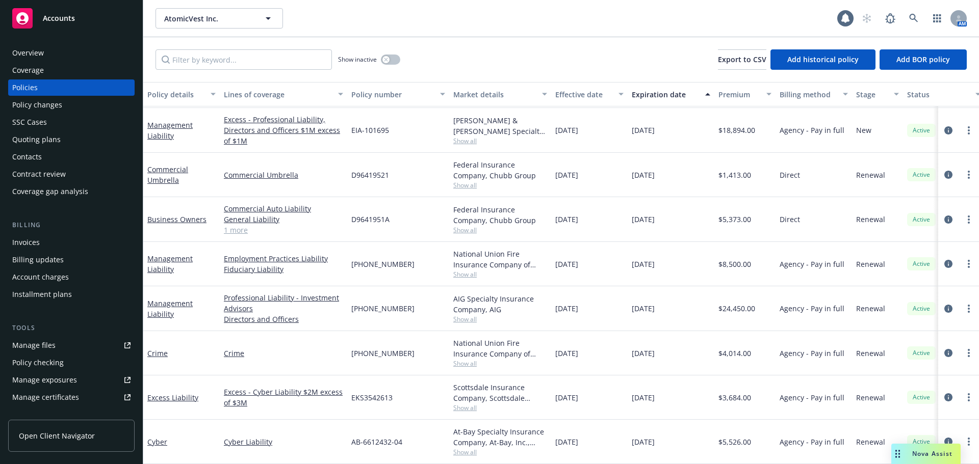
click at [463, 315] on span "Show all" at bounding box center [500, 319] width 94 height 9
click at [570, 288] on div "09/15/2024" at bounding box center [589, 309] width 76 height 45
click at [152, 305] on link "Management Liability" at bounding box center [169, 309] width 45 height 20
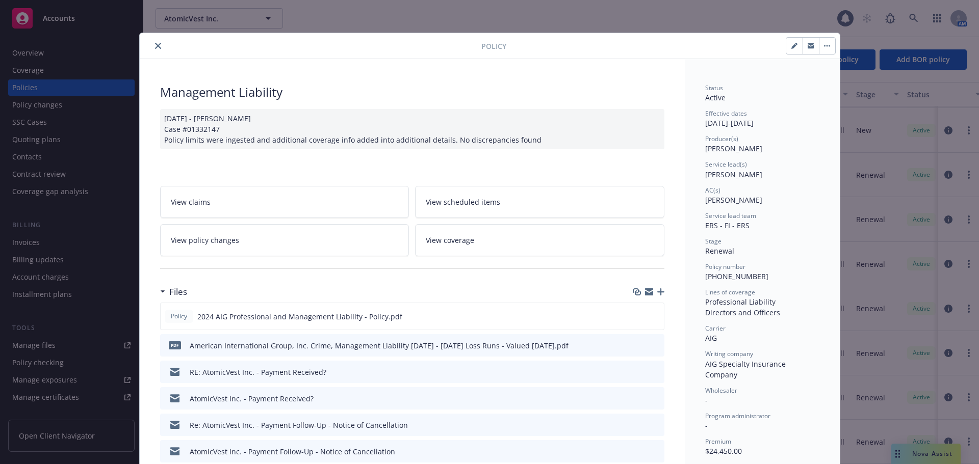
click at [156, 46] on icon "close" at bounding box center [158, 46] width 6 height 6
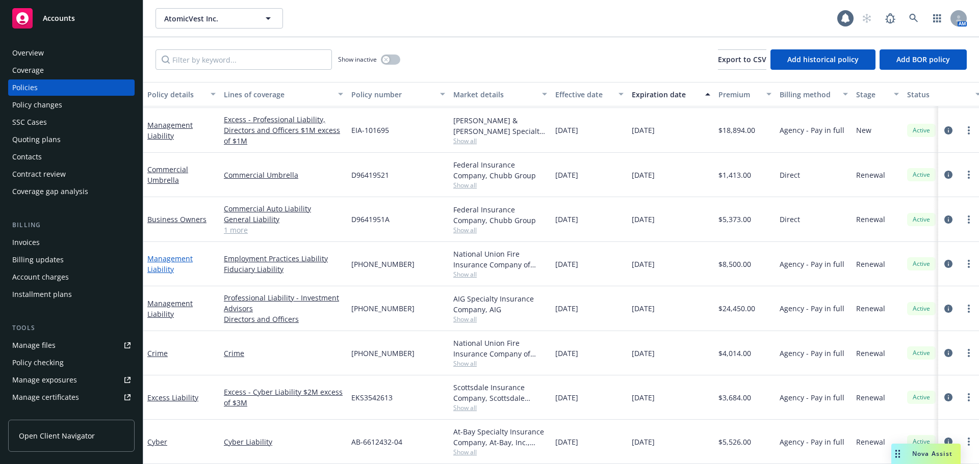
click at [159, 260] on link "Management Liability" at bounding box center [169, 264] width 45 height 20
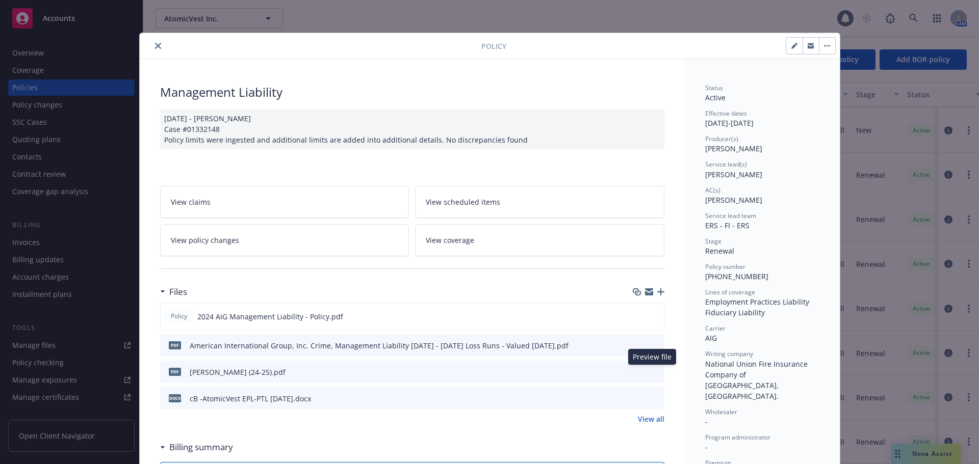
click at [651, 372] on icon "preview file" at bounding box center [654, 371] width 9 height 7
click at [155, 45] on icon "close" at bounding box center [158, 46] width 6 height 6
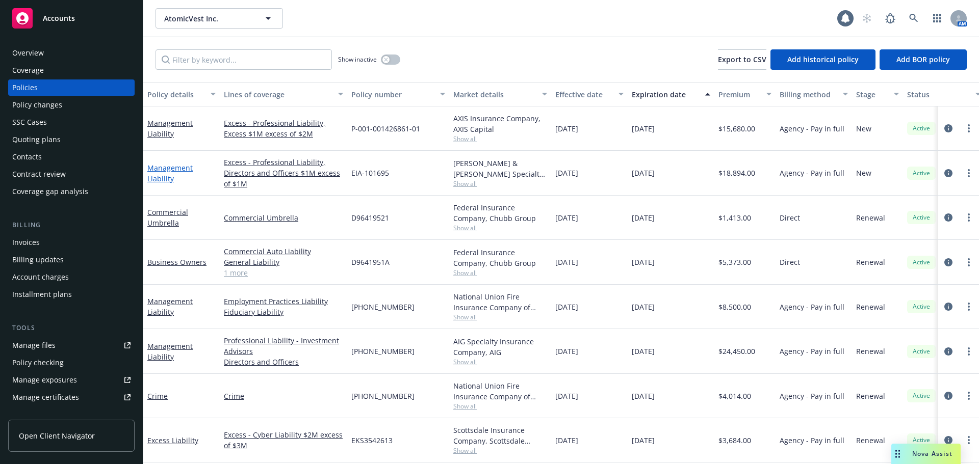
click at [167, 169] on link "Management Liability" at bounding box center [169, 173] width 45 height 20
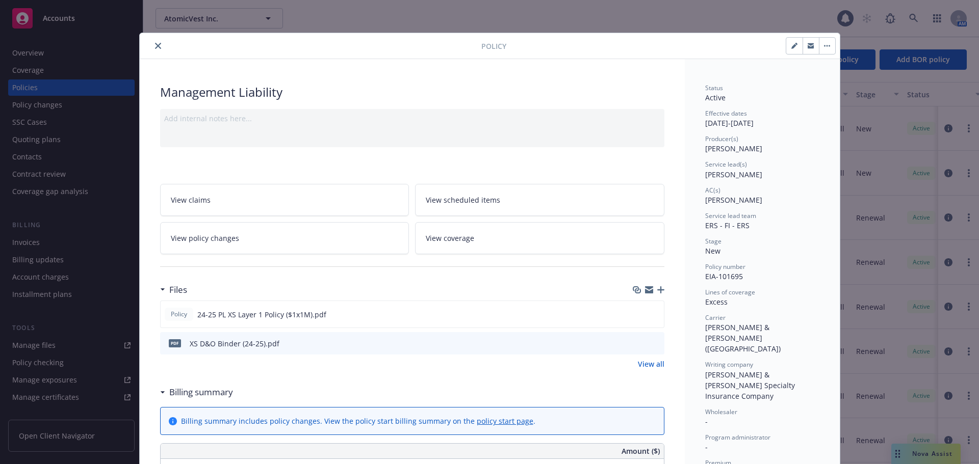
click at [650, 343] on icon "preview file" at bounding box center [654, 343] width 9 height 7
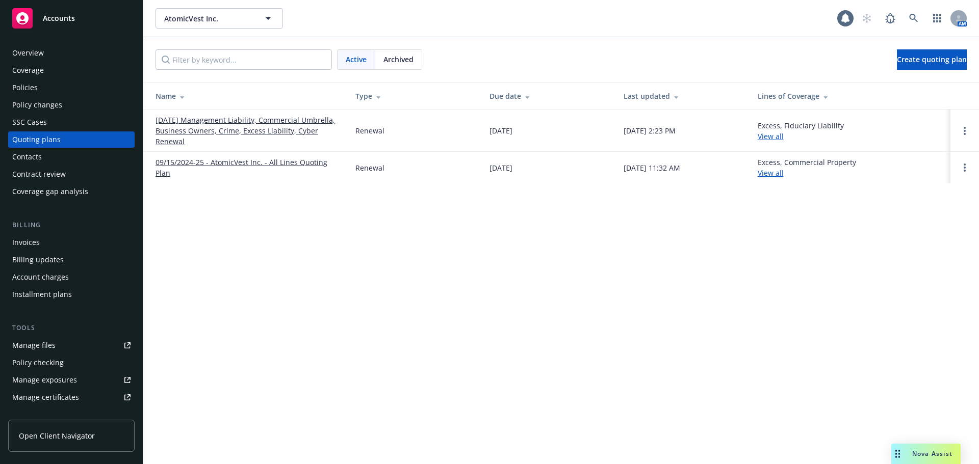
click at [178, 128] on link "[DATE] Management Liability, Commercial Umbrella, Business Owners, Crime, Exces…" at bounding box center [248, 131] width 184 height 32
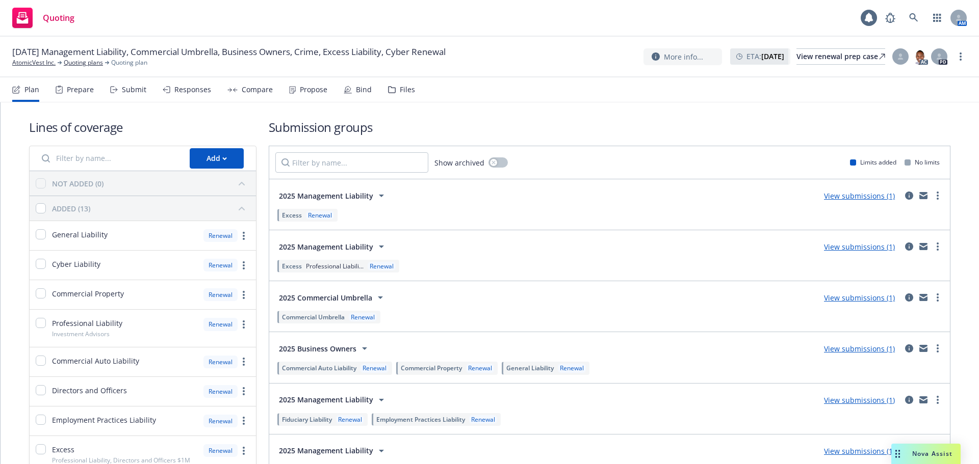
click at [400, 93] on div "Files" at bounding box center [407, 90] width 15 height 8
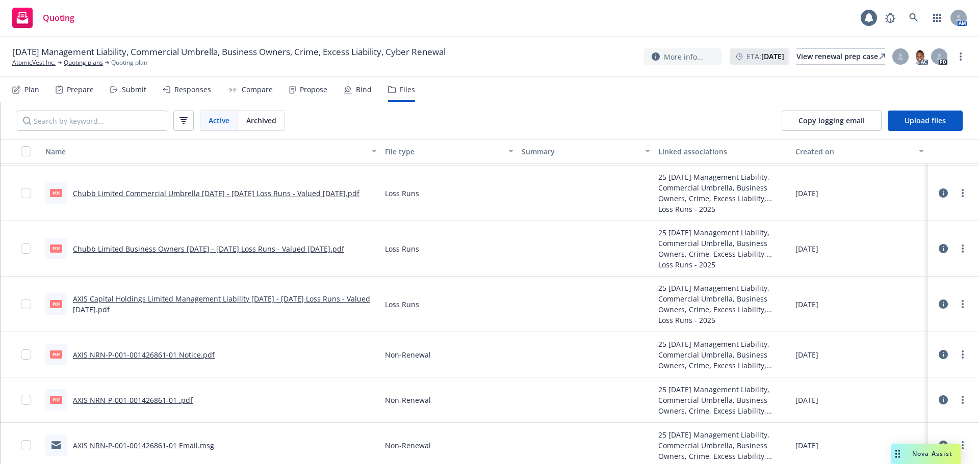
scroll to position [417, 0]
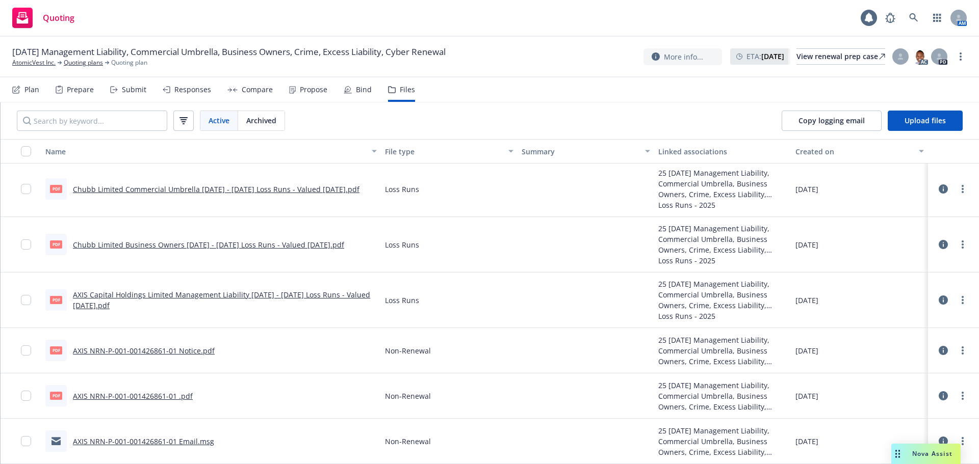
click at [151, 441] on link "AXIS NRN-P-001-001426861-01 Email.msg" at bounding box center [143, 442] width 141 height 10
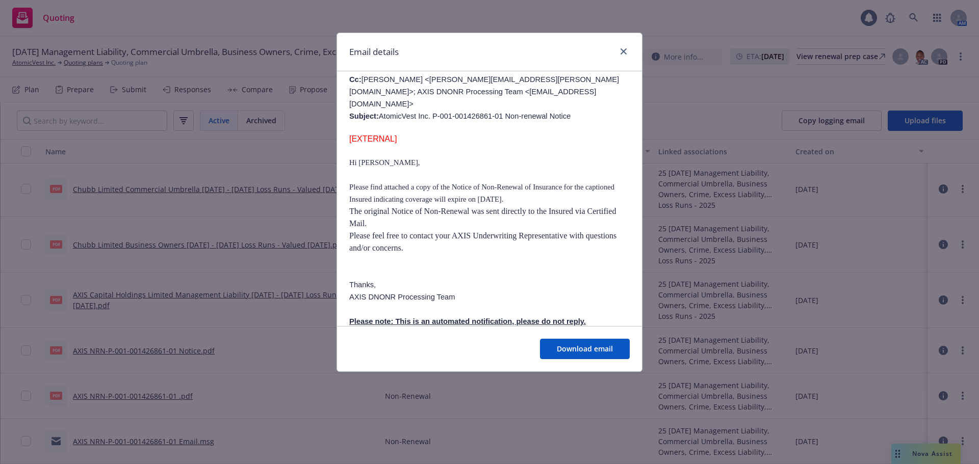
scroll to position [47, 0]
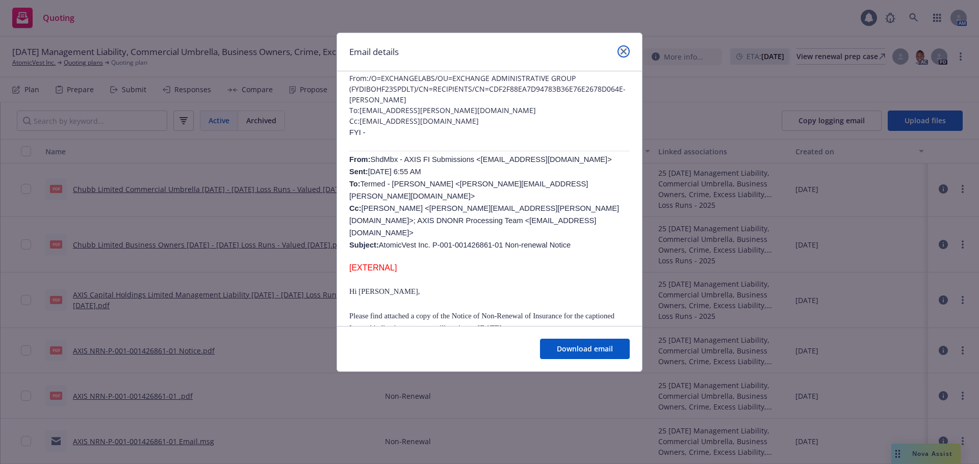
click at [622, 50] on icon "close" at bounding box center [623, 51] width 6 height 6
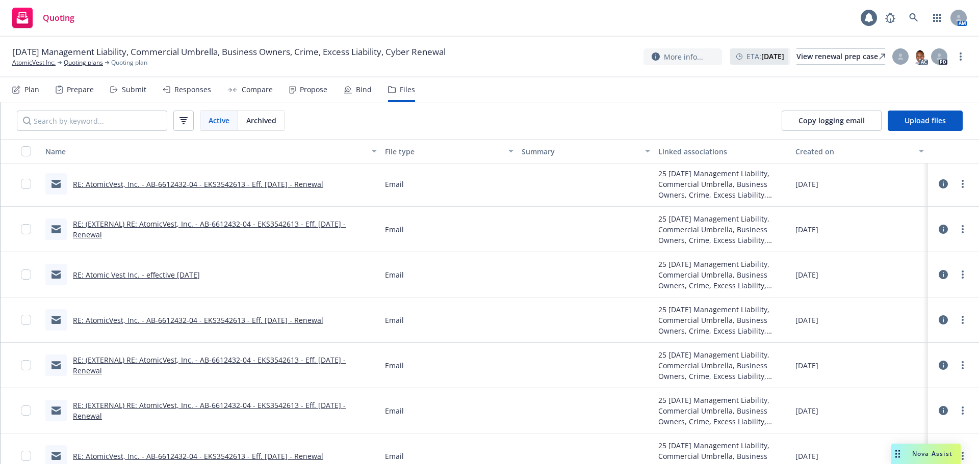
scroll to position [0, 0]
click at [119, 276] on link "RE: Atomic Vest Inc. - effective 9/15/24" at bounding box center [136, 277] width 127 height 10
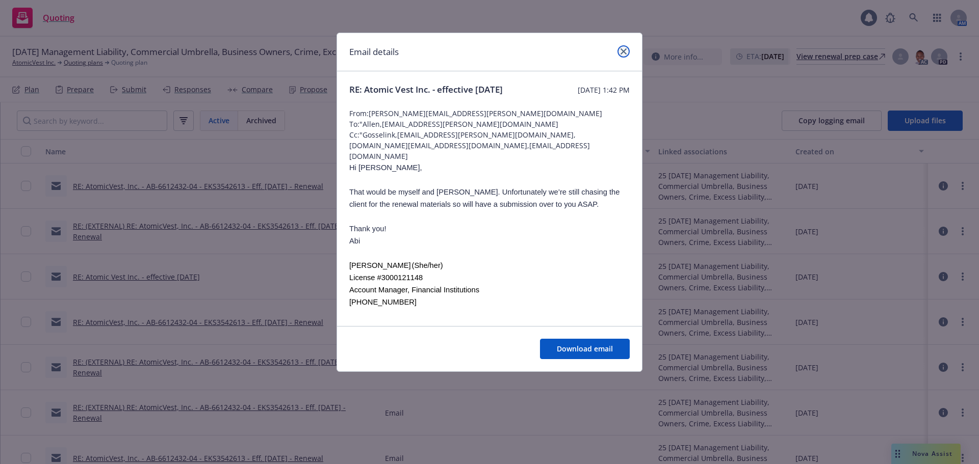
click at [619, 49] on link "close" at bounding box center [623, 51] width 12 height 12
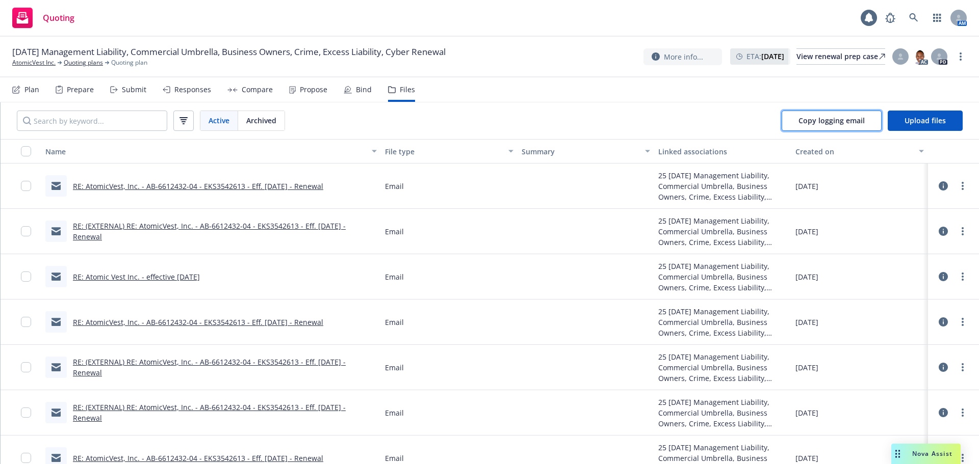
click at [808, 120] on span "Copy logging email" at bounding box center [831, 121] width 66 height 10
click at [805, 117] on span "Copy logging email" at bounding box center [831, 121] width 66 height 10
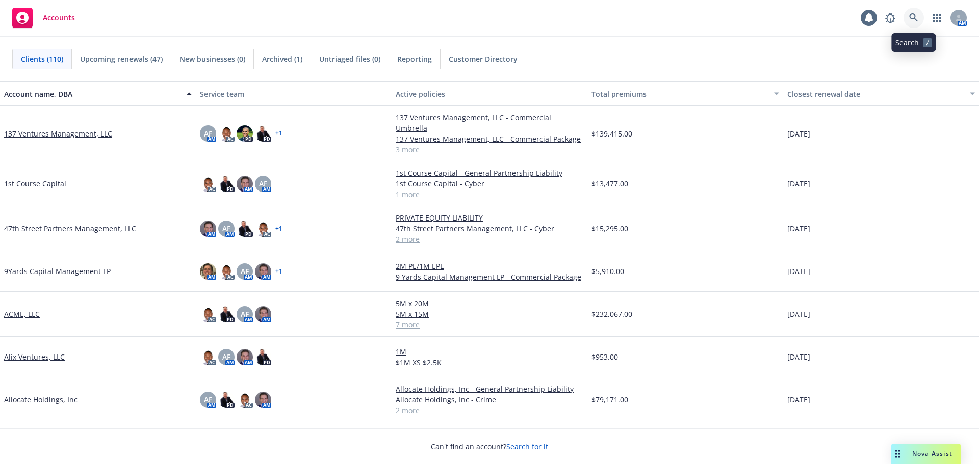
click at [912, 23] on link at bounding box center [913, 18] width 20 height 20
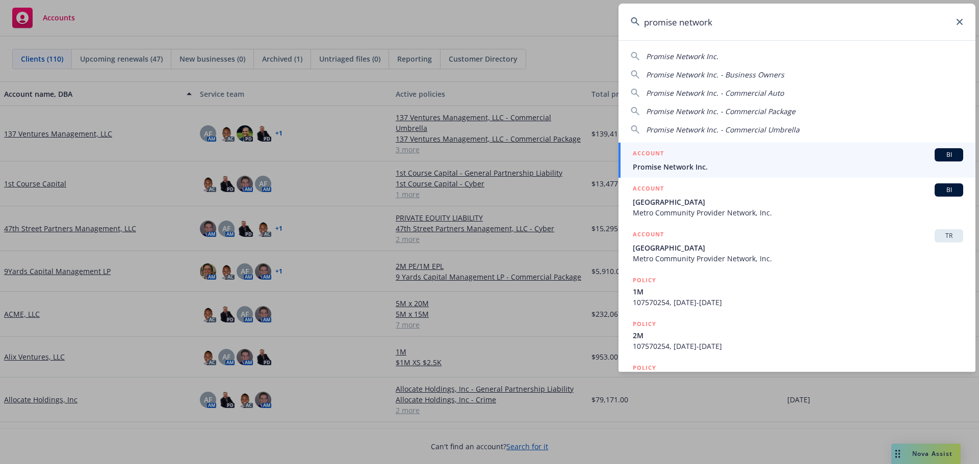
type input "promise network"
click at [704, 160] on div "ACCOUNT BI" at bounding box center [798, 154] width 330 height 13
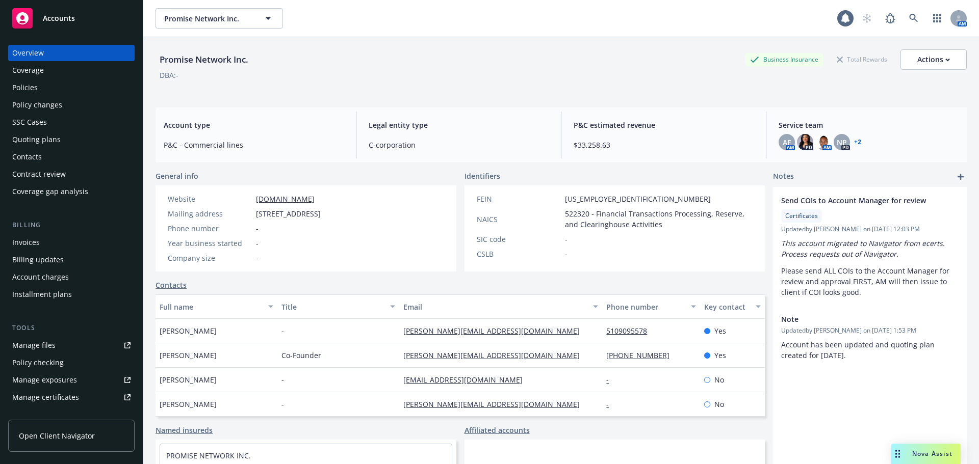
click at [38, 168] on div "Contract review" at bounding box center [39, 174] width 54 height 16
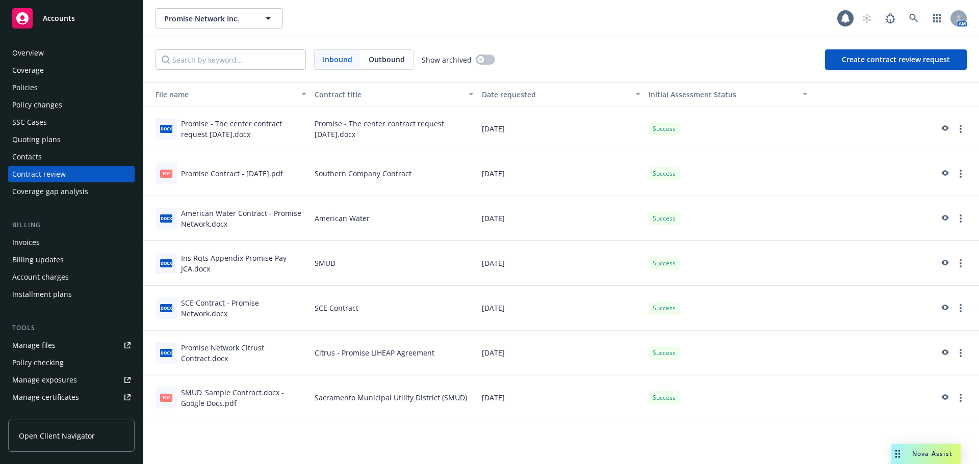
click at [65, 400] on div "Manage certificates" at bounding box center [45, 398] width 67 height 16
click at [38, 346] on div "Manage files" at bounding box center [33, 346] width 43 height 16
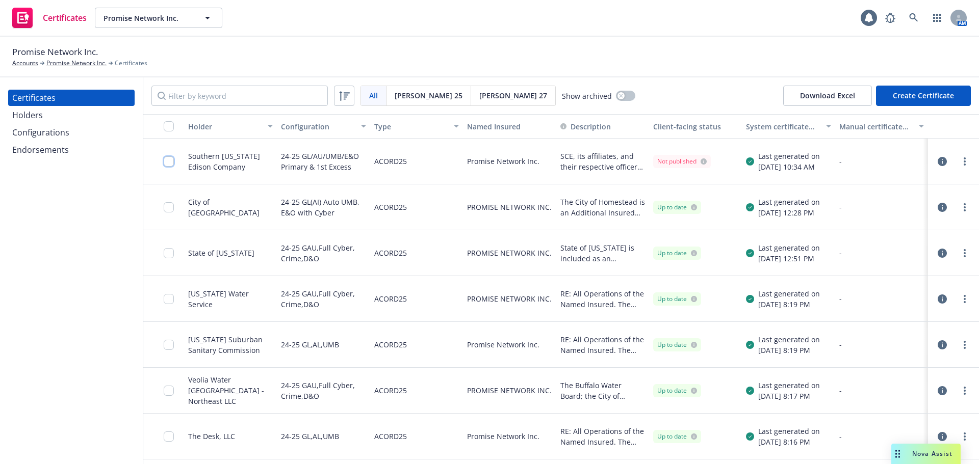
click at [168, 163] on input "checkbox" at bounding box center [169, 162] width 10 height 10
click at [413, 445] on div "Download certificate" at bounding box center [430, 441] width 77 height 19
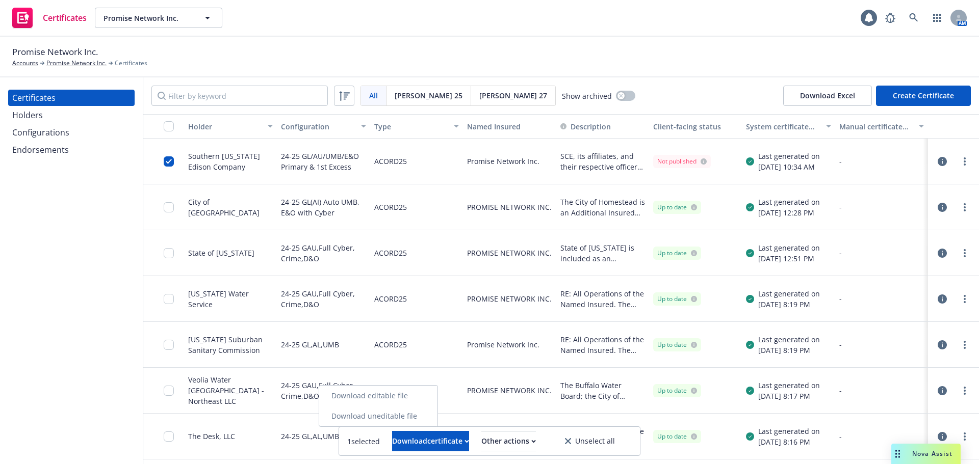
click at [415, 419] on link "Download uneditable file" at bounding box center [378, 416] width 118 height 20
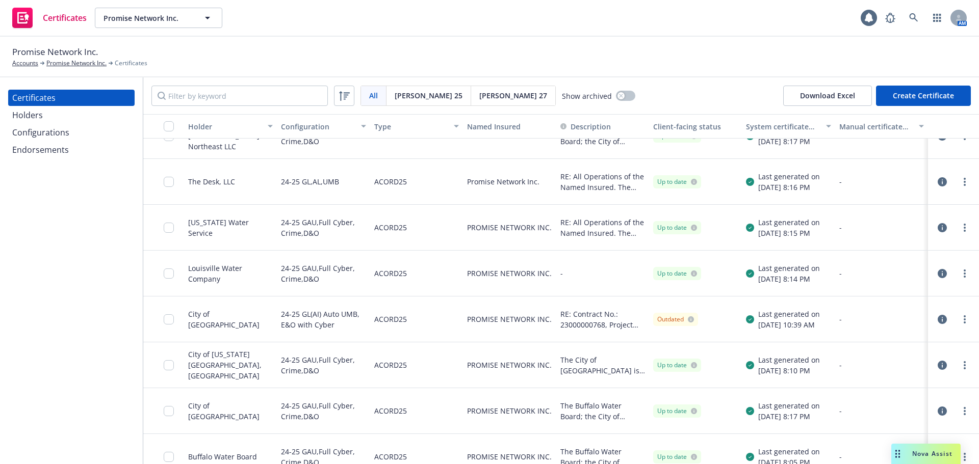
scroll to position [306, 0]
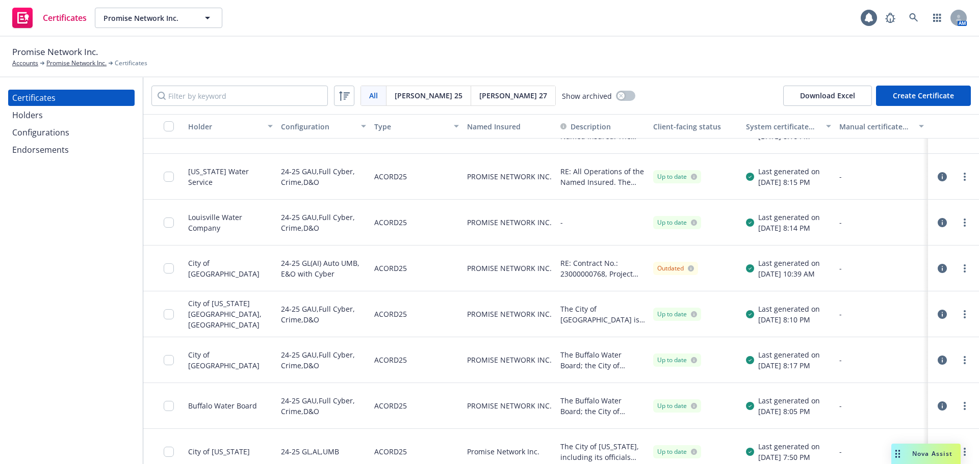
click at [345, 273] on div "24-25 GL(AI) Auto UMB, E&O with Cyber" at bounding box center [323, 268] width 85 height 33
click at [668, 263] on div "Outdated" at bounding box center [675, 268] width 45 height 13
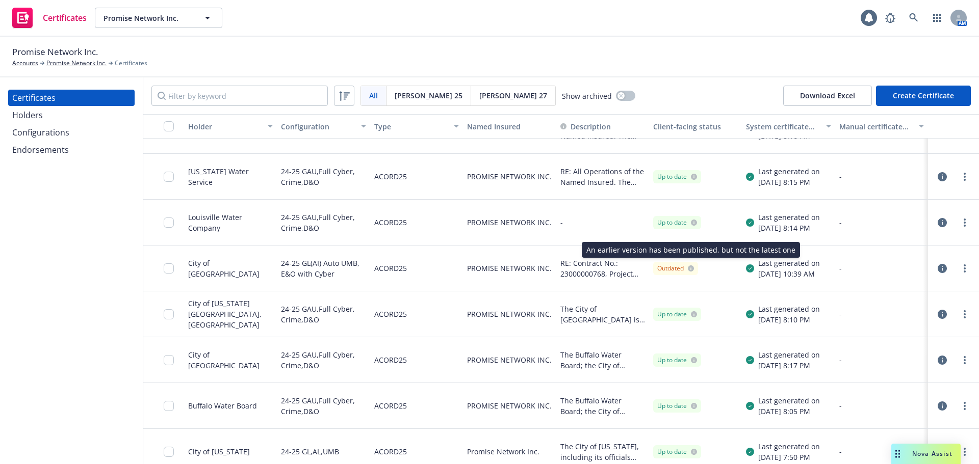
click at [688, 266] on icon at bounding box center [691, 269] width 6 height 6
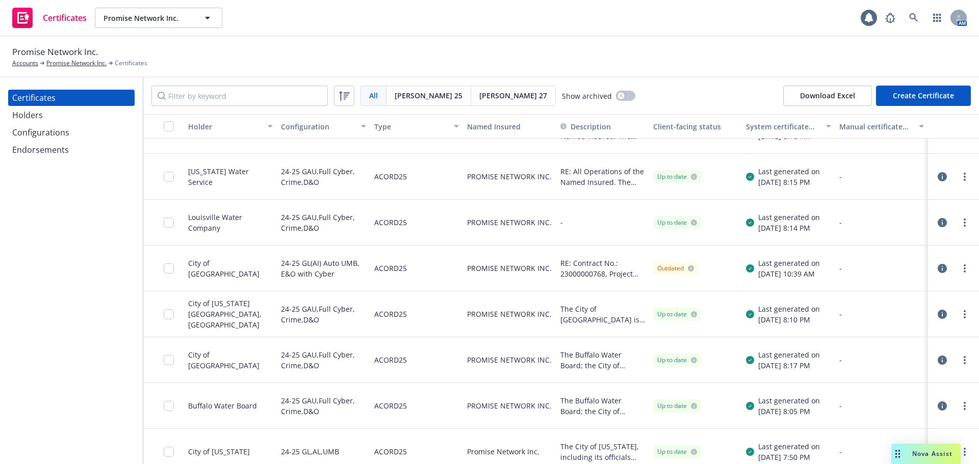
click at [669, 268] on div "Outdated" at bounding box center [675, 268] width 37 height 9
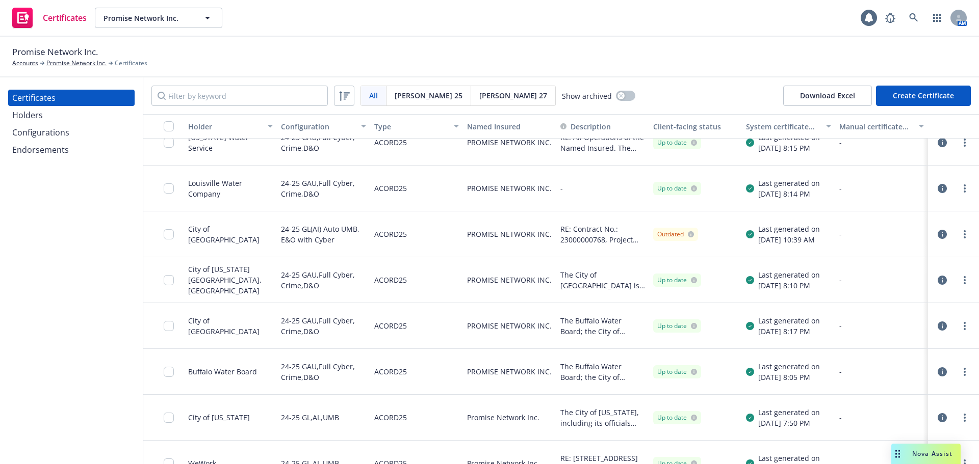
scroll to position [357, 0]
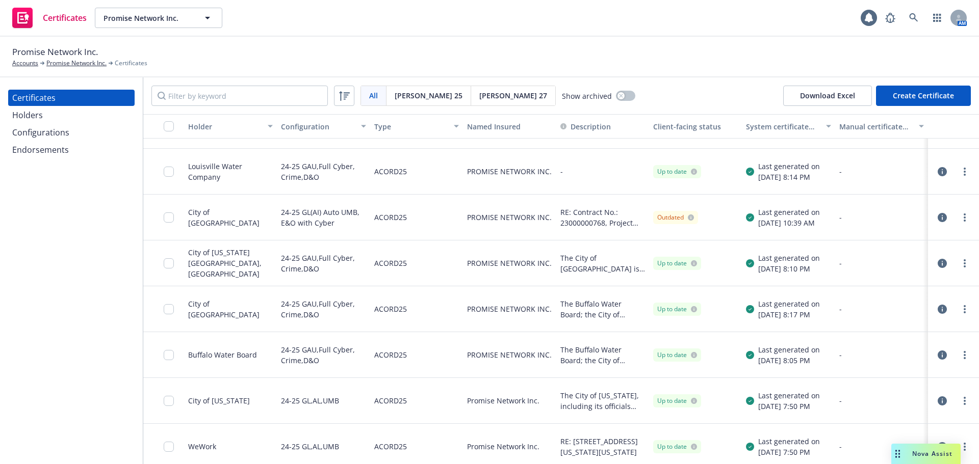
click at [246, 220] on div "City of [GEOGRAPHIC_DATA]" at bounding box center [230, 218] width 93 height 46
click at [959, 214] on link "more" at bounding box center [965, 218] width 12 height 12
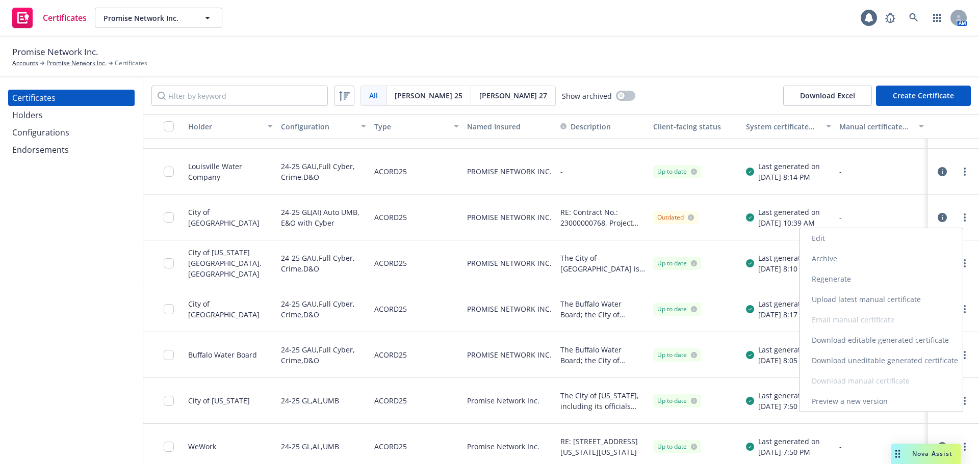
click at [851, 235] on link "Edit" at bounding box center [880, 238] width 163 height 20
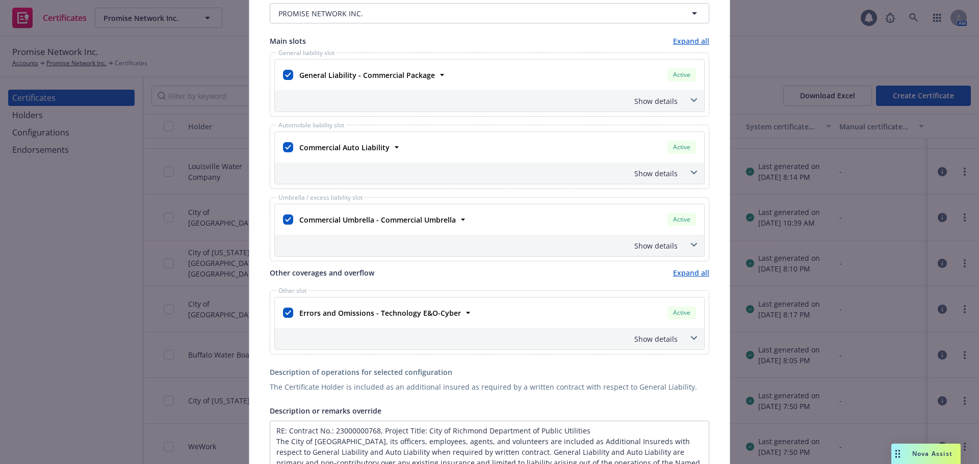
scroll to position [204, 0]
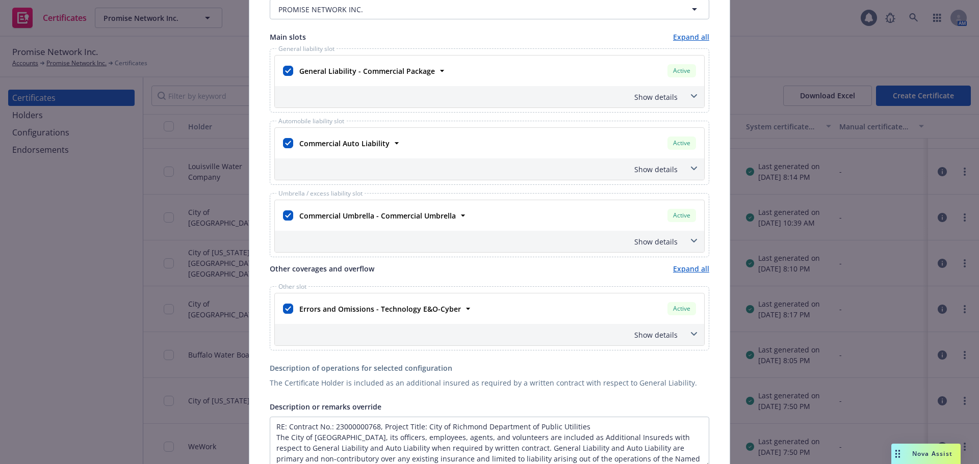
click at [640, 99] on div "Show details" at bounding box center [477, 97] width 401 height 11
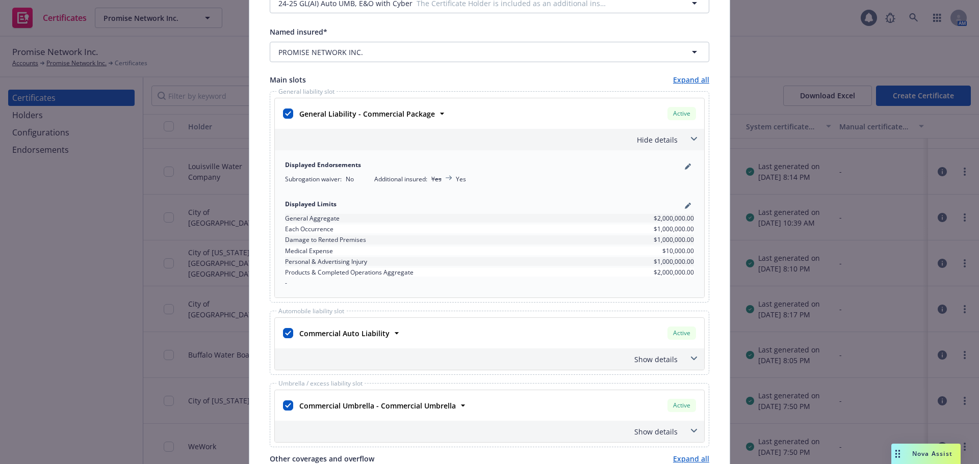
scroll to position [153, 0]
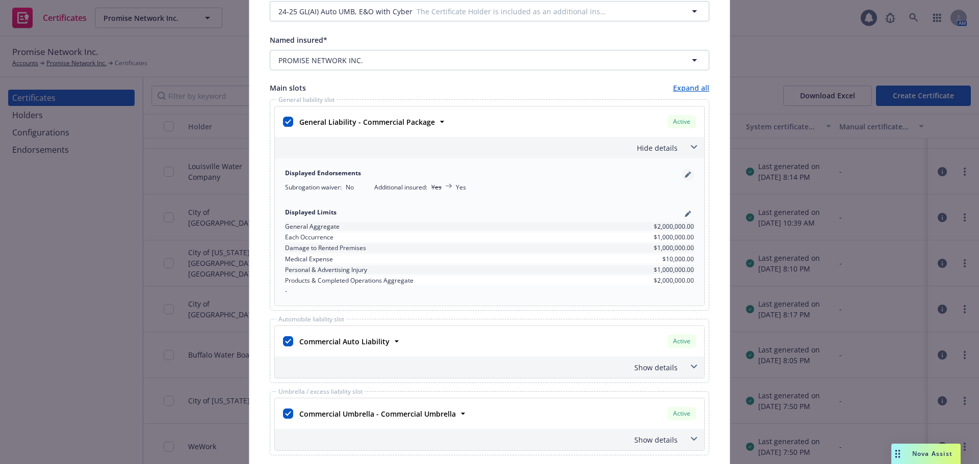
click at [685, 174] on icon "pencil" at bounding box center [687, 175] width 5 height 5
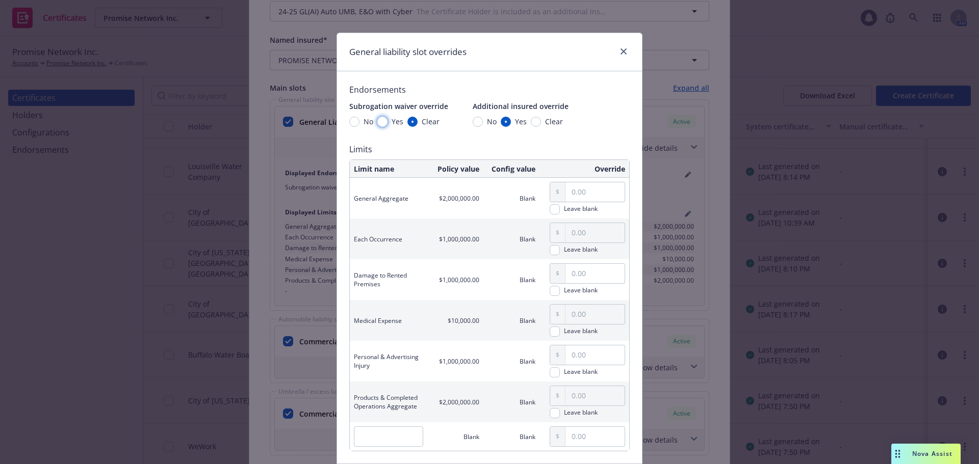
click at [377, 120] on input "Yes" at bounding box center [382, 122] width 10 height 10
radio input "true"
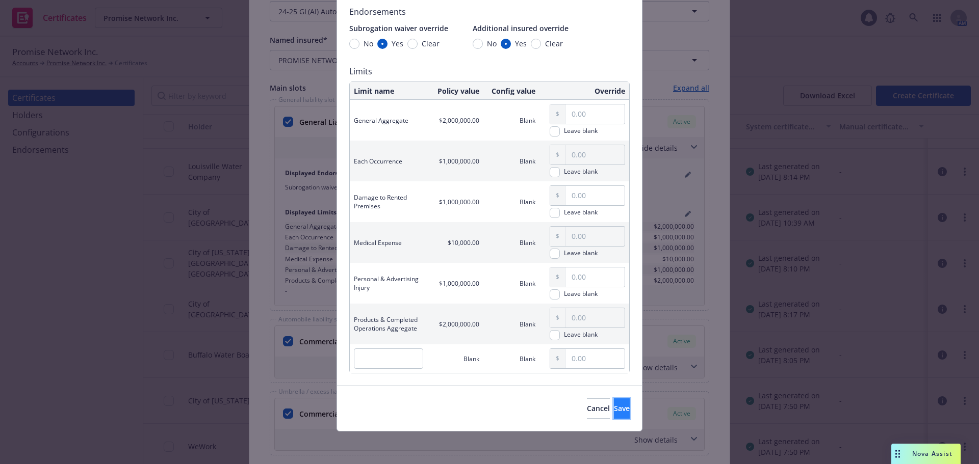
click at [614, 411] on span "Save" at bounding box center [622, 409] width 16 height 10
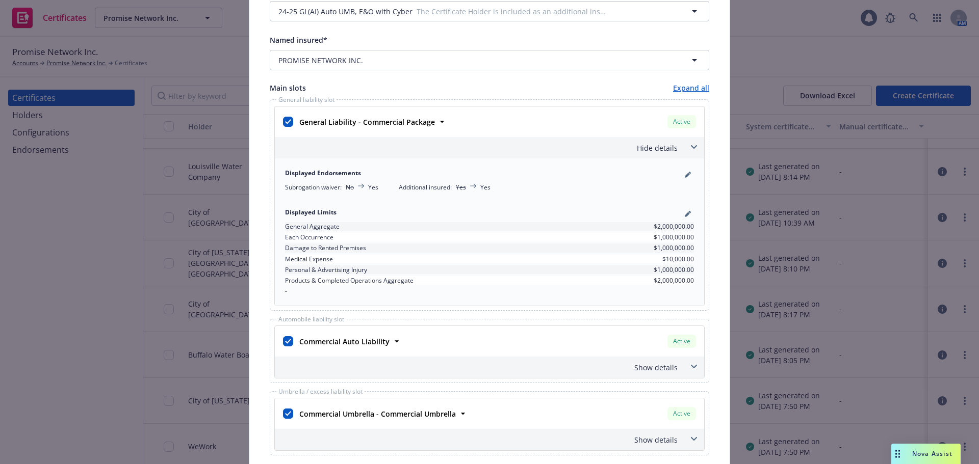
click at [686, 146] on span at bounding box center [694, 147] width 16 height 16
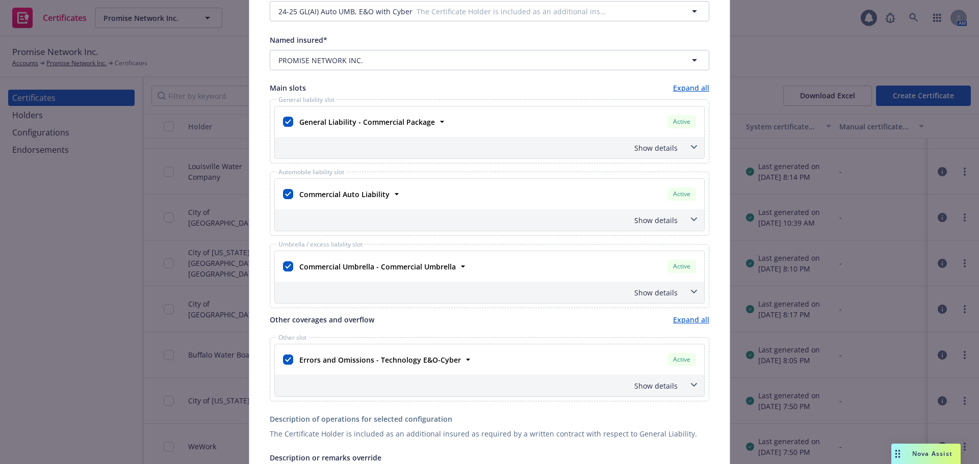
click at [682, 216] on div "Show details" at bounding box center [489, 220] width 429 height 21
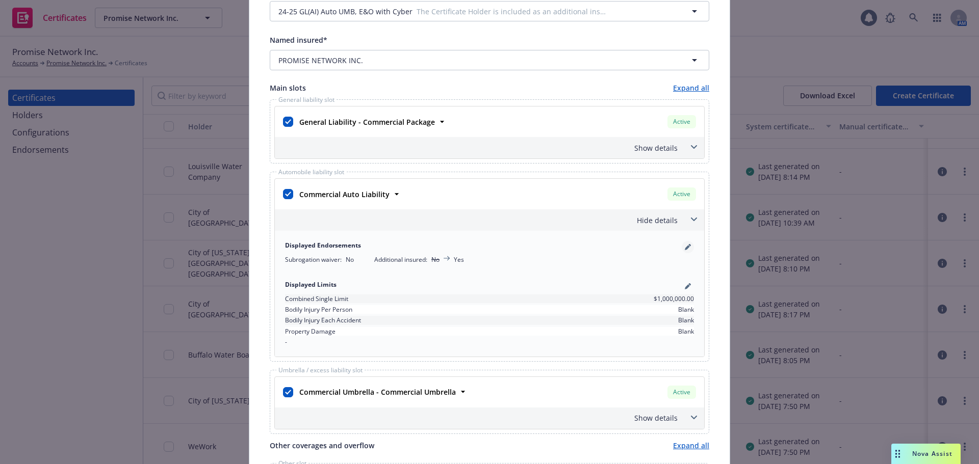
click at [685, 249] on icon "pencil" at bounding box center [688, 247] width 6 height 6
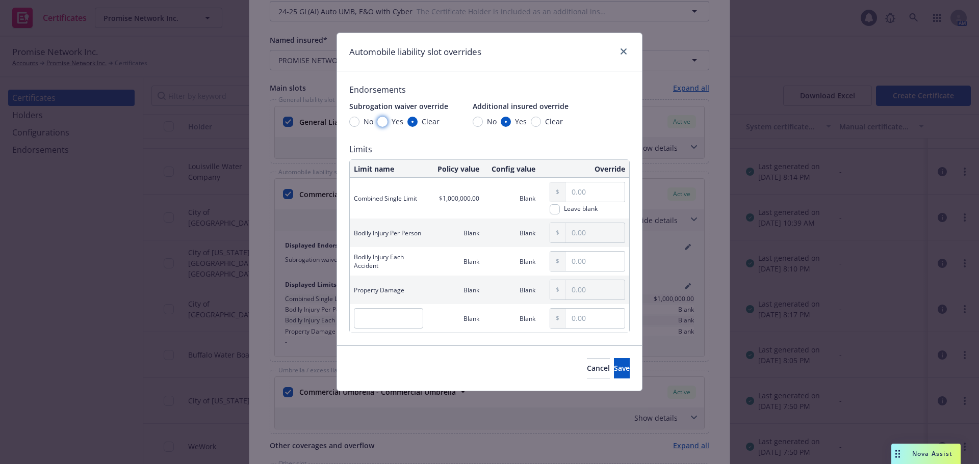
click at [383, 124] on input "Yes" at bounding box center [382, 122] width 10 height 10
radio input "true"
click at [614, 367] on button "Save" at bounding box center [622, 368] width 16 height 20
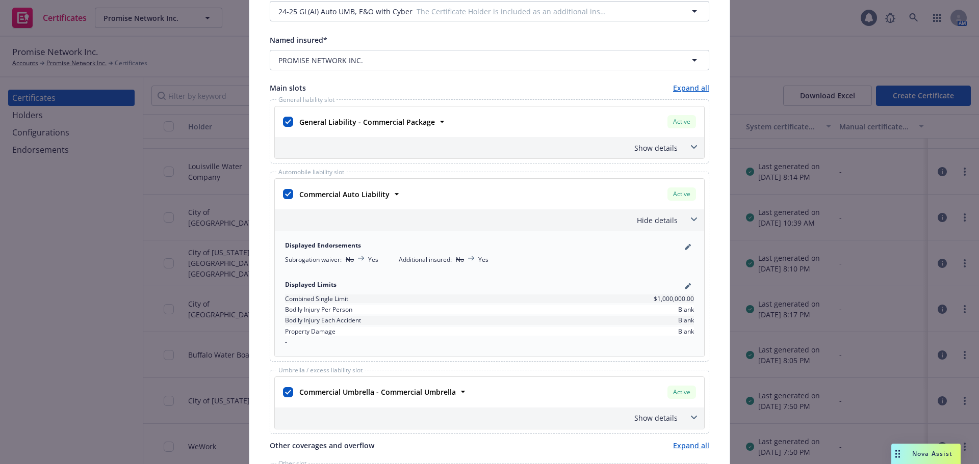
click at [693, 417] on span at bounding box center [694, 418] width 16 height 16
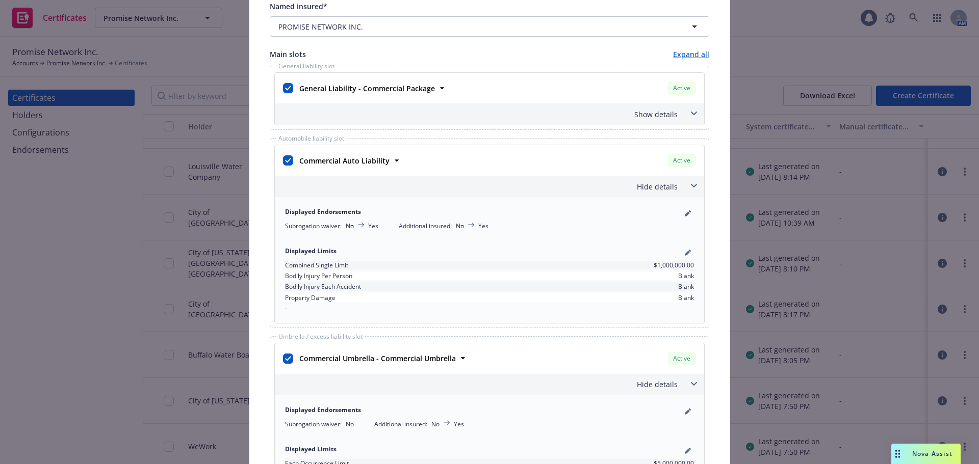
scroll to position [408, 0]
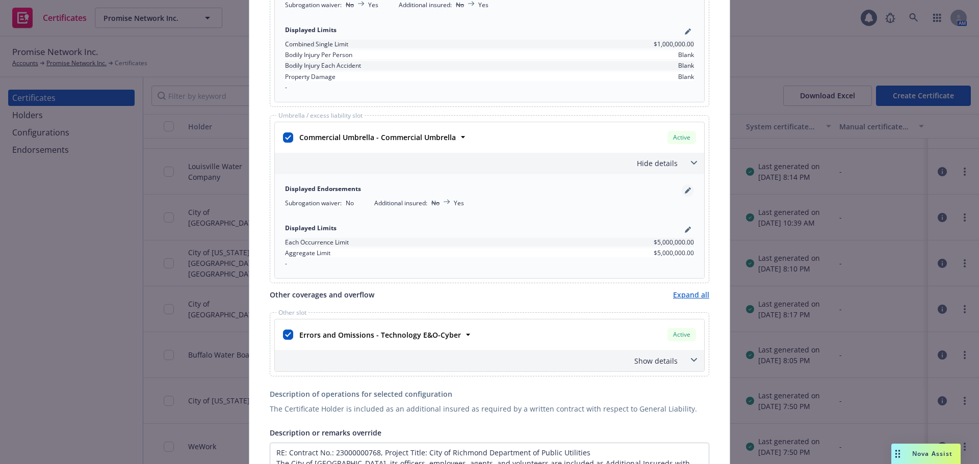
click at [685, 191] on icon "pencil" at bounding box center [687, 191] width 5 height 5
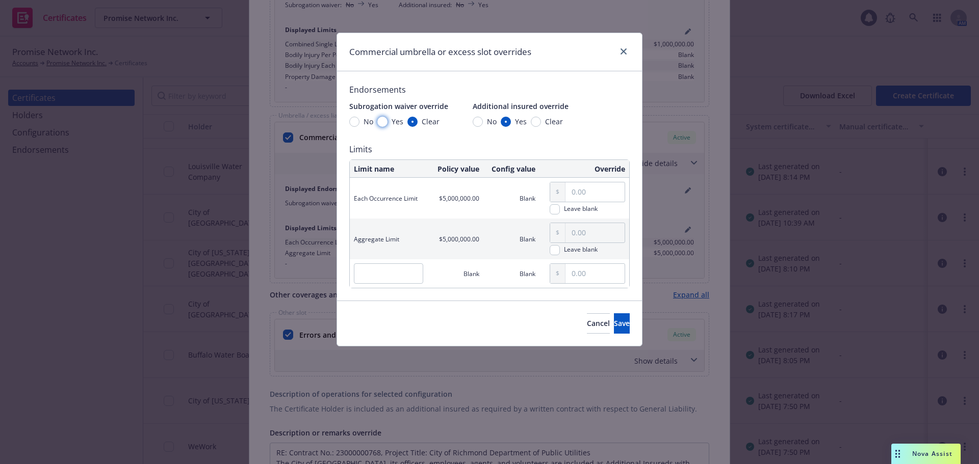
click at [384, 124] on input "Yes" at bounding box center [382, 122] width 10 height 10
radio input "true"
click at [614, 325] on span "Save" at bounding box center [622, 324] width 16 height 10
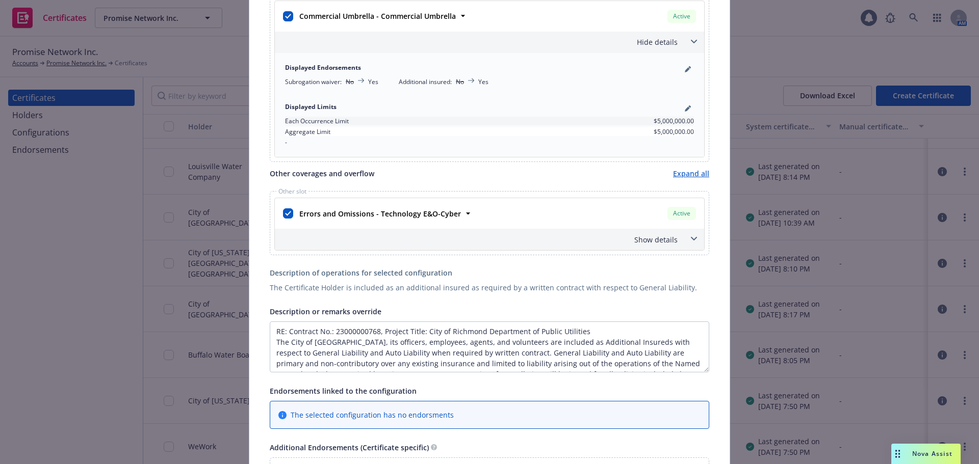
scroll to position [612, 0]
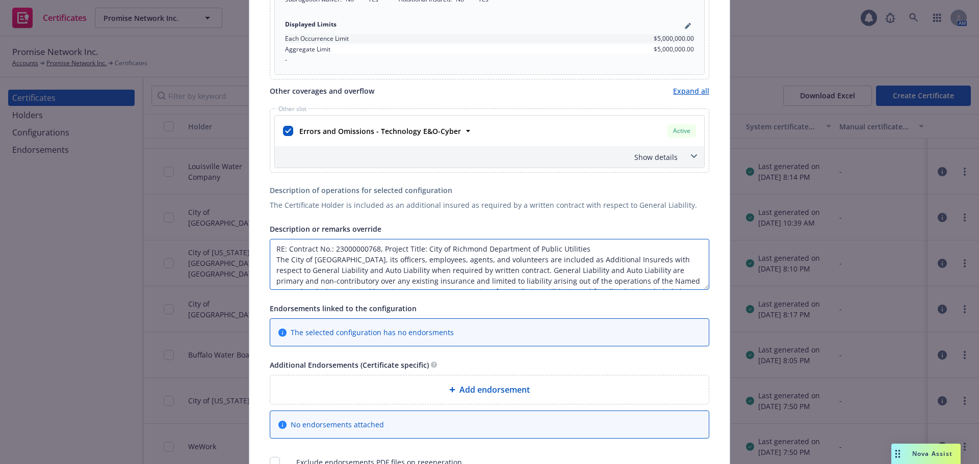
click at [418, 265] on textarea "RE: Contract No.: 23000000768, Project Title: City of Richmond Department of Pu…" at bounding box center [489, 264] width 439 height 51
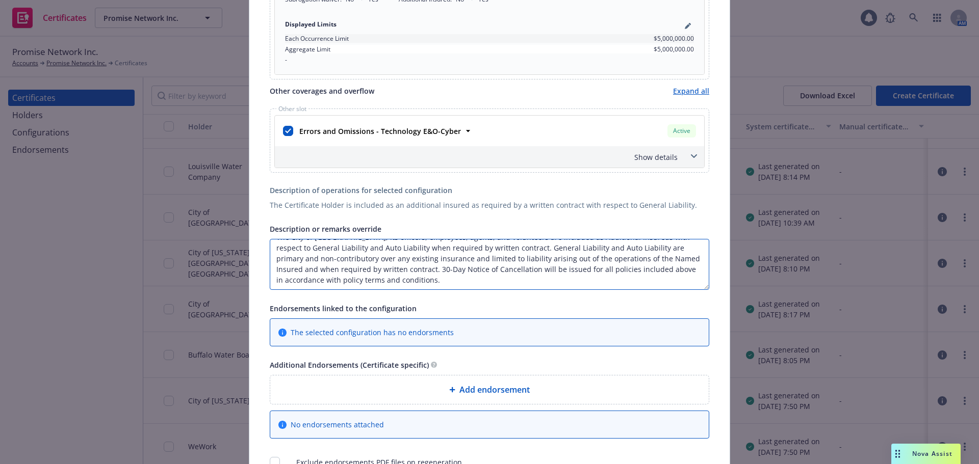
click at [393, 252] on textarea "RE: Contract No.: 23000000768, Project Title: City of Richmond Department of Pu…" at bounding box center [489, 264] width 439 height 51
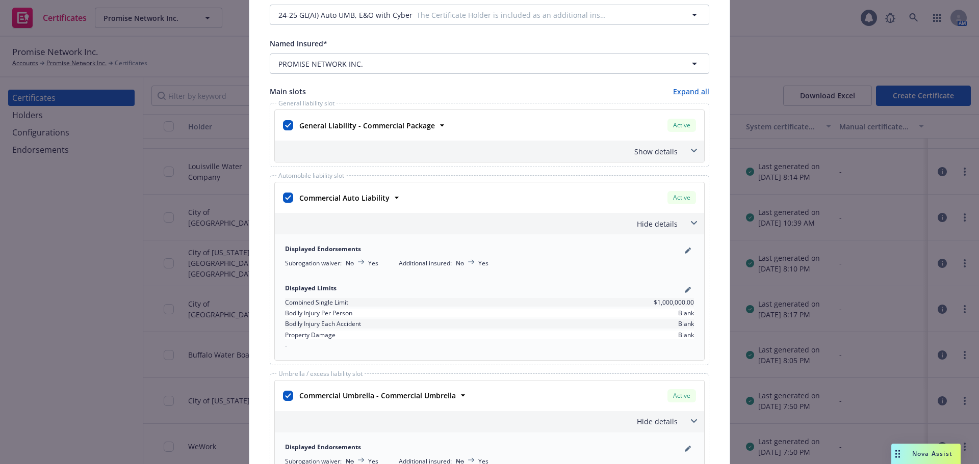
scroll to position [153, 0]
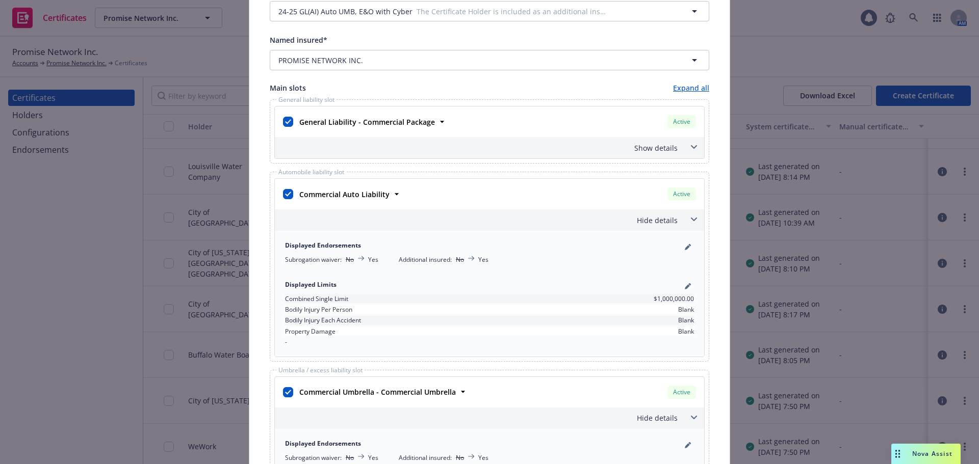
type textarea "RE: Contract No.: 23000000768, Project Title: City of Richmond Department of Pu…"
click at [666, 149] on div "Show details" at bounding box center [477, 148] width 401 height 11
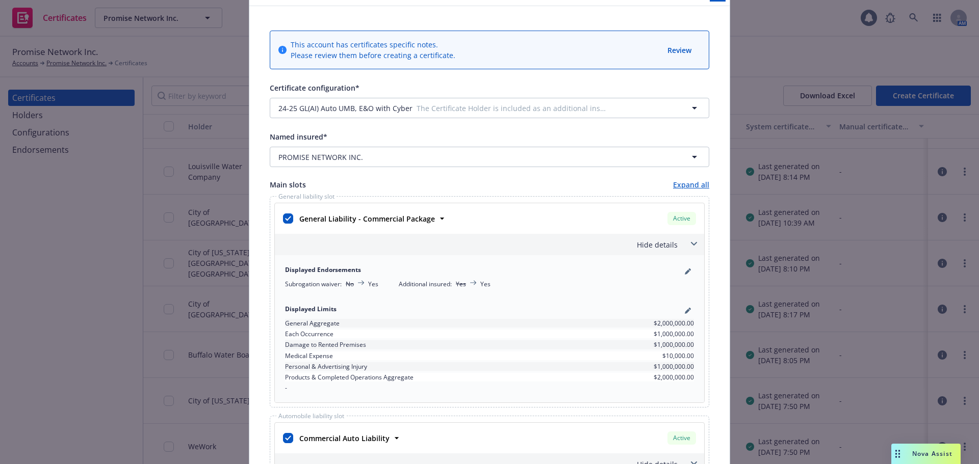
scroll to position [0, 0]
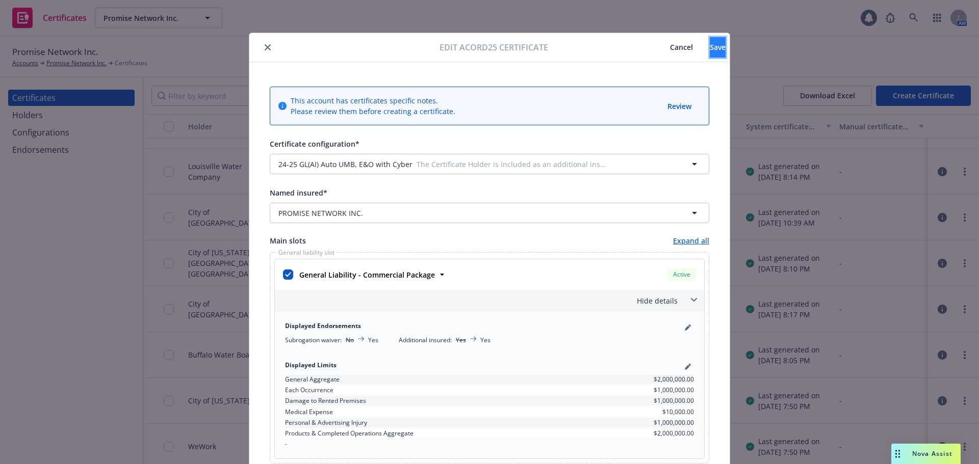
click at [710, 50] on span "Save" at bounding box center [718, 47] width 16 height 10
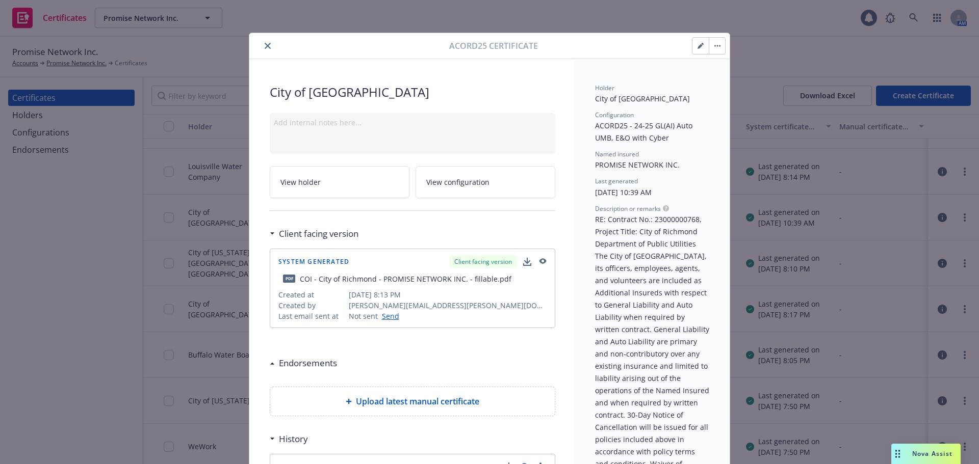
click at [265, 47] on icon "close" at bounding box center [268, 46] width 6 height 6
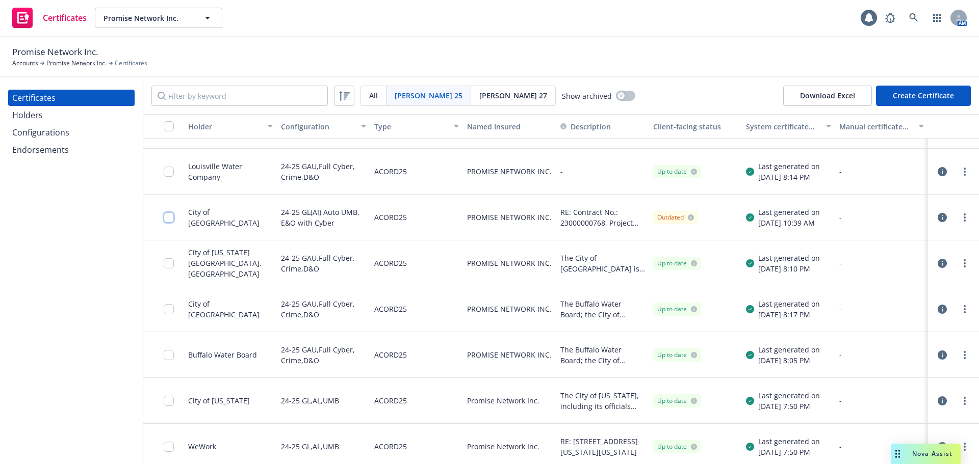
click at [170, 217] on input "checkbox" at bounding box center [169, 218] width 10 height 10
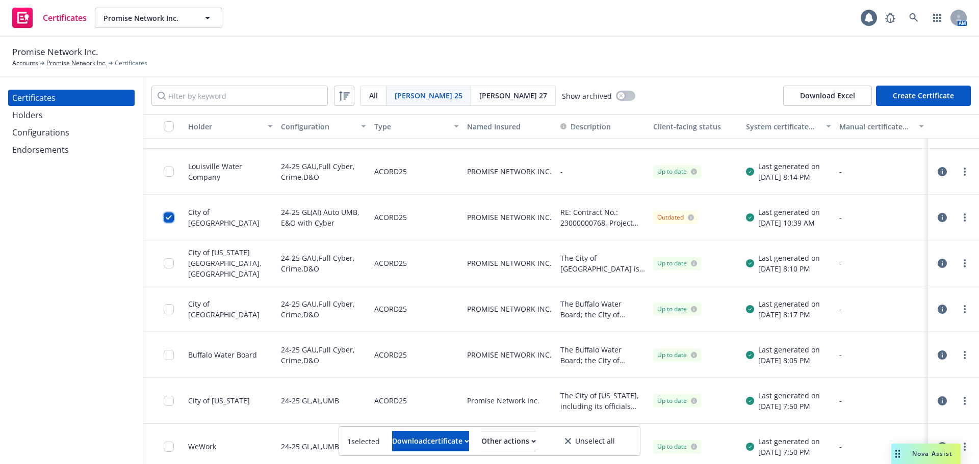
click at [170, 217] on input "checkbox" at bounding box center [169, 218] width 10 height 10
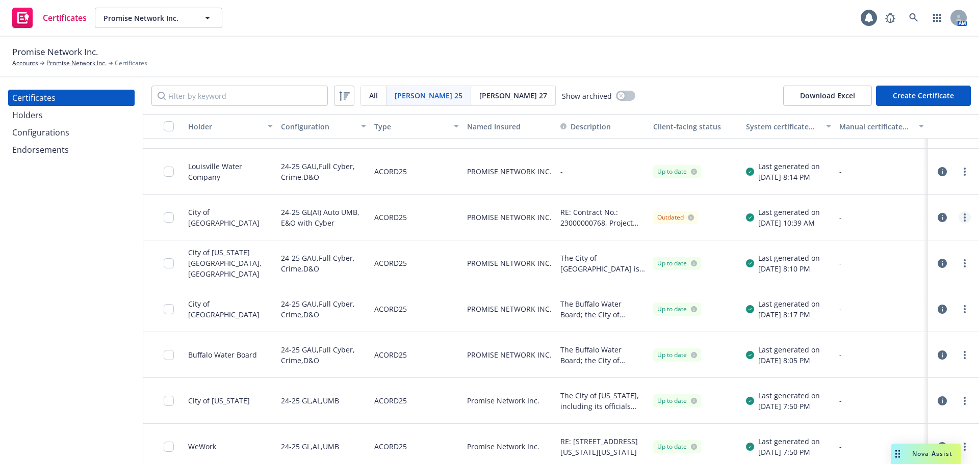
click at [959, 218] on link "more" at bounding box center [965, 218] width 12 height 12
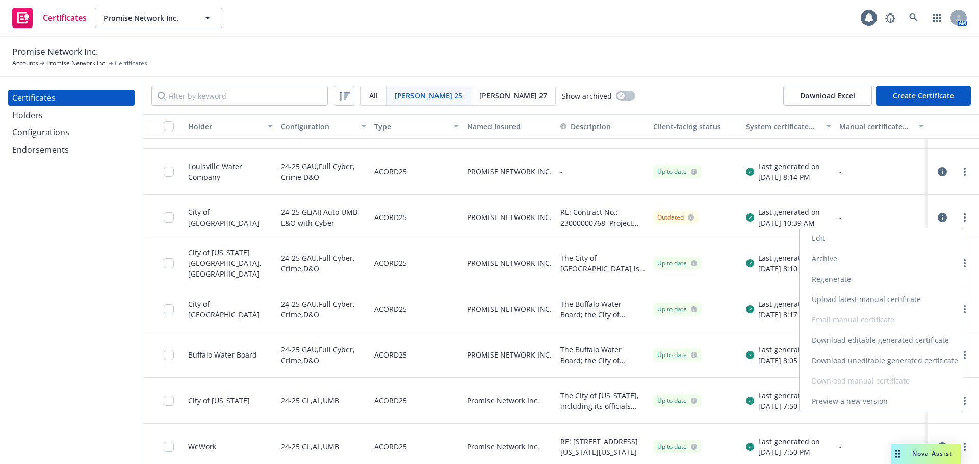
click at [867, 277] on link "Regenerate" at bounding box center [880, 279] width 163 height 20
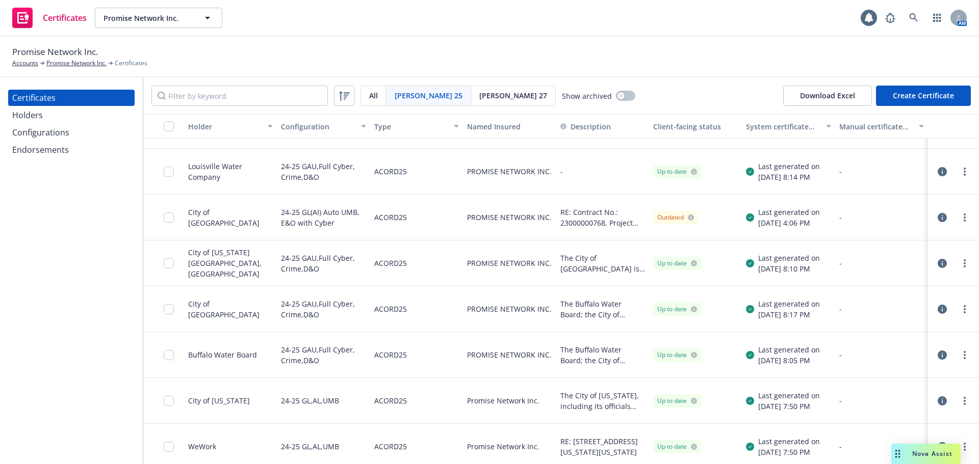
click at [688, 218] on icon at bounding box center [691, 218] width 6 height 6
click at [688, 217] on icon at bounding box center [691, 218] width 6 height 6
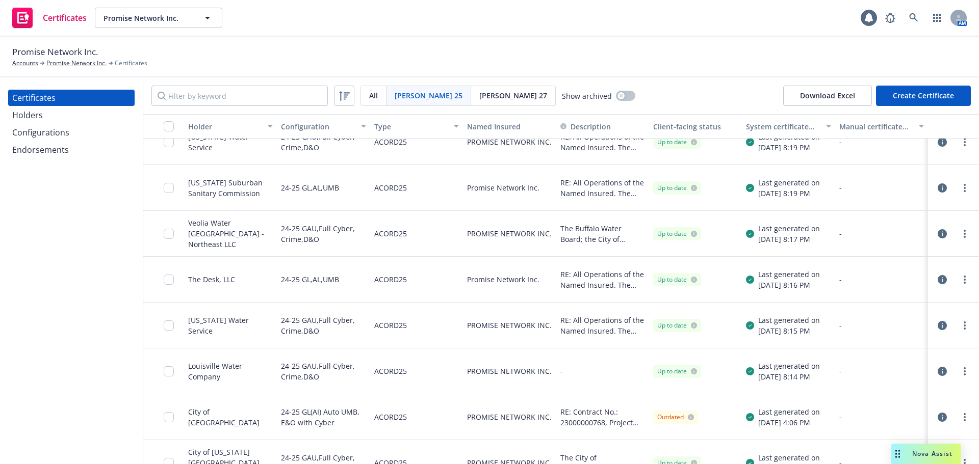
scroll to position [204, 0]
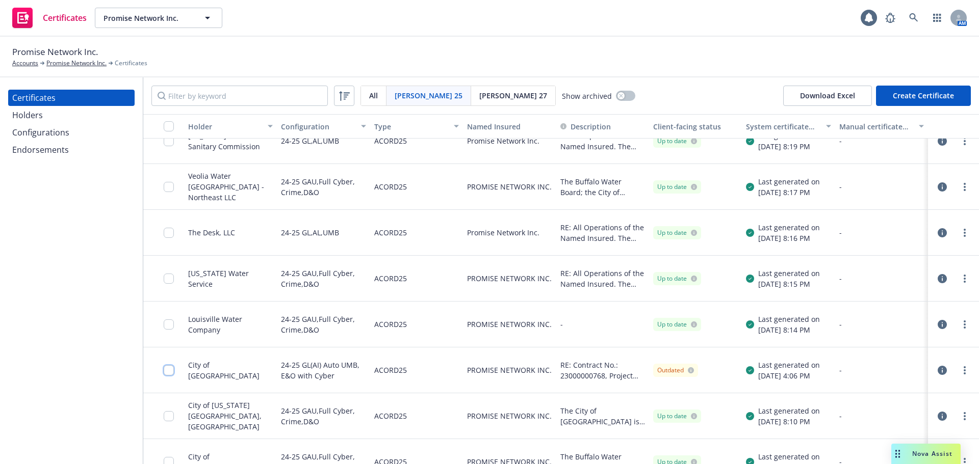
click at [168, 370] on input "checkbox" at bounding box center [169, 371] width 10 height 10
click at [424, 435] on div "Download certificate" at bounding box center [430, 441] width 77 height 19
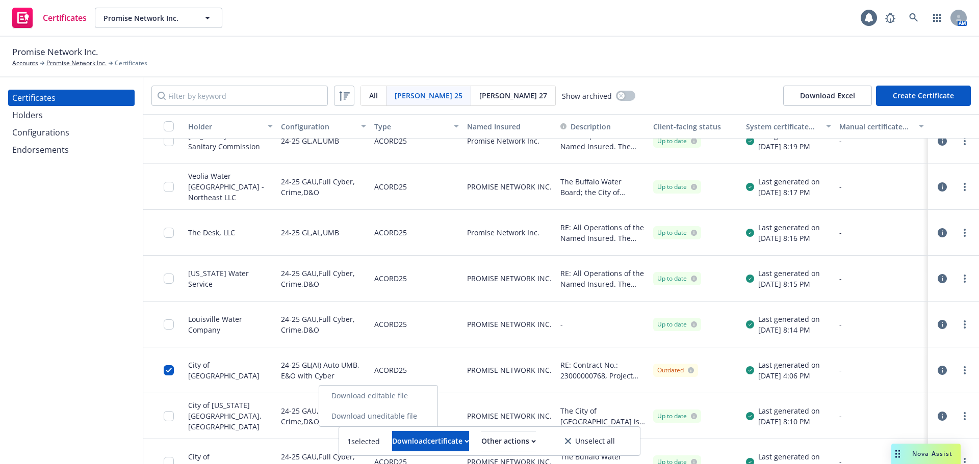
click at [421, 421] on link "Download uneditable file" at bounding box center [378, 416] width 118 height 20
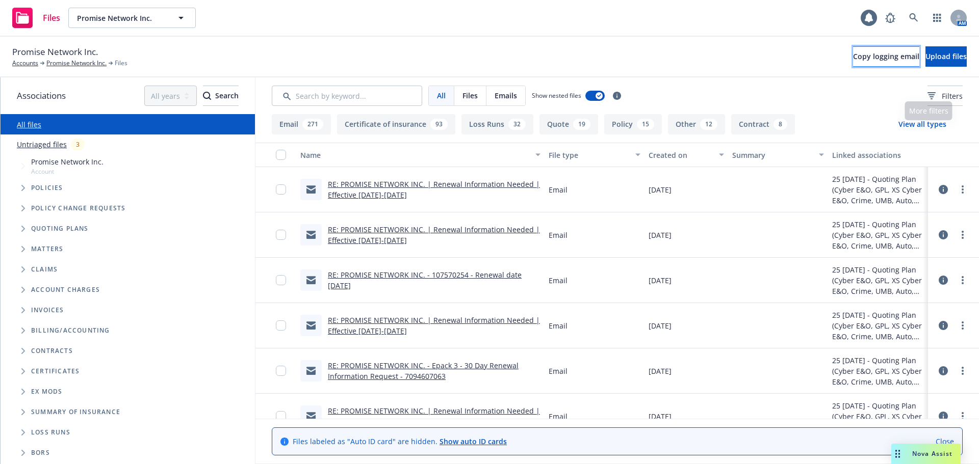
click at [853, 55] on span "Copy logging email" at bounding box center [886, 56] width 66 height 10
click at [858, 57] on span "Copy logging email" at bounding box center [886, 56] width 66 height 10
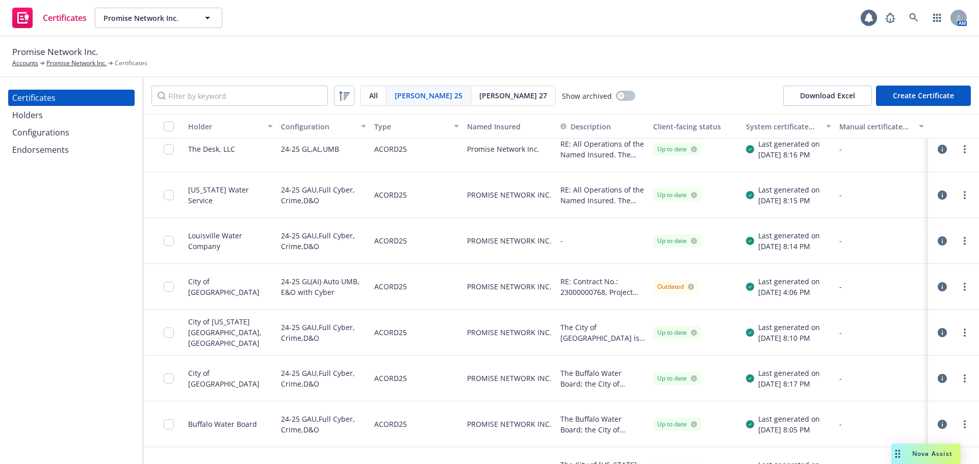
scroll to position [306, 0]
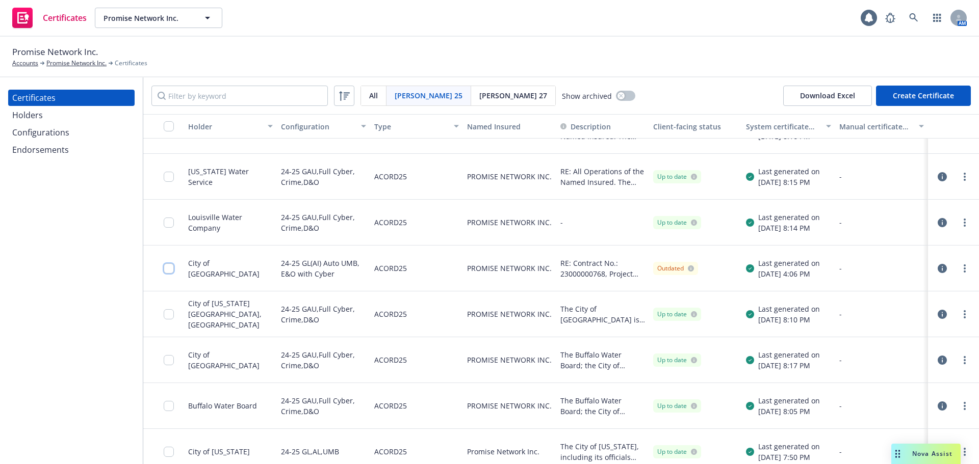
click at [167, 264] on input "checkbox" at bounding box center [169, 269] width 10 height 10
click at [410, 440] on div "Download certificate" at bounding box center [430, 441] width 77 height 19
click at [415, 418] on link "Download uneditable file" at bounding box center [378, 416] width 118 height 20
